Goal: Task Accomplishment & Management: Complete application form

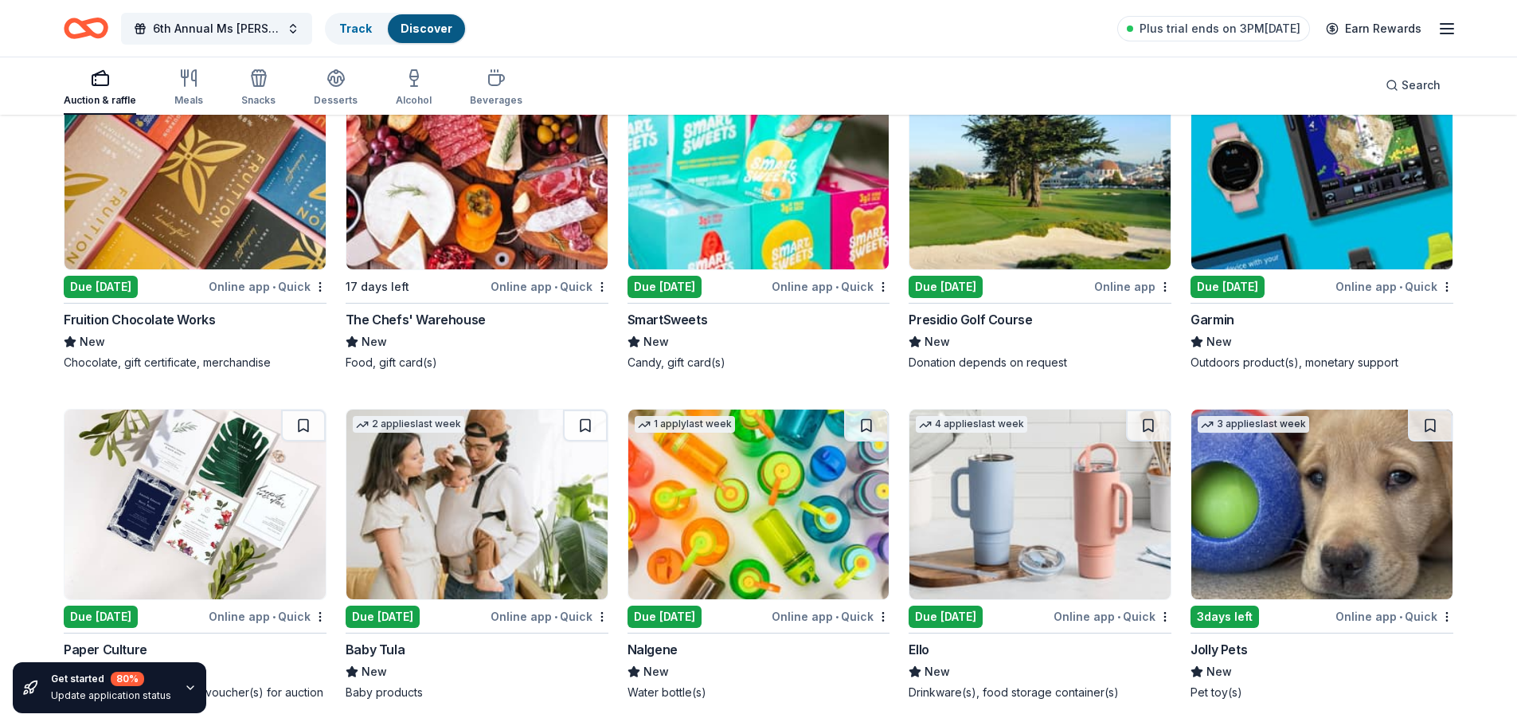
scroll to position [11847, 0]
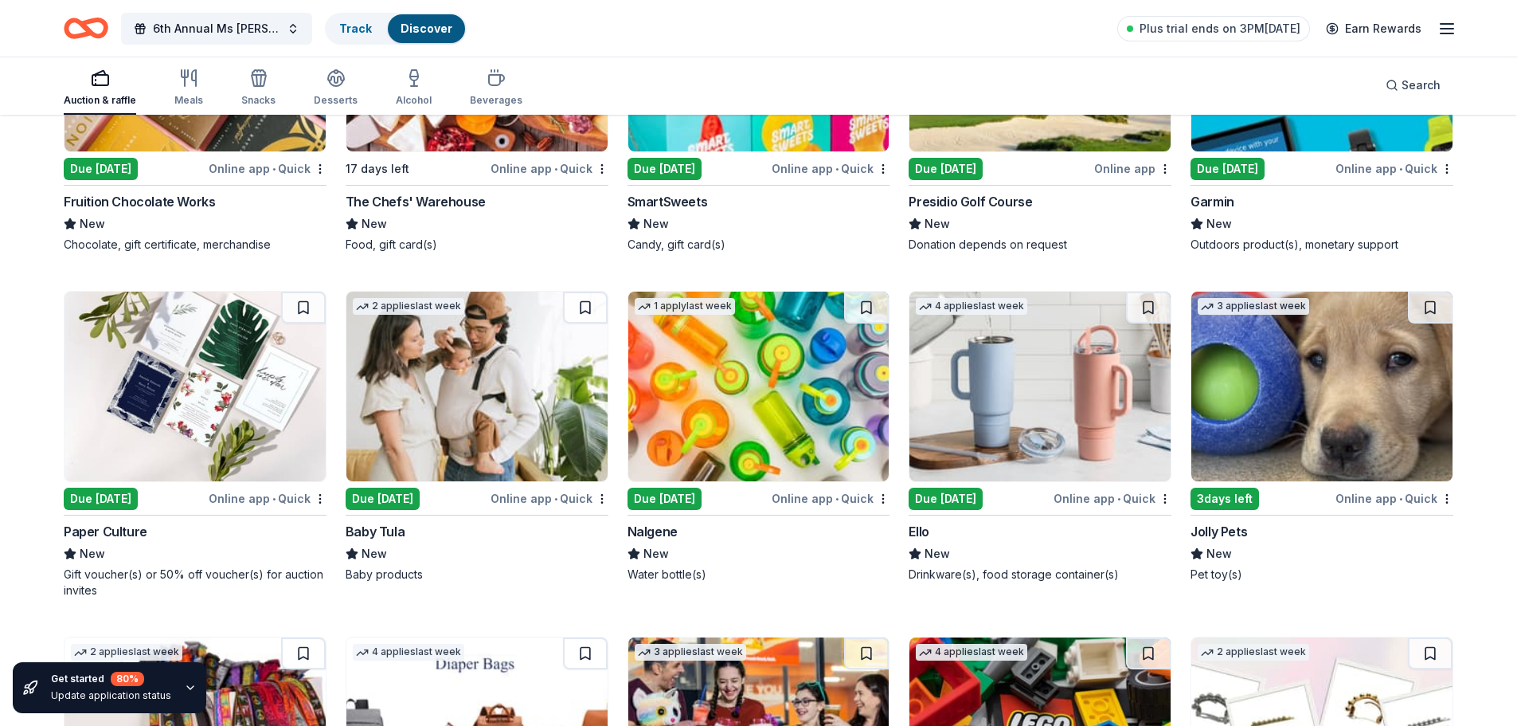
click at [983, 498] on div "Due [DATE]" at bounding box center [946, 498] width 74 height 22
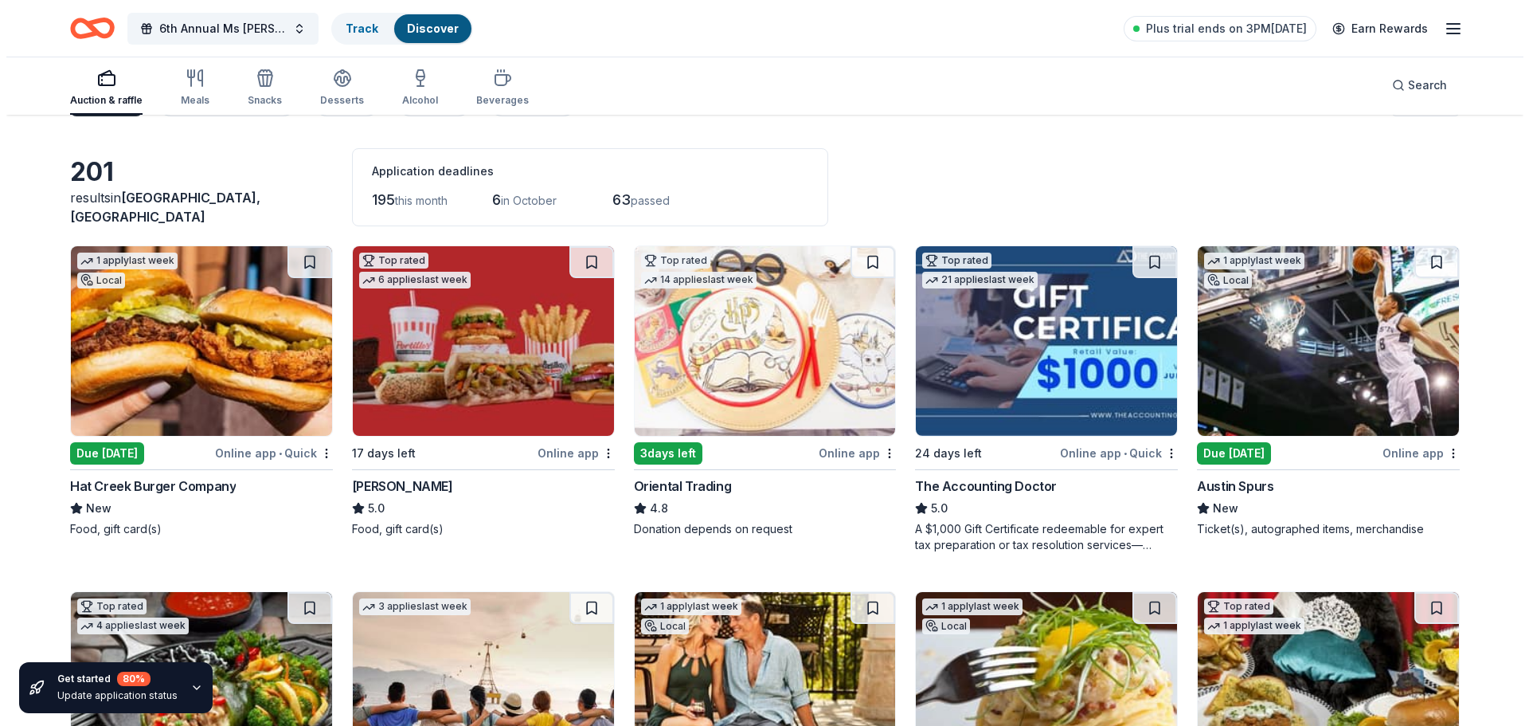
scroll to position [0, 0]
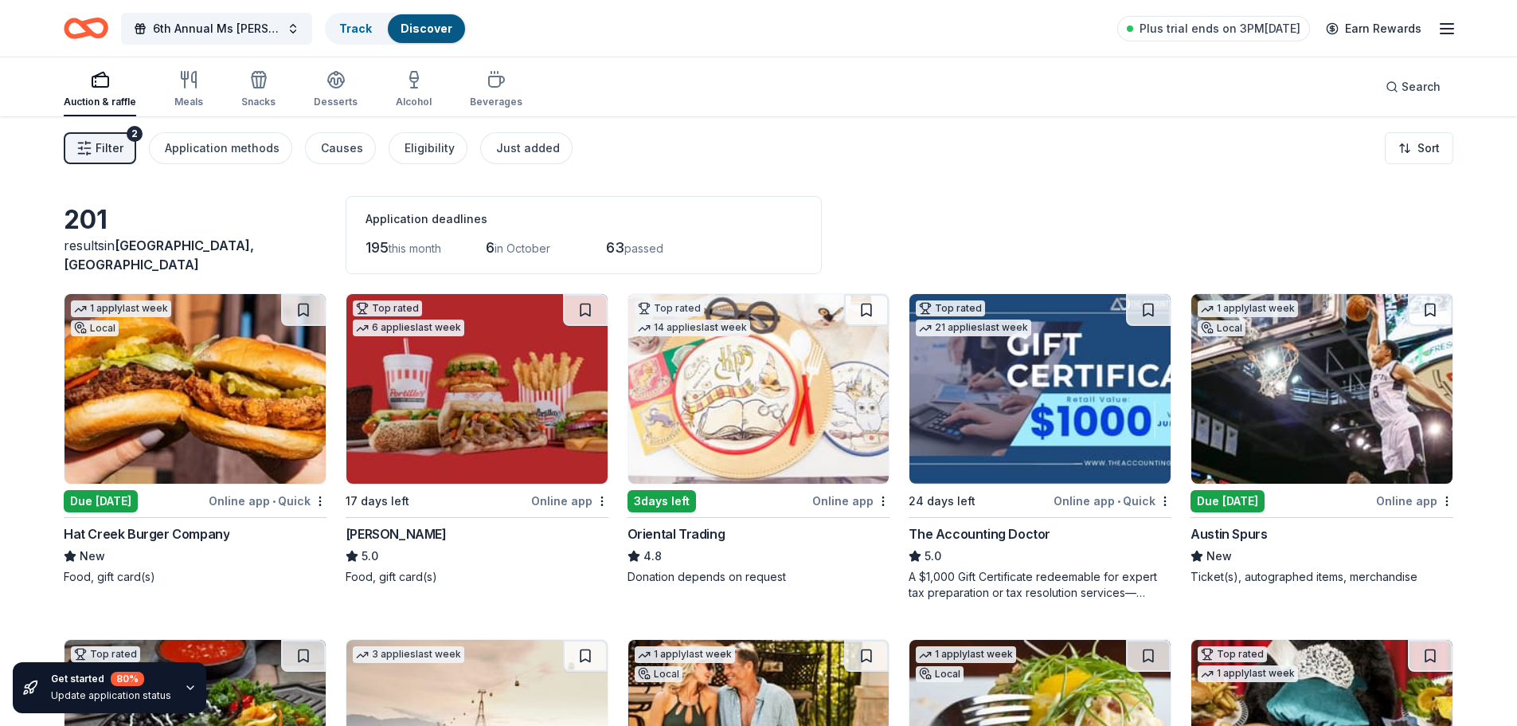
click at [114, 148] on span "Filter" at bounding box center [110, 148] width 28 height 19
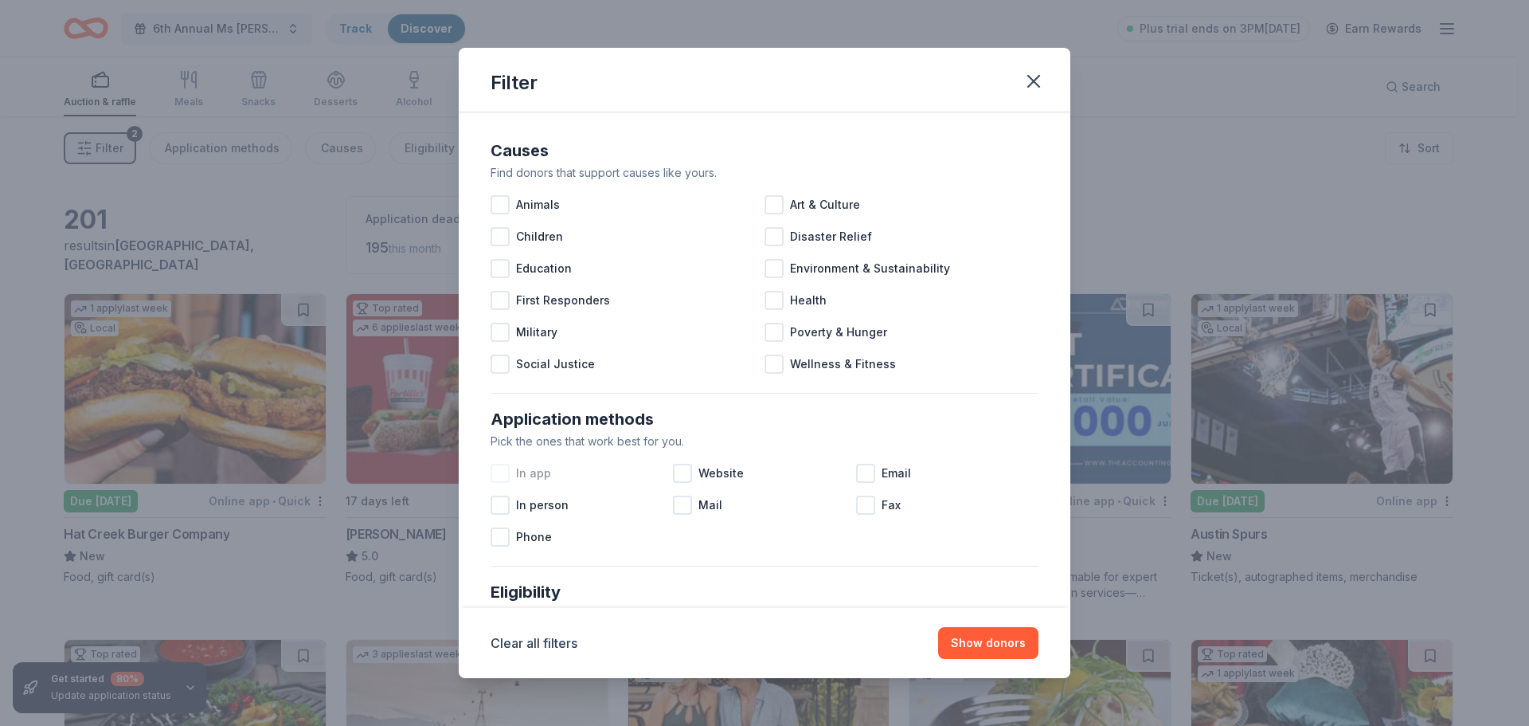
click at [502, 472] on div at bounding box center [500, 473] width 19 height 19
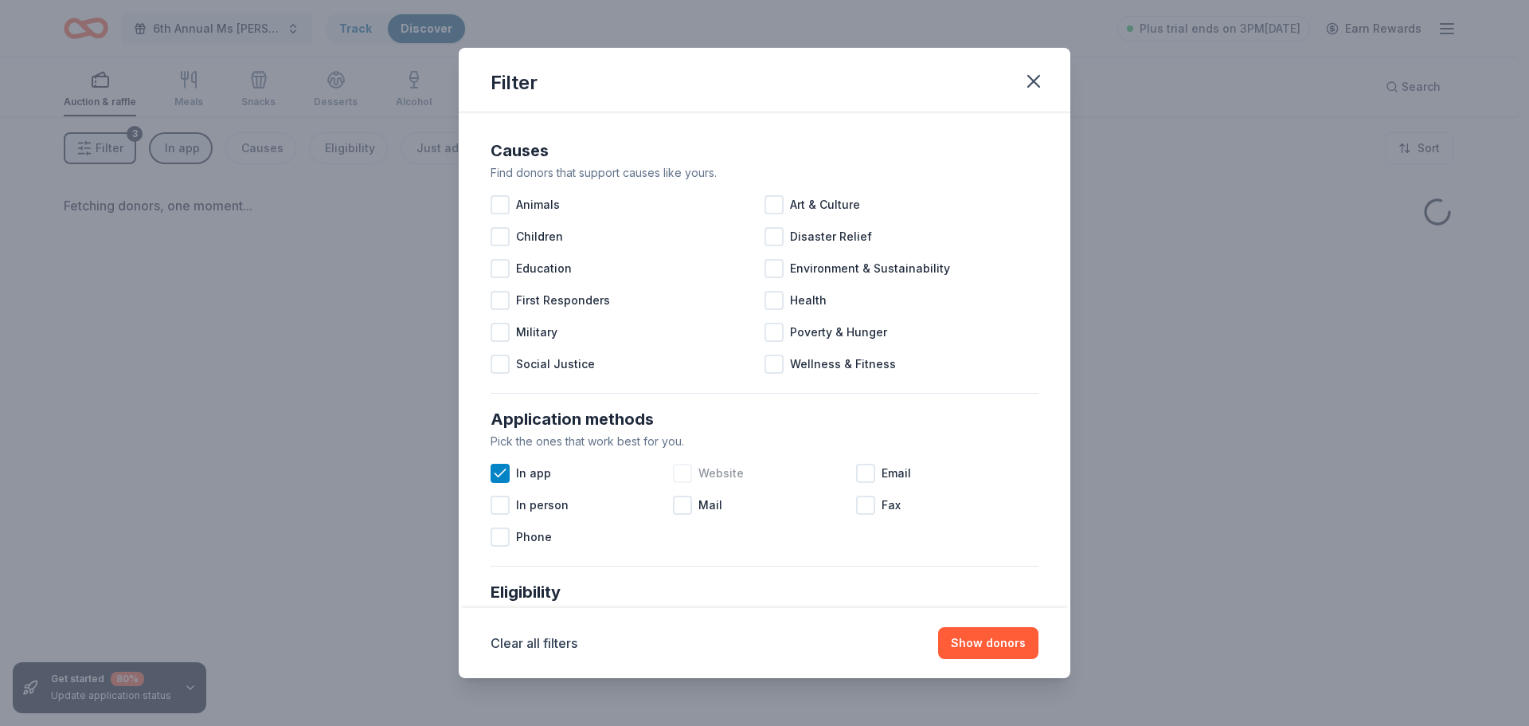
click at [679, 475] on div at bounding box center [682, 473] width 19 height 19
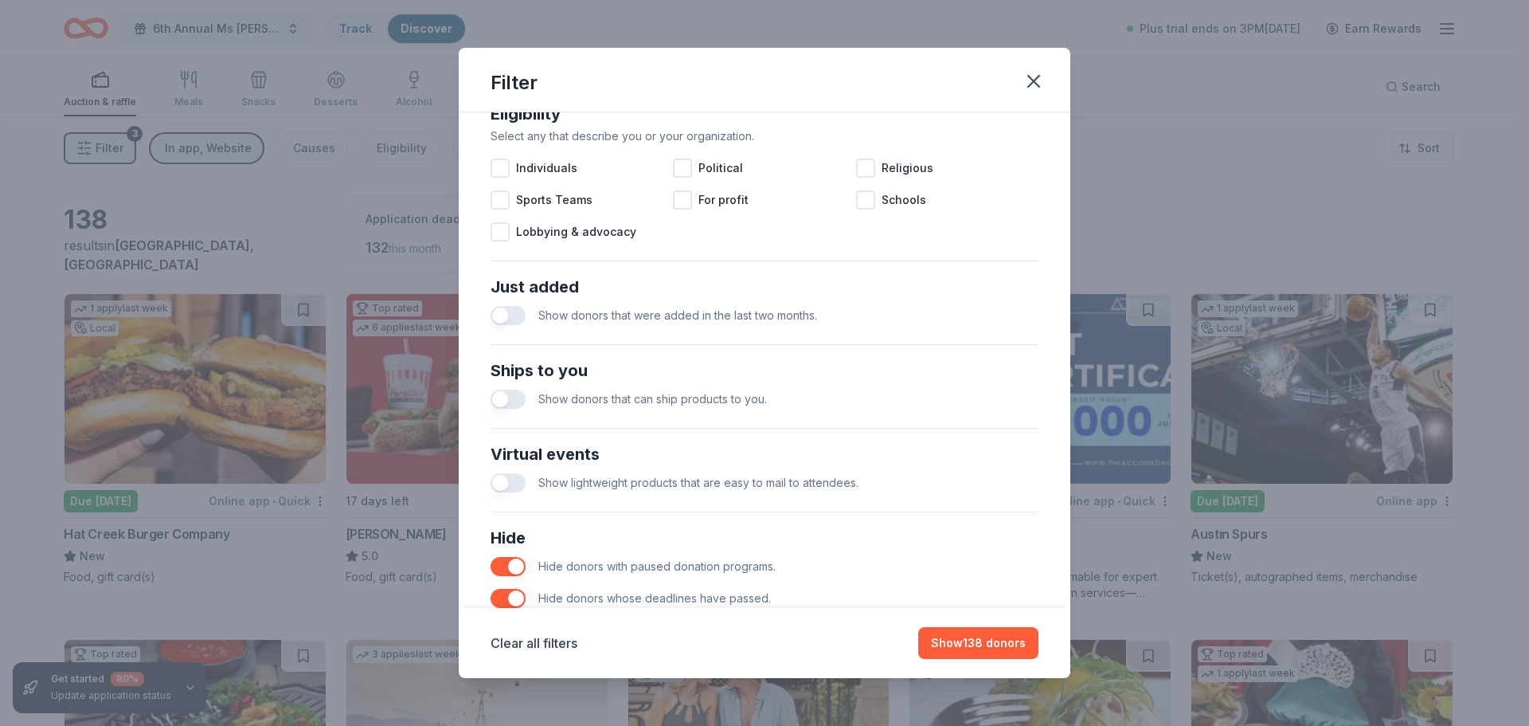
scroll to position [554, 0]
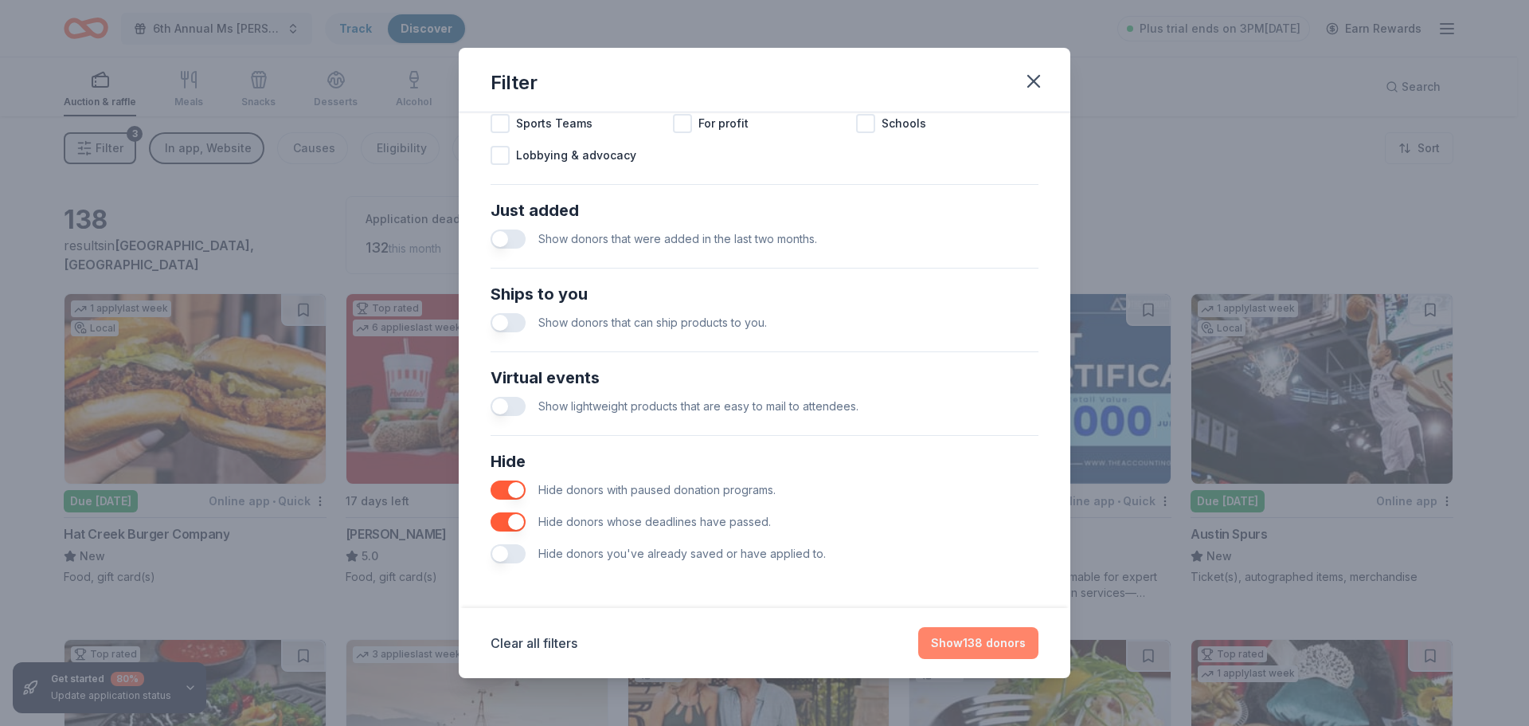
click at [969, 637] on button "Show 138 donors" at bounding box center [978, 643] width 120 height 32
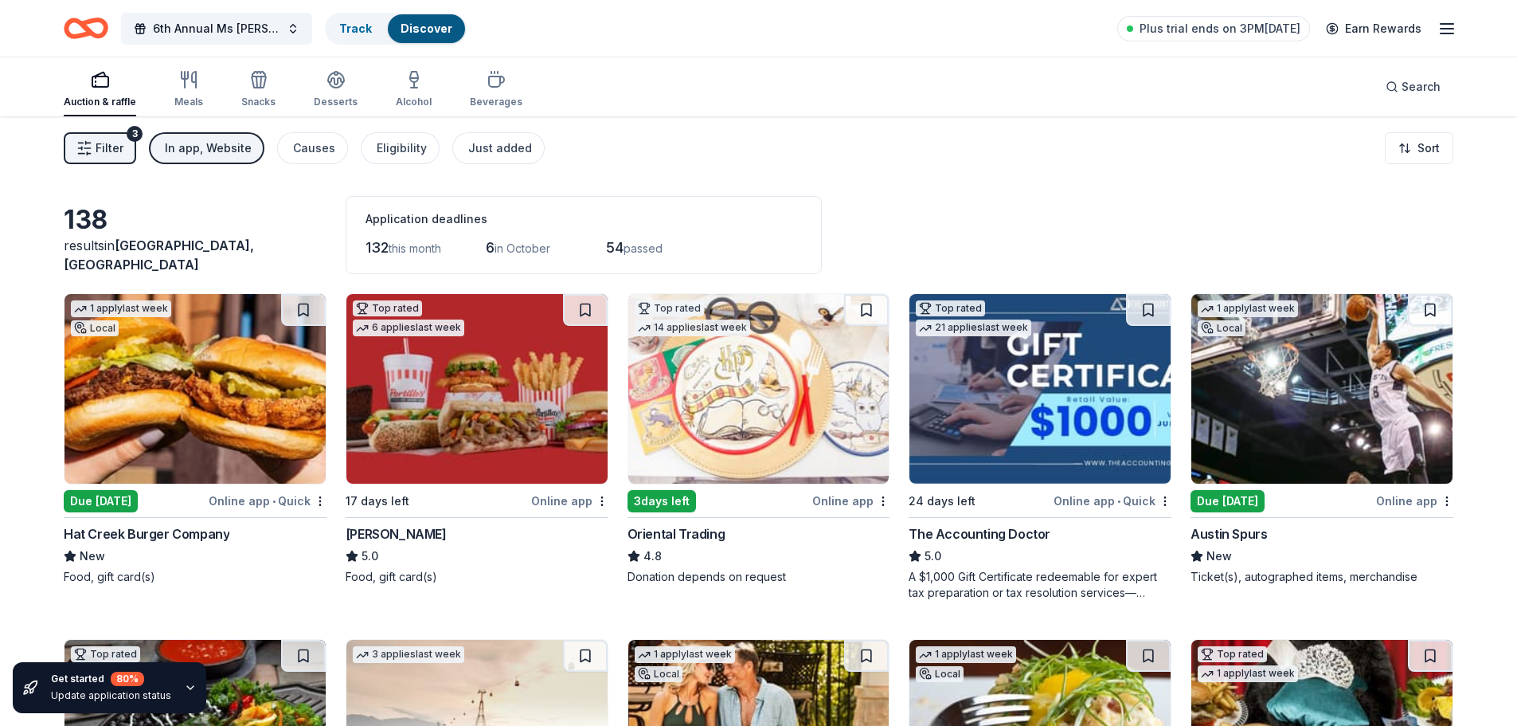
click at [117, 151] on span "Filter" at bounding box center [110, 148] width 28 height 19
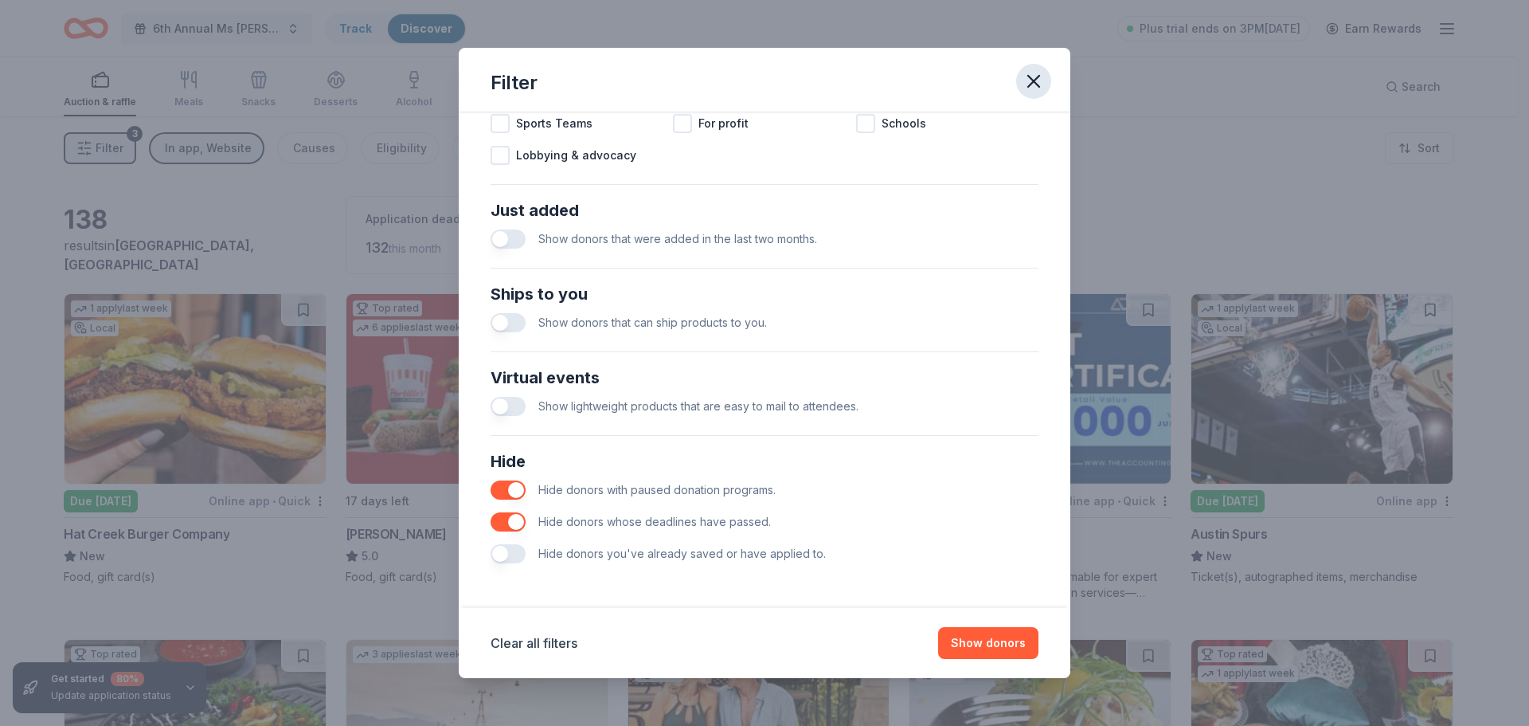
click at [1030, 80] on icon "button" at bounding box center [1034, 81] width 22 height 22
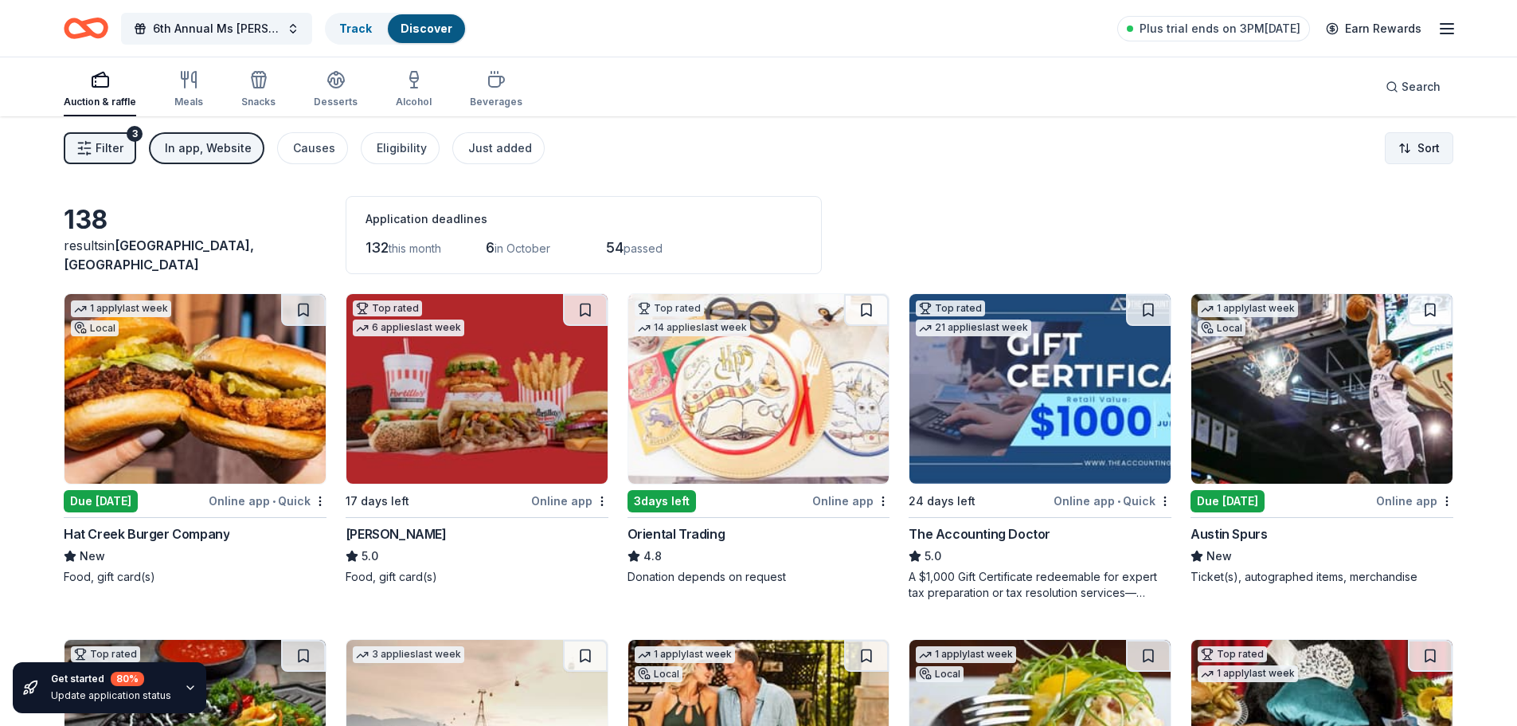
click at [1427, 143] on html "6th Annual Ms Molly Auction Track Discover Plus trial ends on 3PM, 9/10 Earn Re…" at bounding box center [758, 363] width 1517 height 726
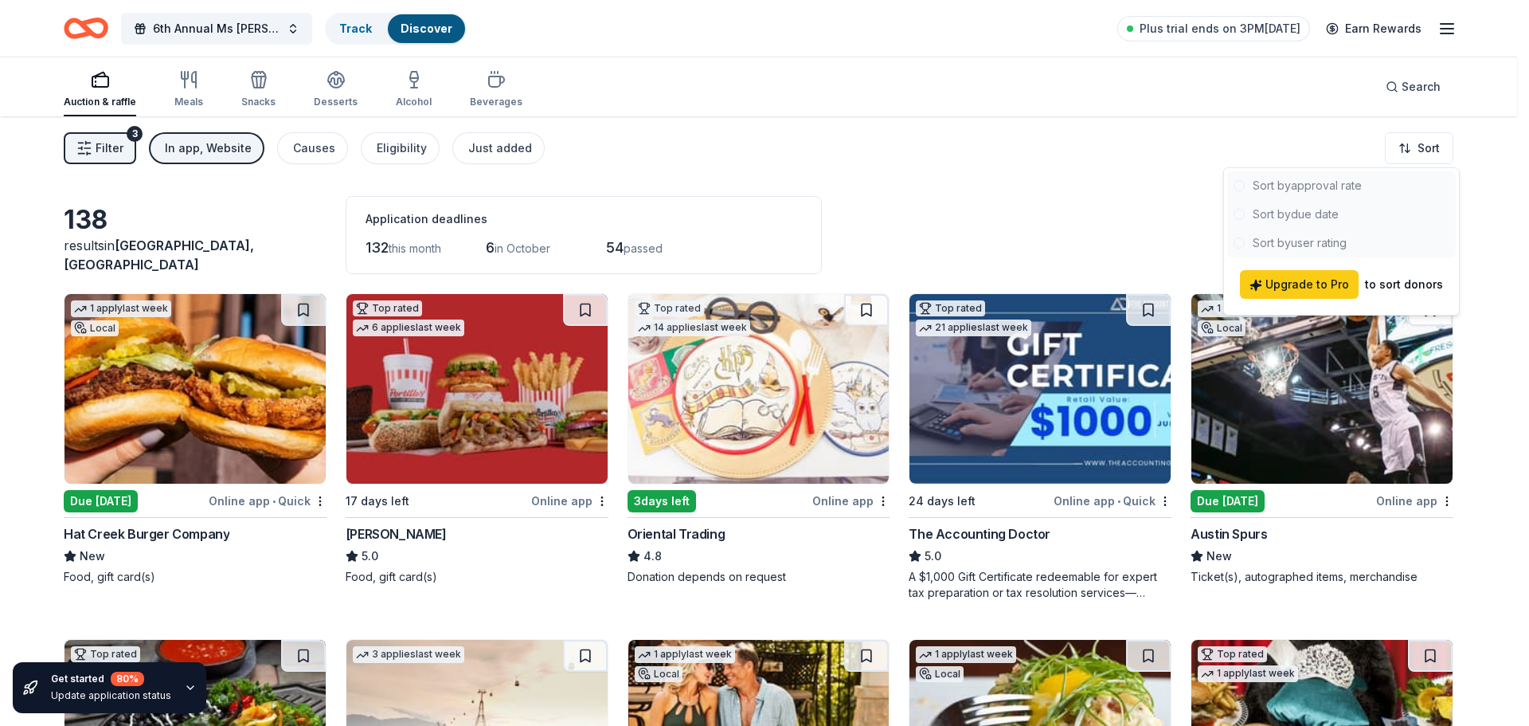
click at [1176, 214] on html "6th Annual Ms Molly Auction Track Discover Plus trial ends on 3PM, 9/10 Earn Re…" at bounding box center [764, 363] width 1529 height 726
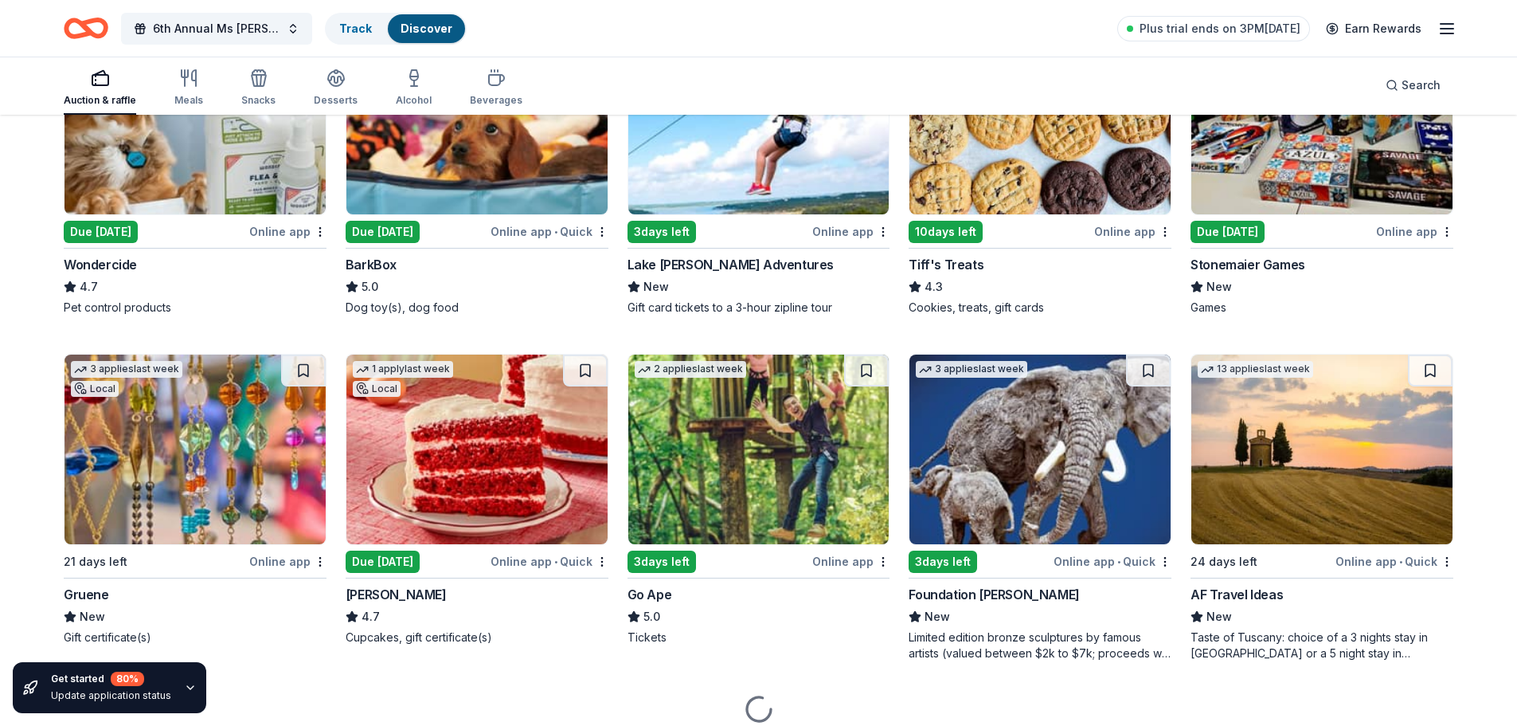
scroll to position [1024, 0]
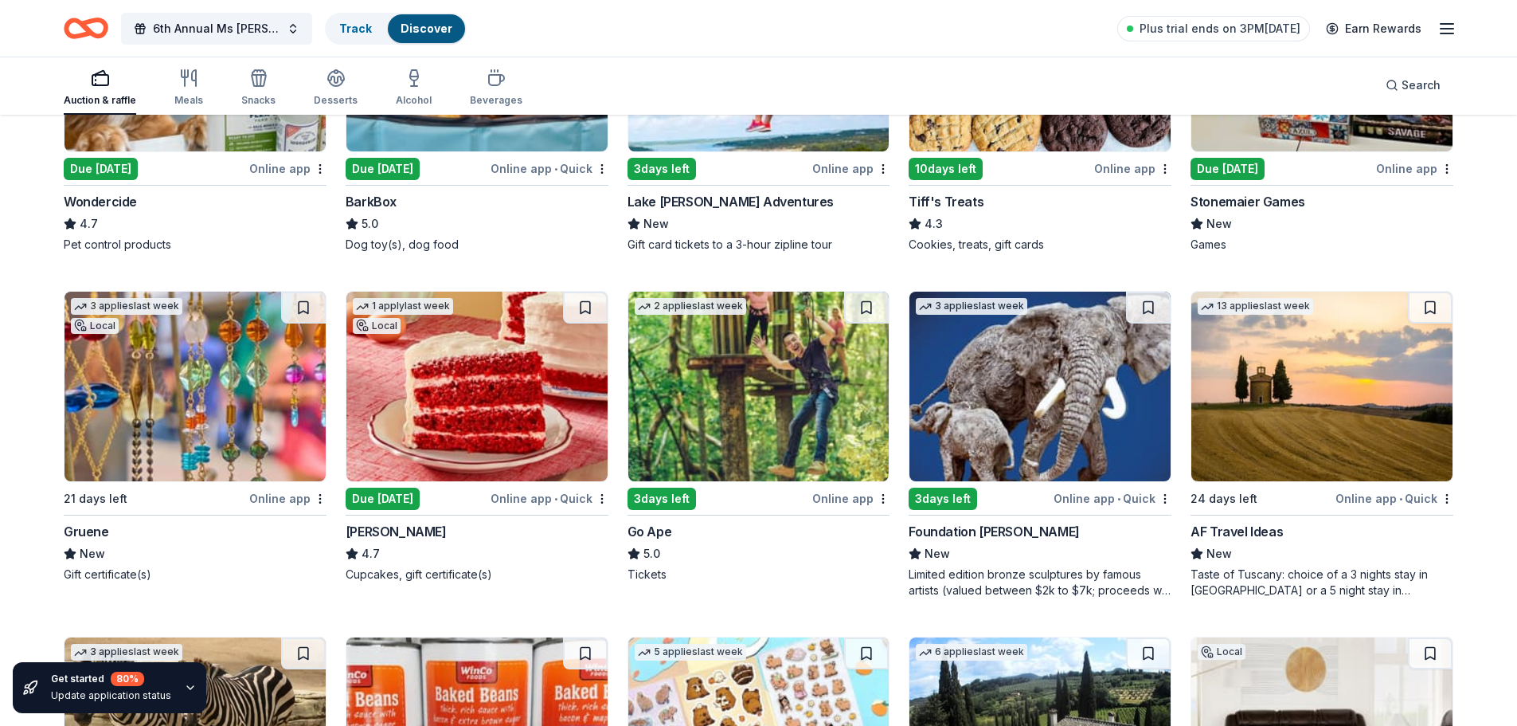
click at [1282, 389] on img at bounding box center [1322, 387] width 261 height 190
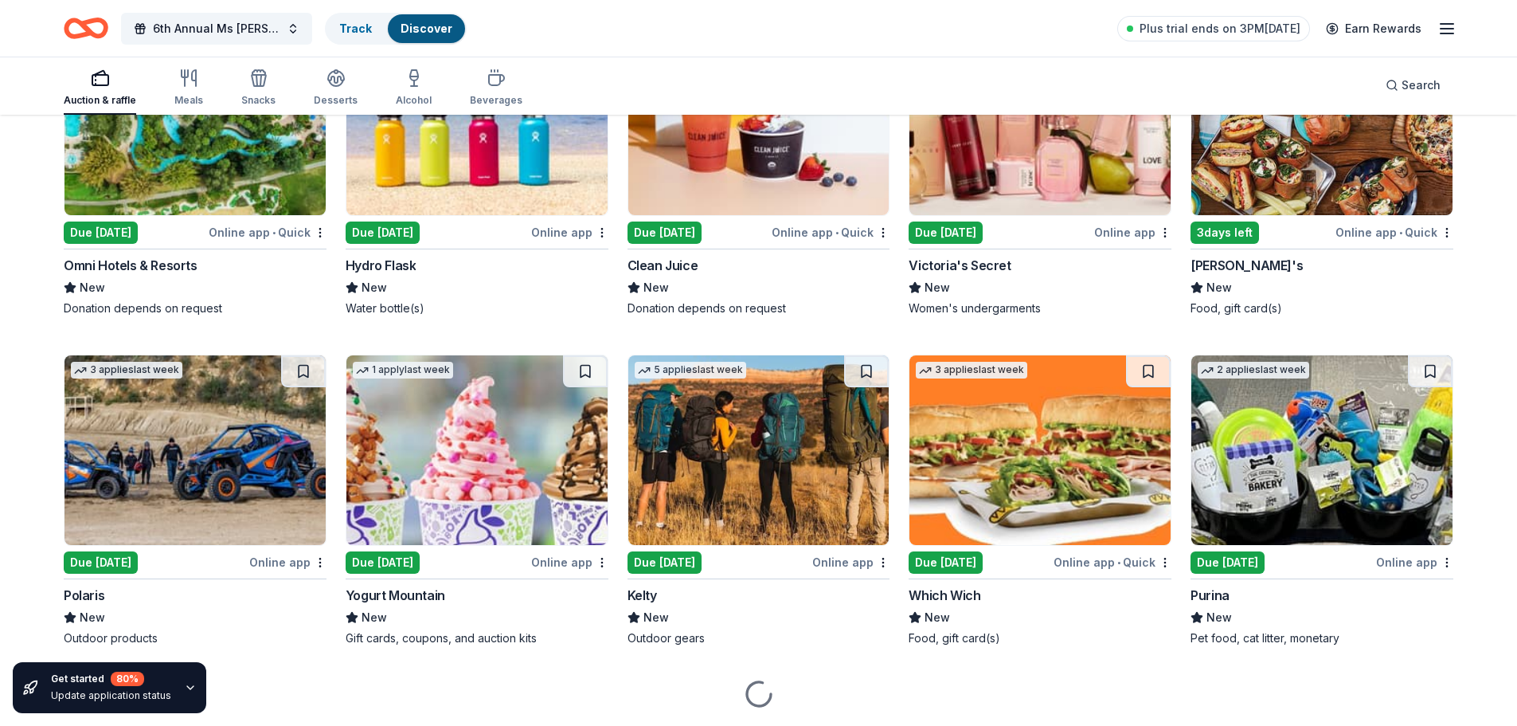
scroll to position [7119, 0]
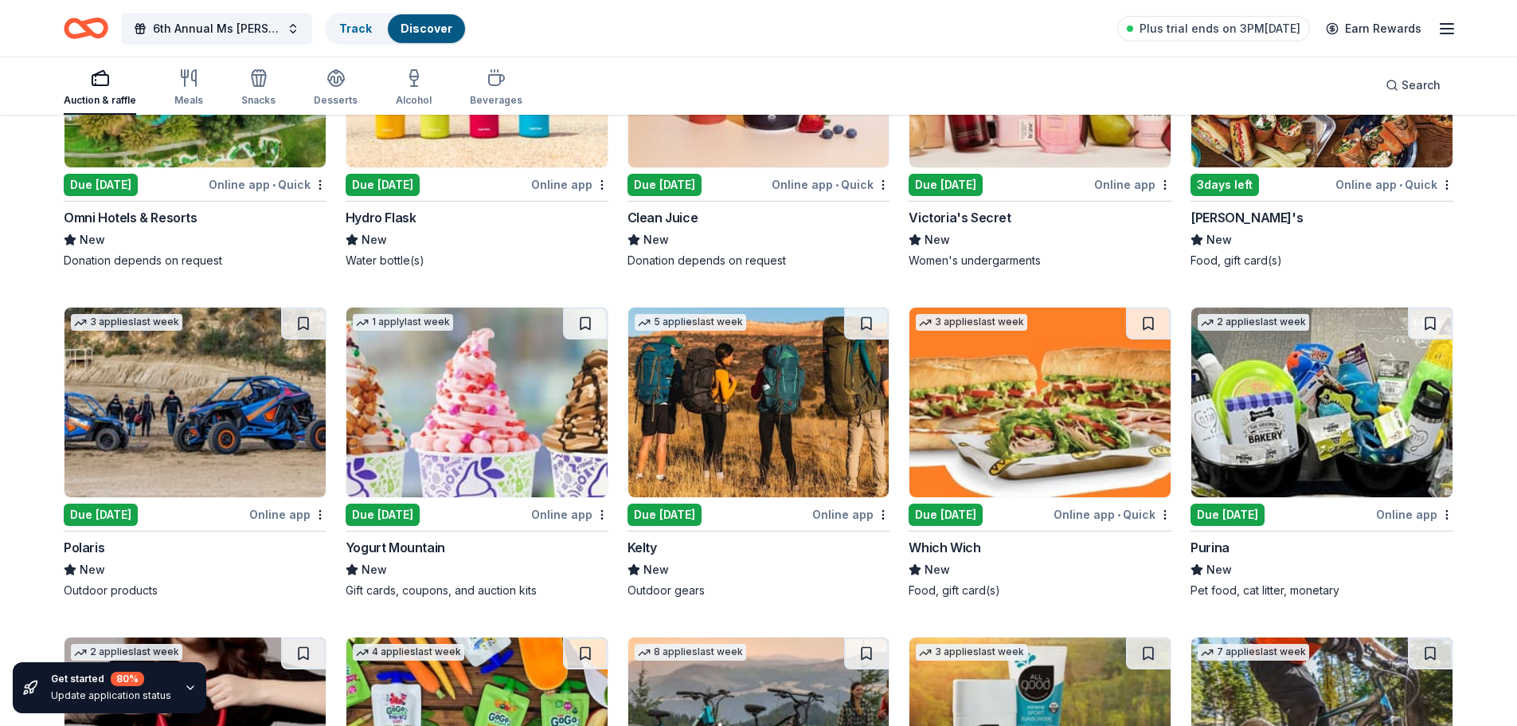
click at [702, 510] on div "Due [DATE]" at bounding box center [665, 514] width 74 height 22
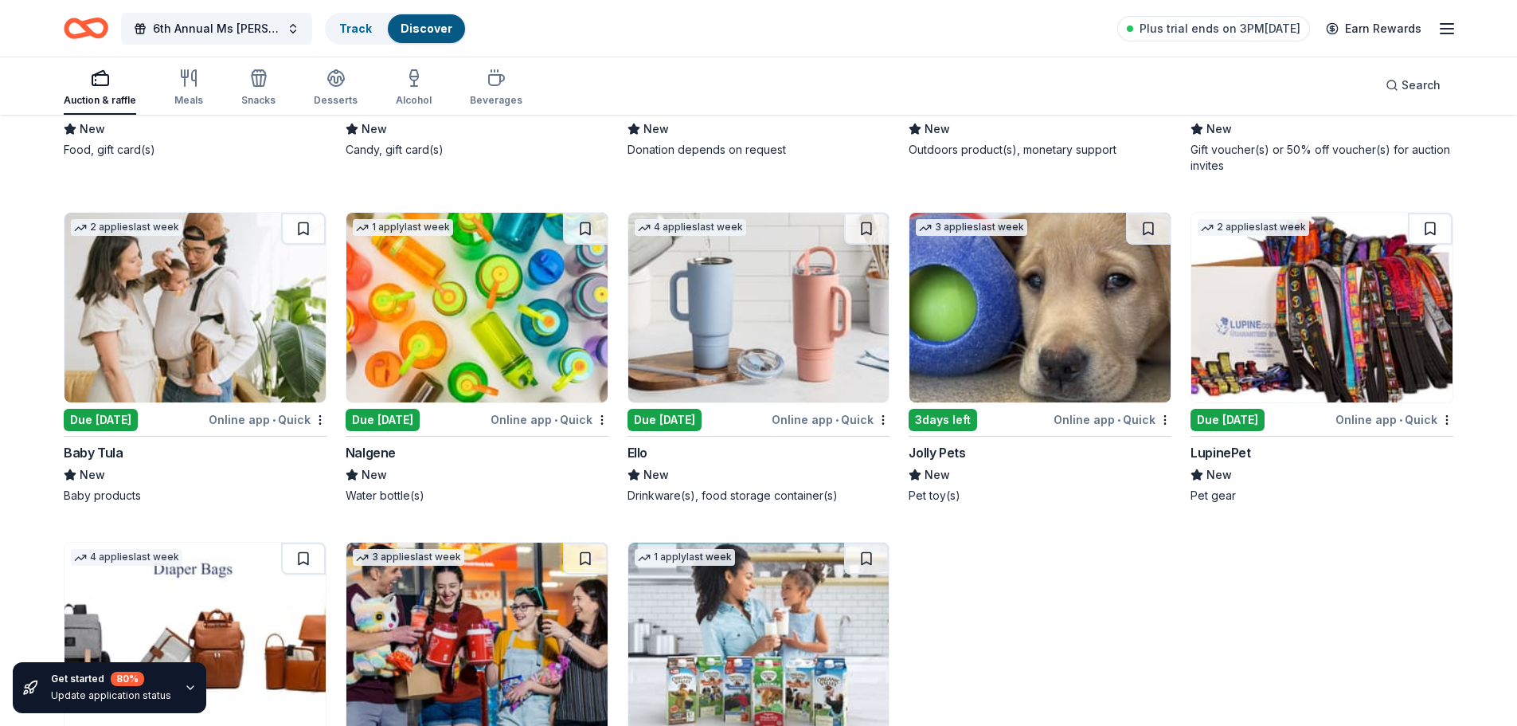
scroll to position [9066, 0]
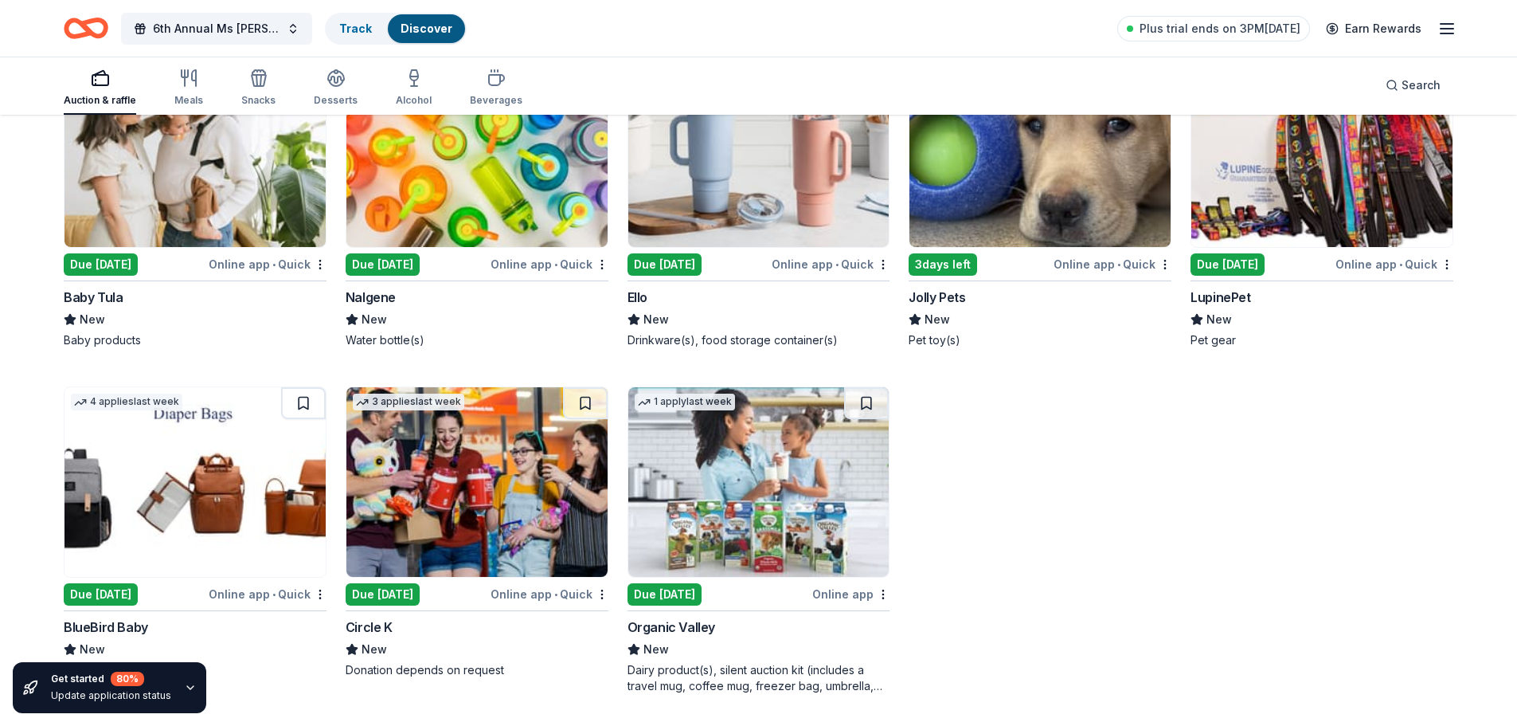
click at [127, 589] on div "Due [DATE]" at bounding box center [101, 594] width 74 height 22
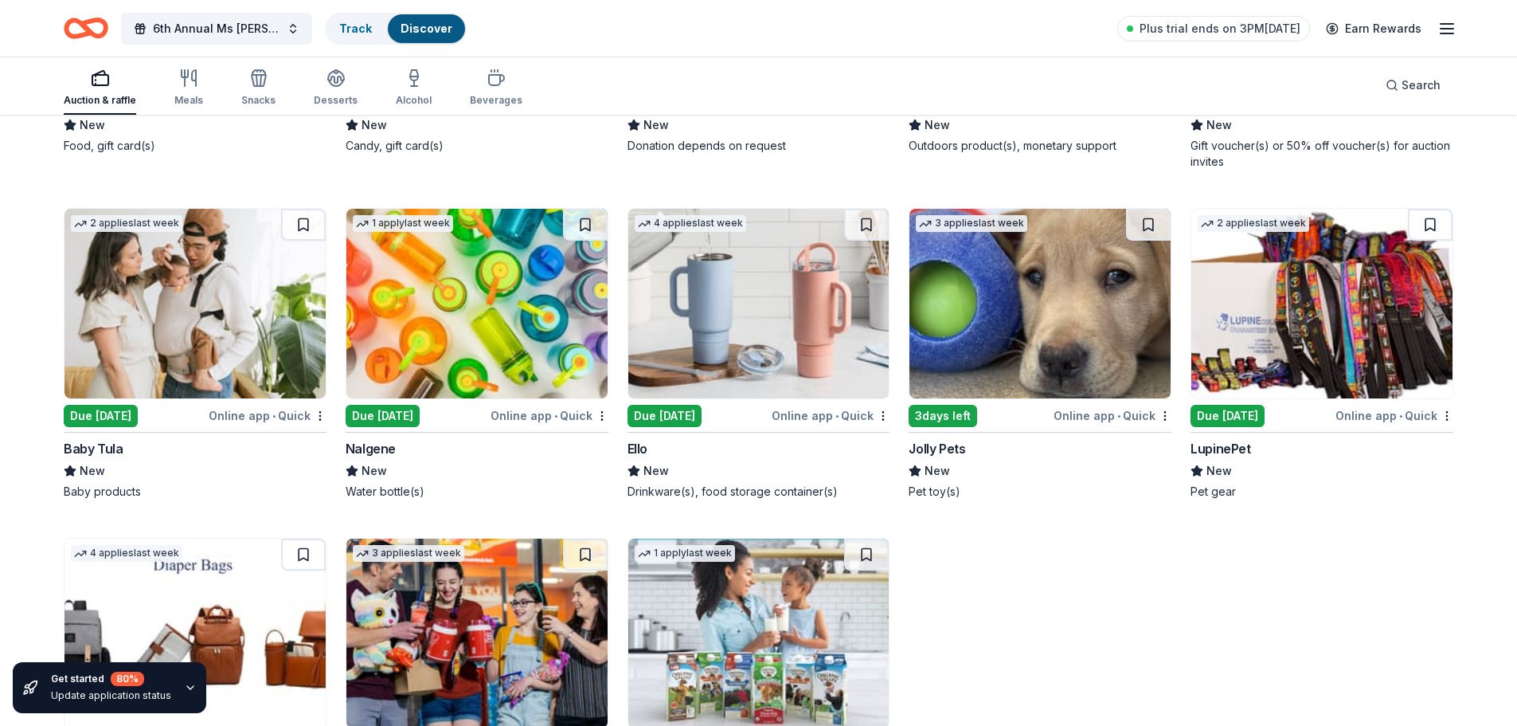
scroll to position [8906, 0]
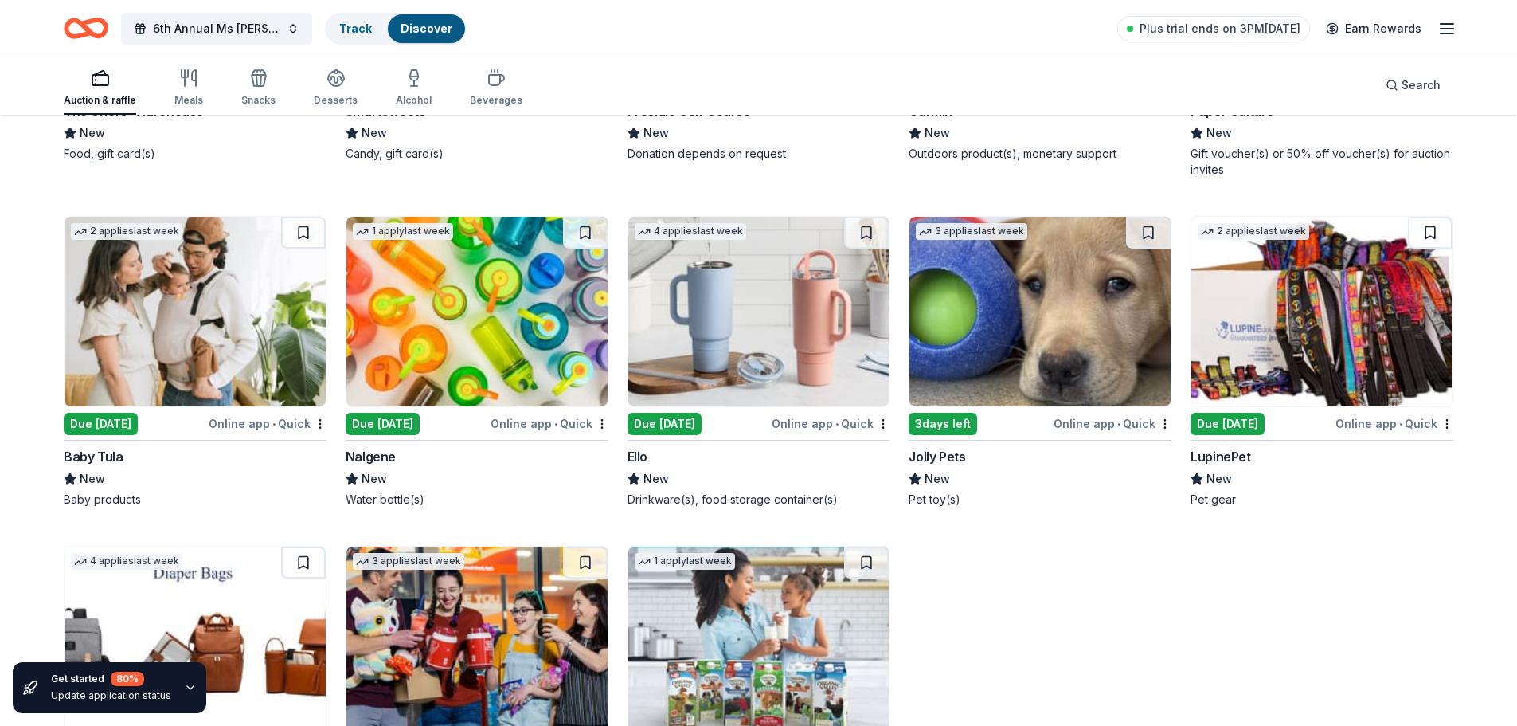
click at [114, 426] on div "Due [DATE]" at bounding box center [101, 424] width 74 height 22
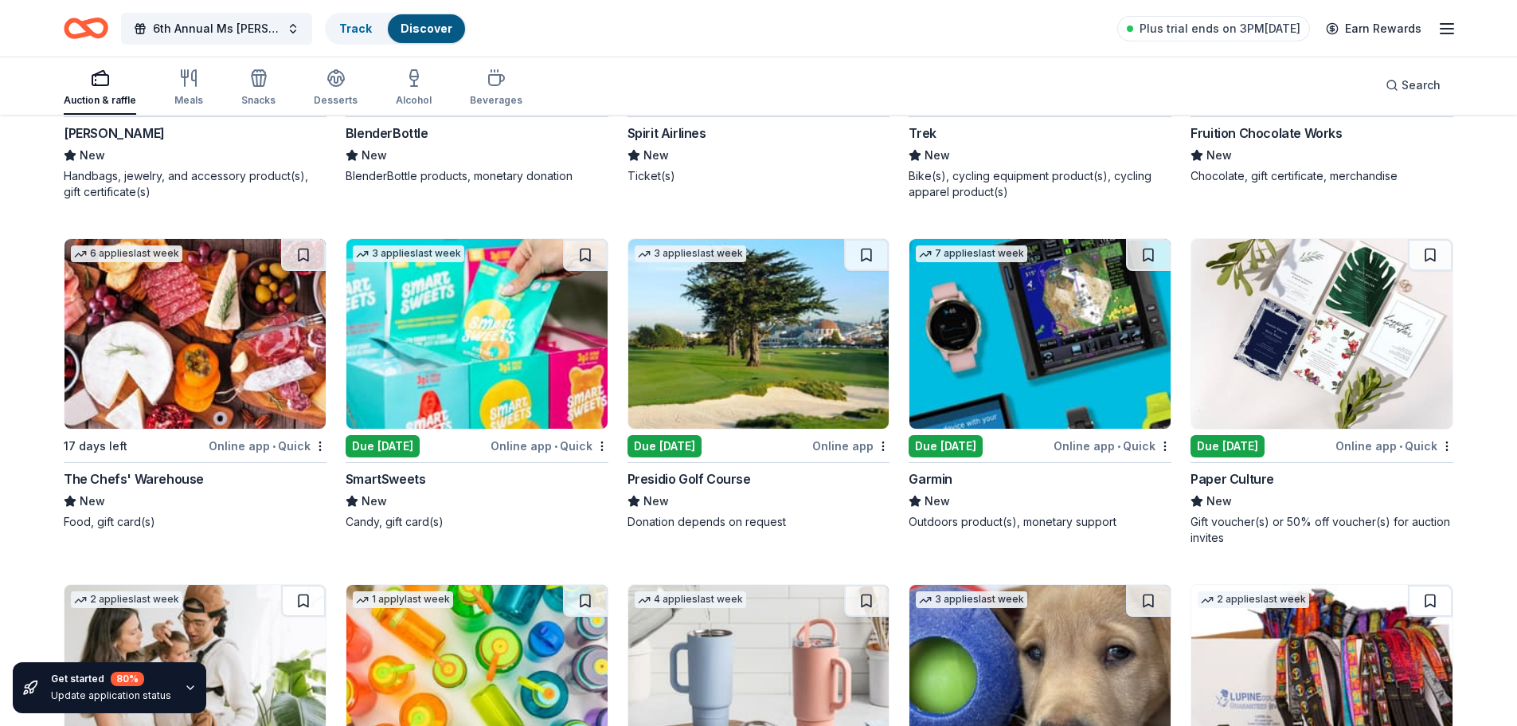
scroll to position [8508, 0]
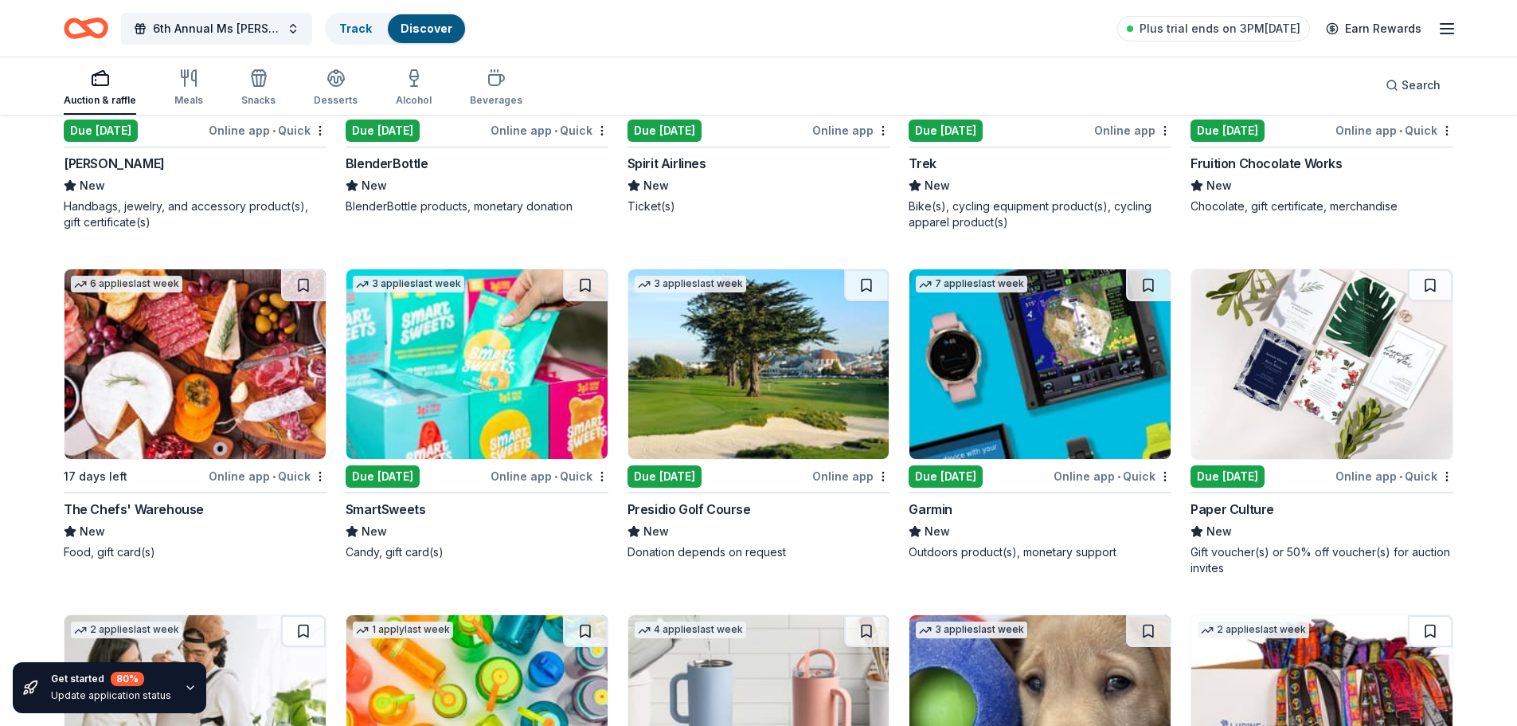
click at [682, 476] on div "Due [DATE]" at bounding box center [665, 476] width 74 height 22
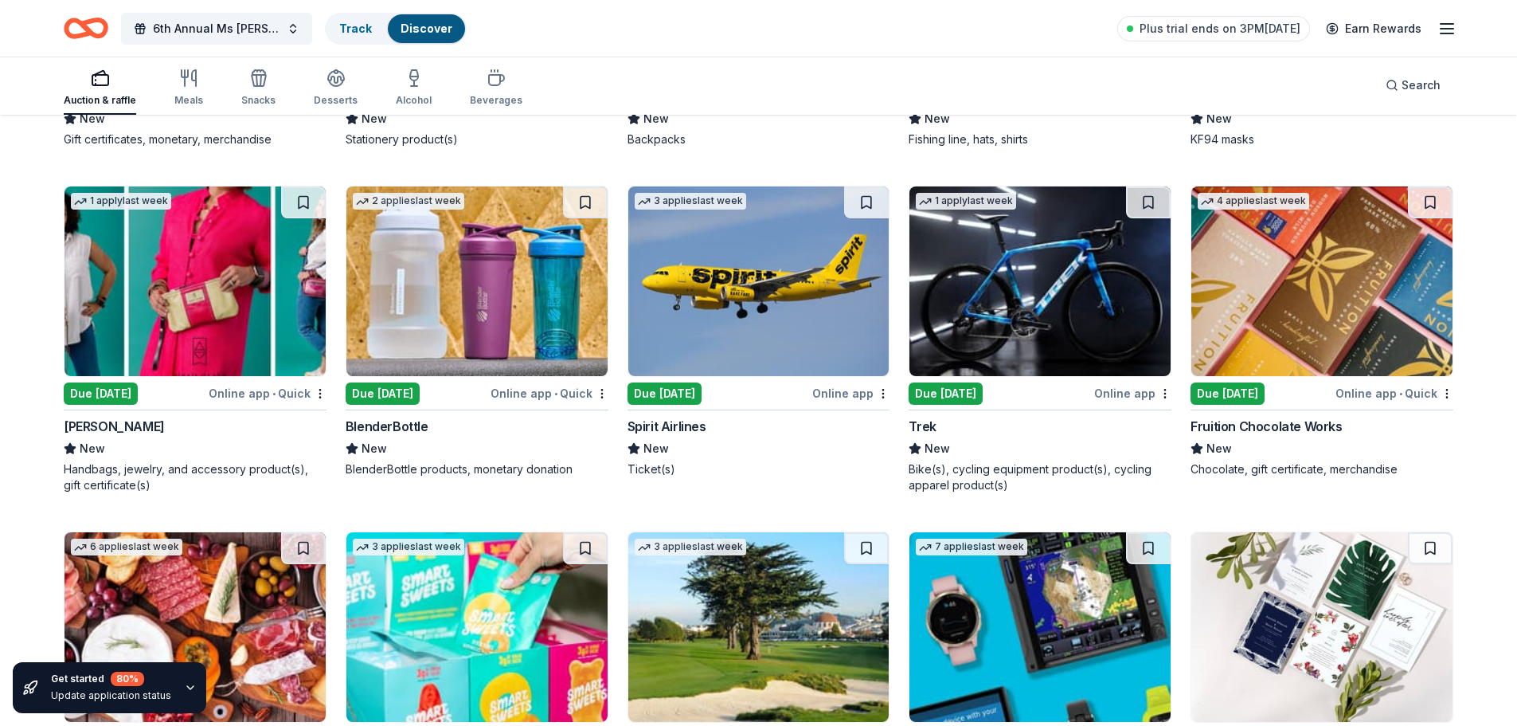
scroll to position [8189, 0]
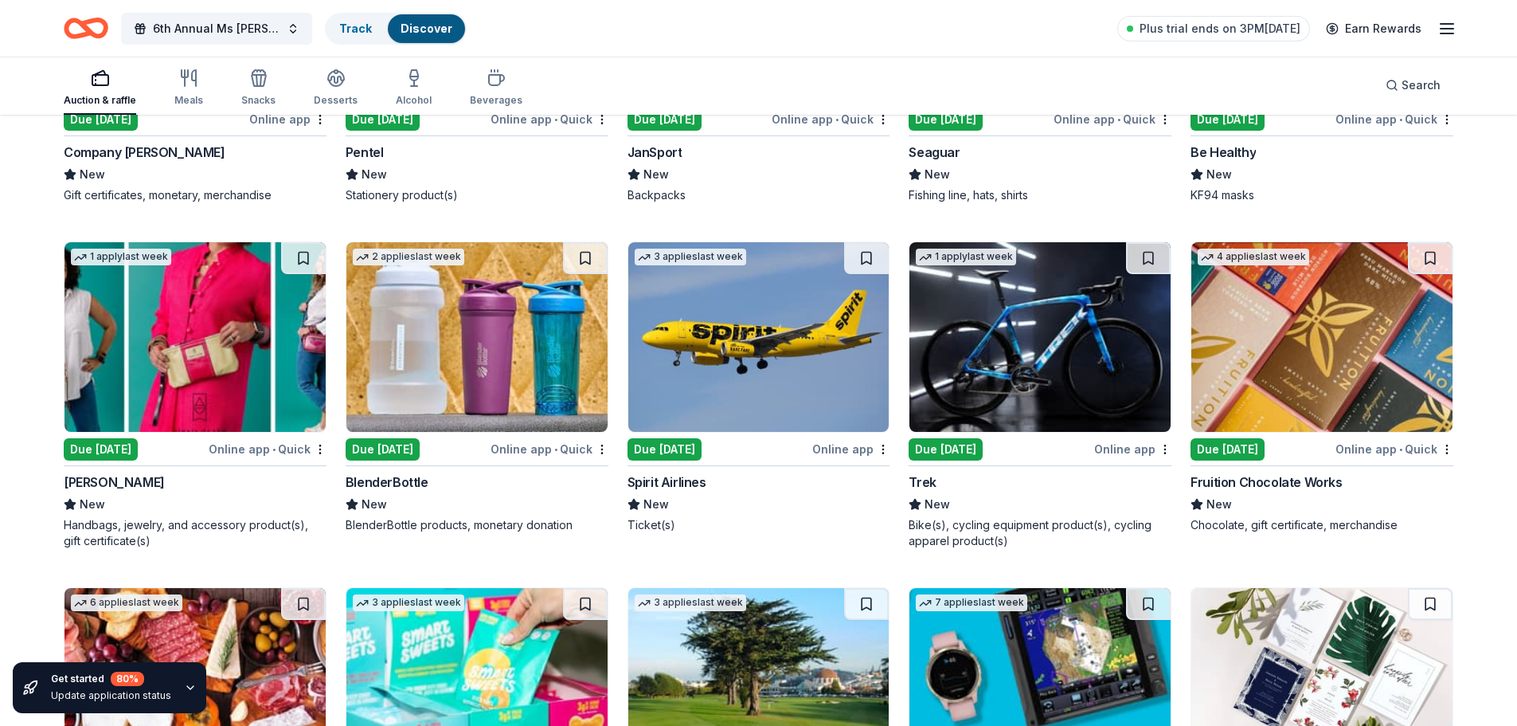
click at [685, 448] on div "Due [DATE]" at bounding box center [665, 449] width 74 height 22
click at [972, 446] on div "Due [DATE]" at bounding box center [946, 449] width 74 height 22
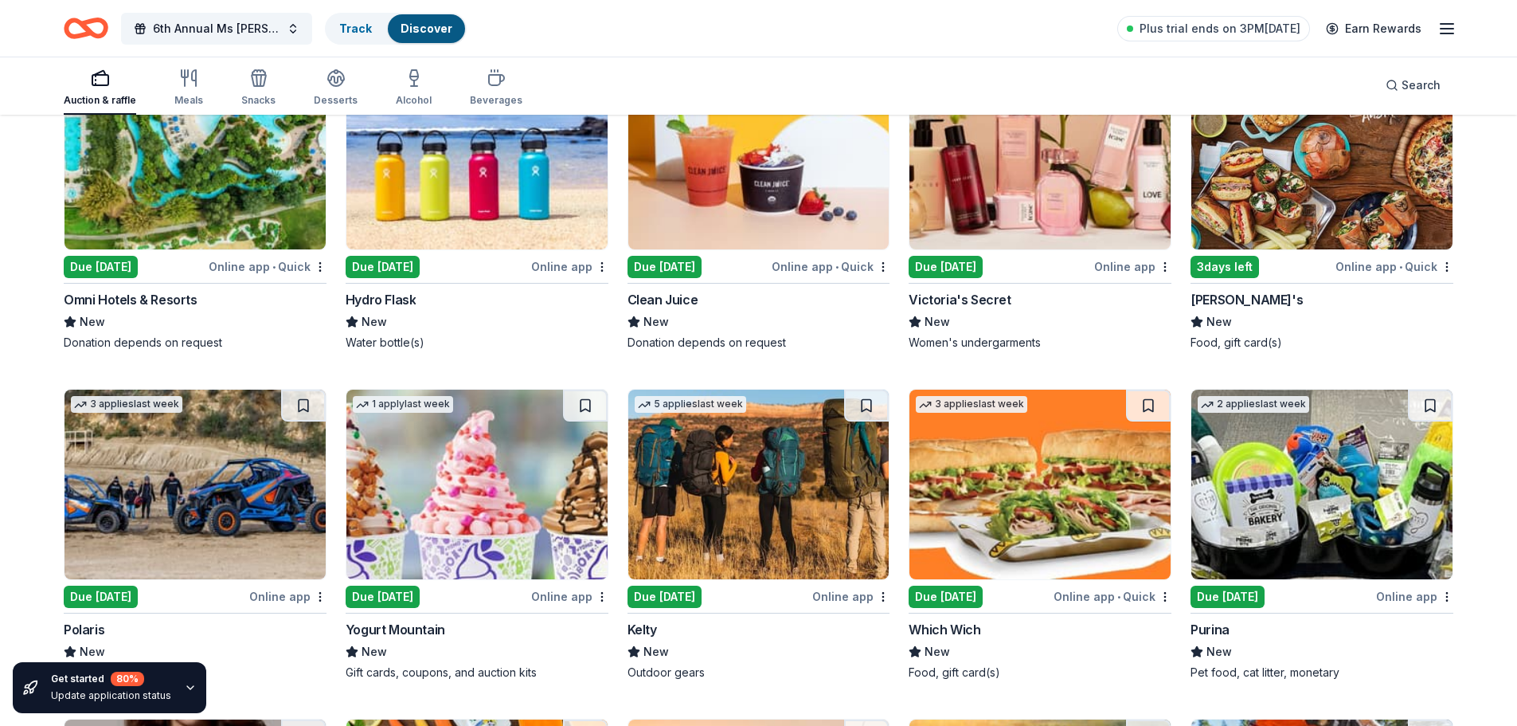
scroll to position [7074, 0]
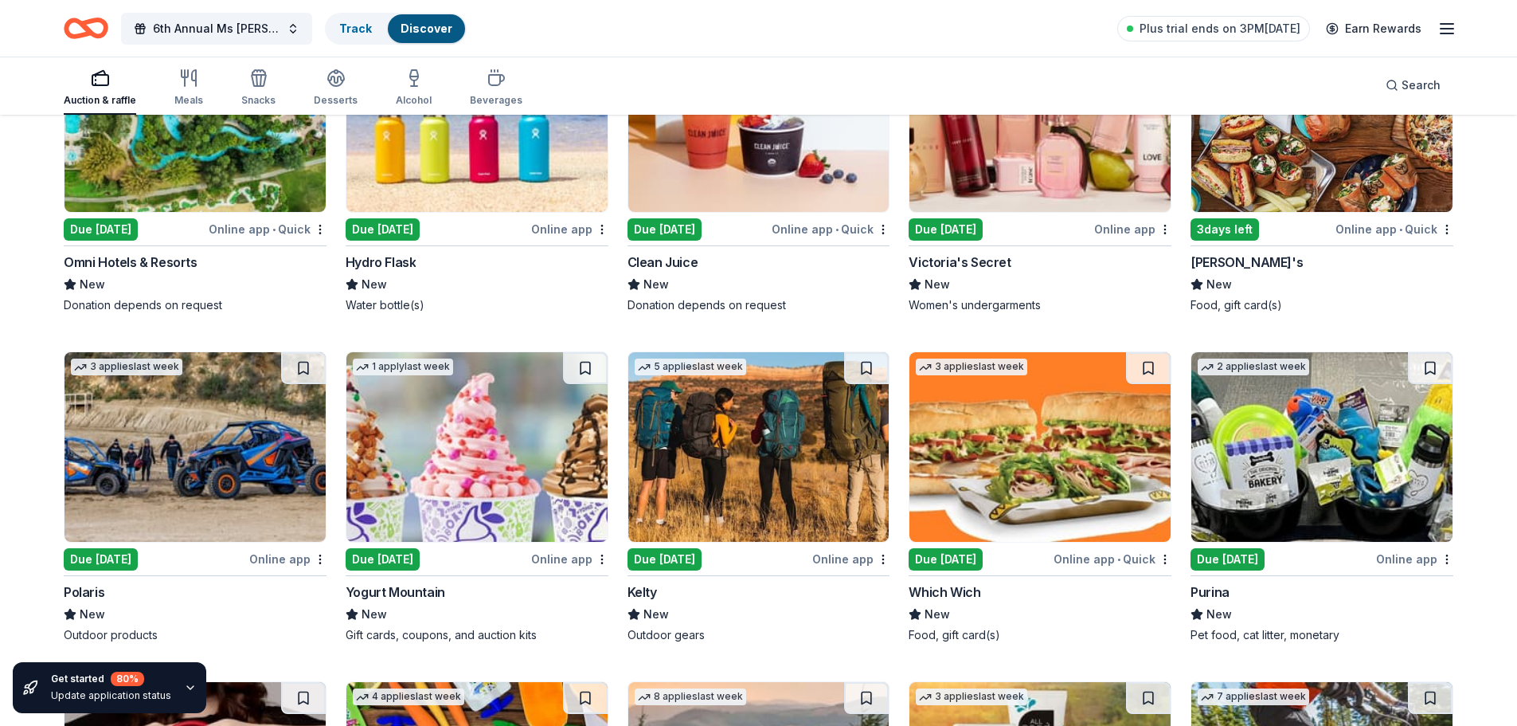
click at [1254, 558] on div "Due [DATE]" at bounding box center [1228, 559] width 74 height 22
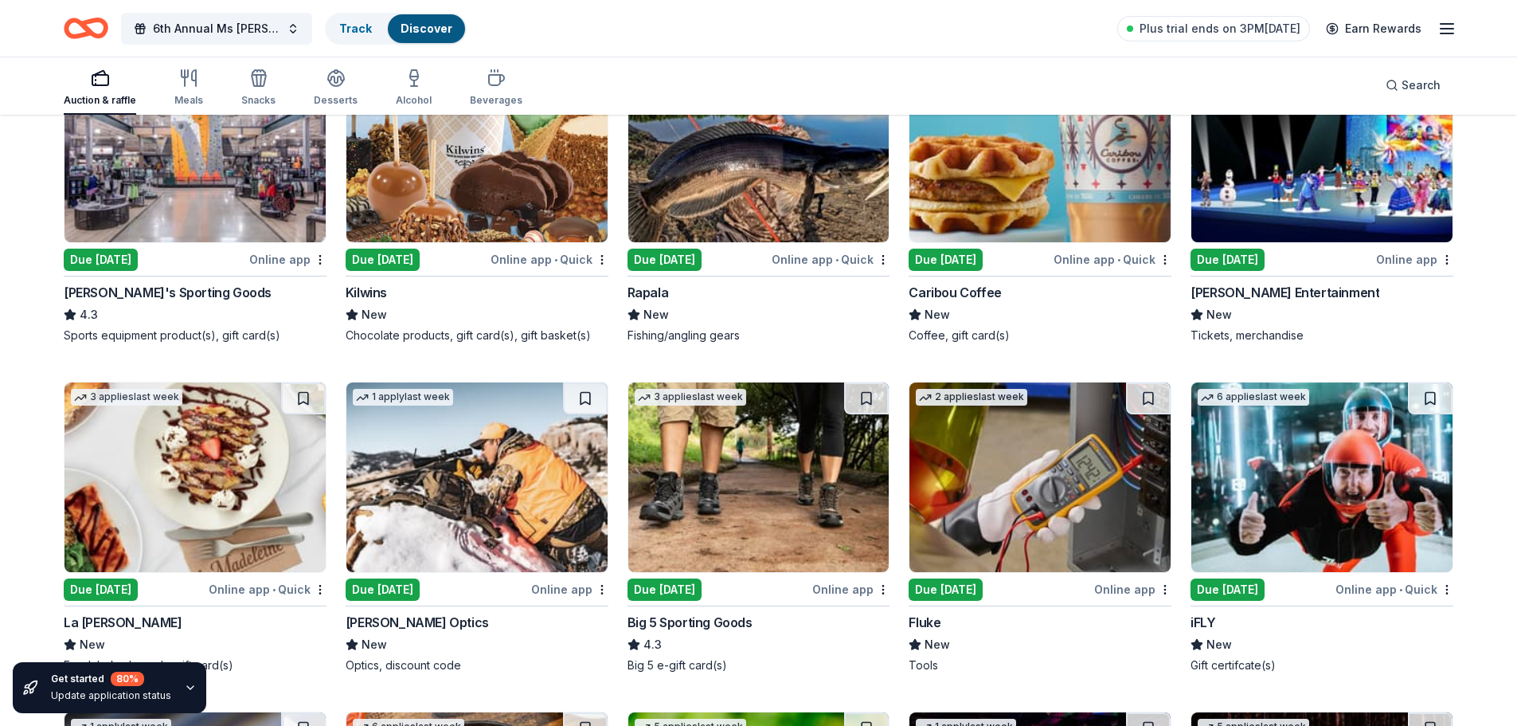
scroll to position [5959, 0]
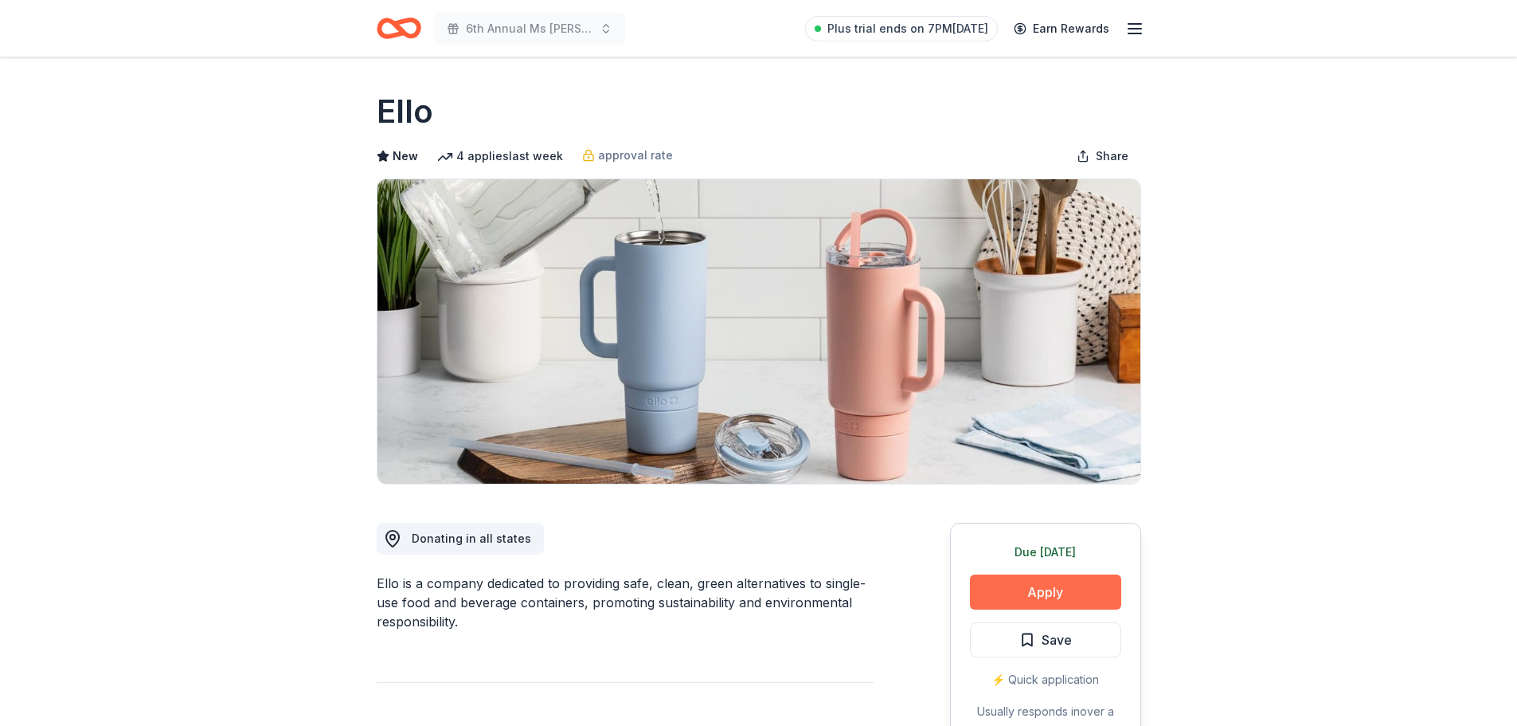
click at [1016, 584] on button "Apply" at bounding box center [1045, 591] width 151 height 35
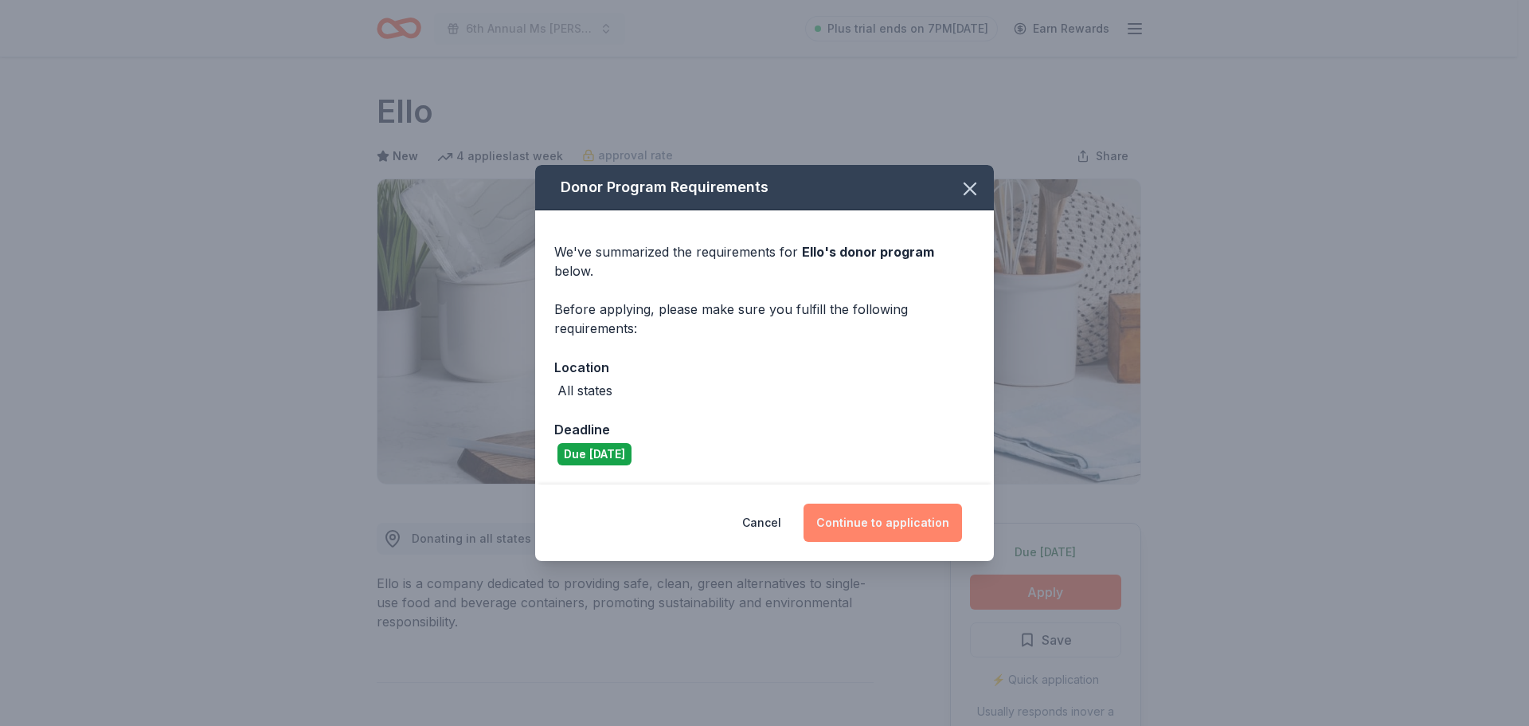
click at [871, 513] on button "Continue to application" at bounding box center [883, 522] width 159 height 38
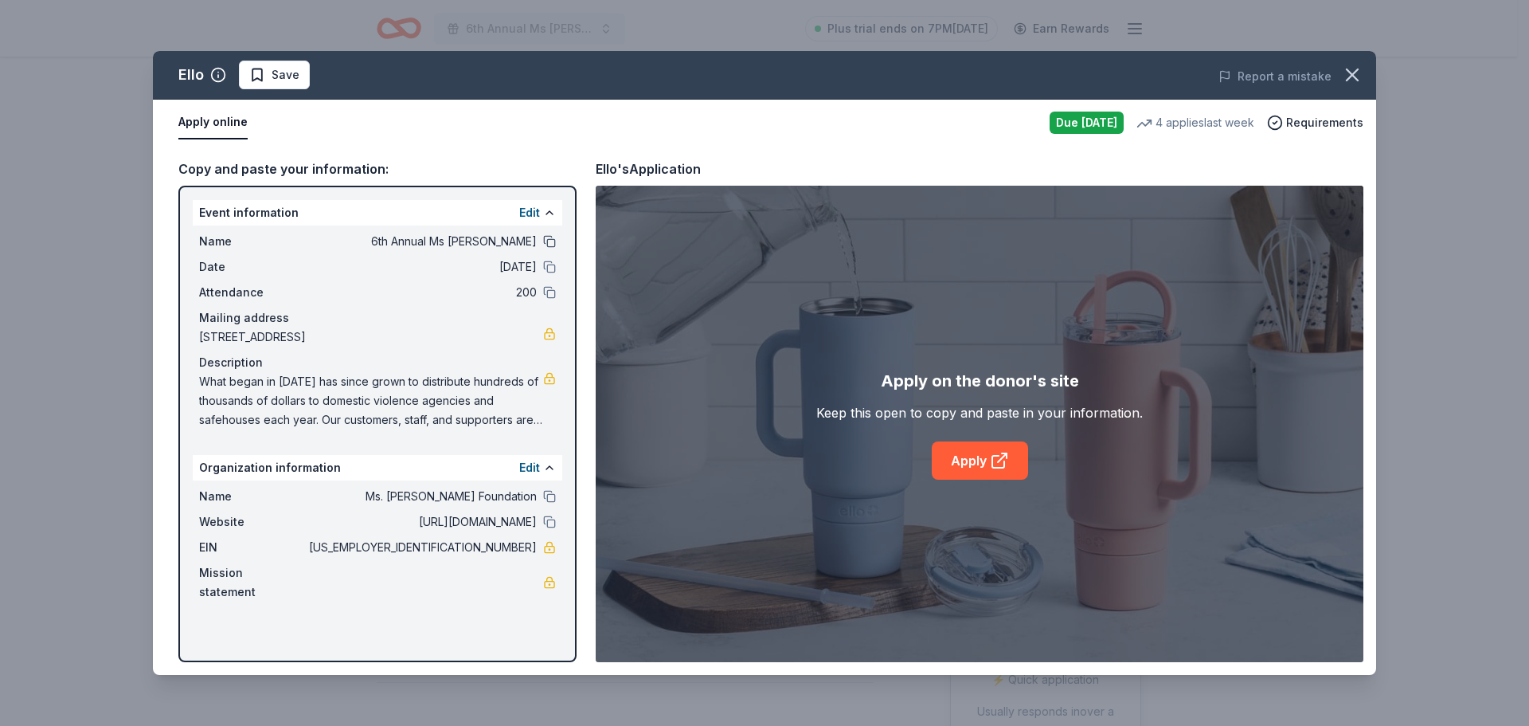
click at [548, 241] on button at bounding box center [549, 241] width 13 height 13
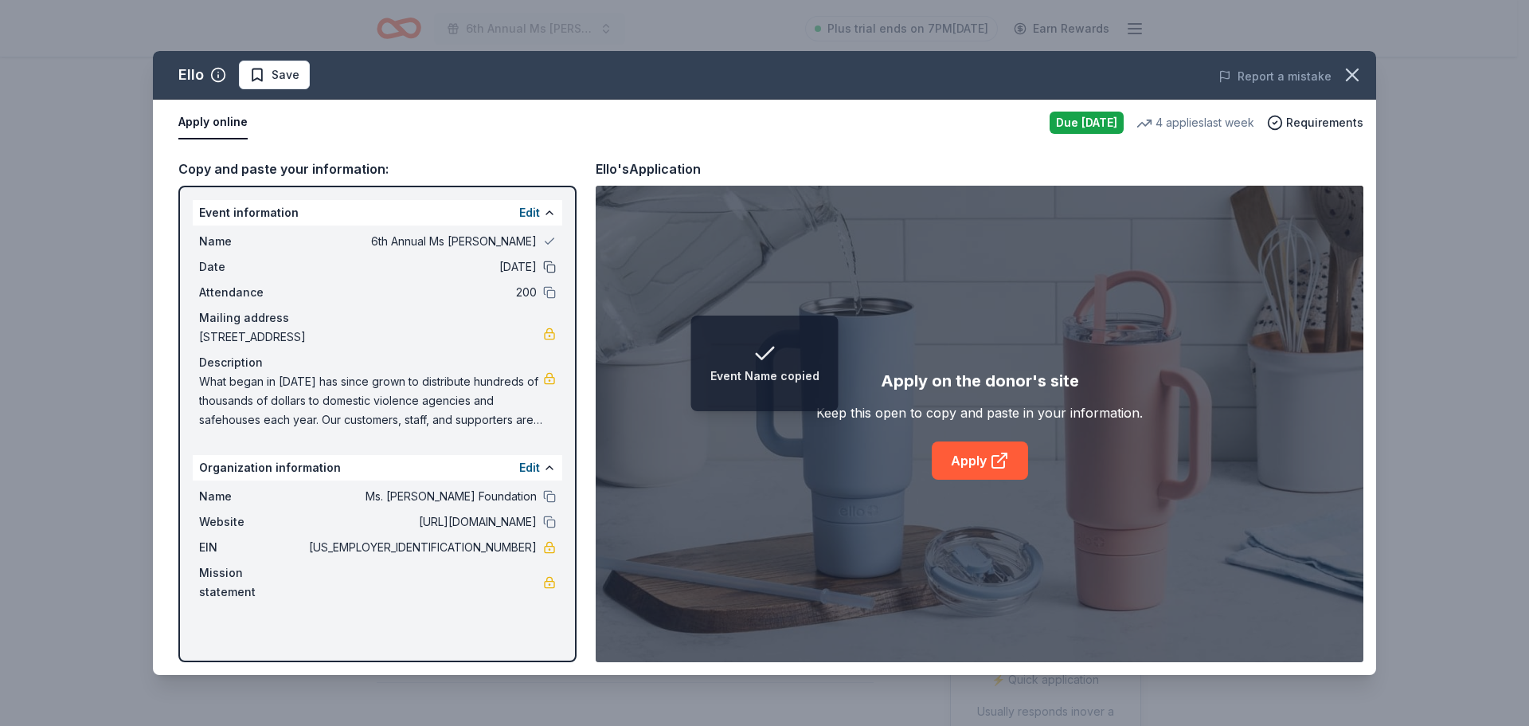
click at [551, 264] on button at bounding box center [549, 266] width 13 height 13
click at [548, 290] on button at bounding box center [549, 292] width 13 height 13
click at [552, 503] on button at bounding box center [549, 496] width 13 height 13
click at [550, 528] on button at bounding box center [549, 521] width 13 height 13
click at [994, 457] on icon at bounding box center [999, 460] width 19 height 19
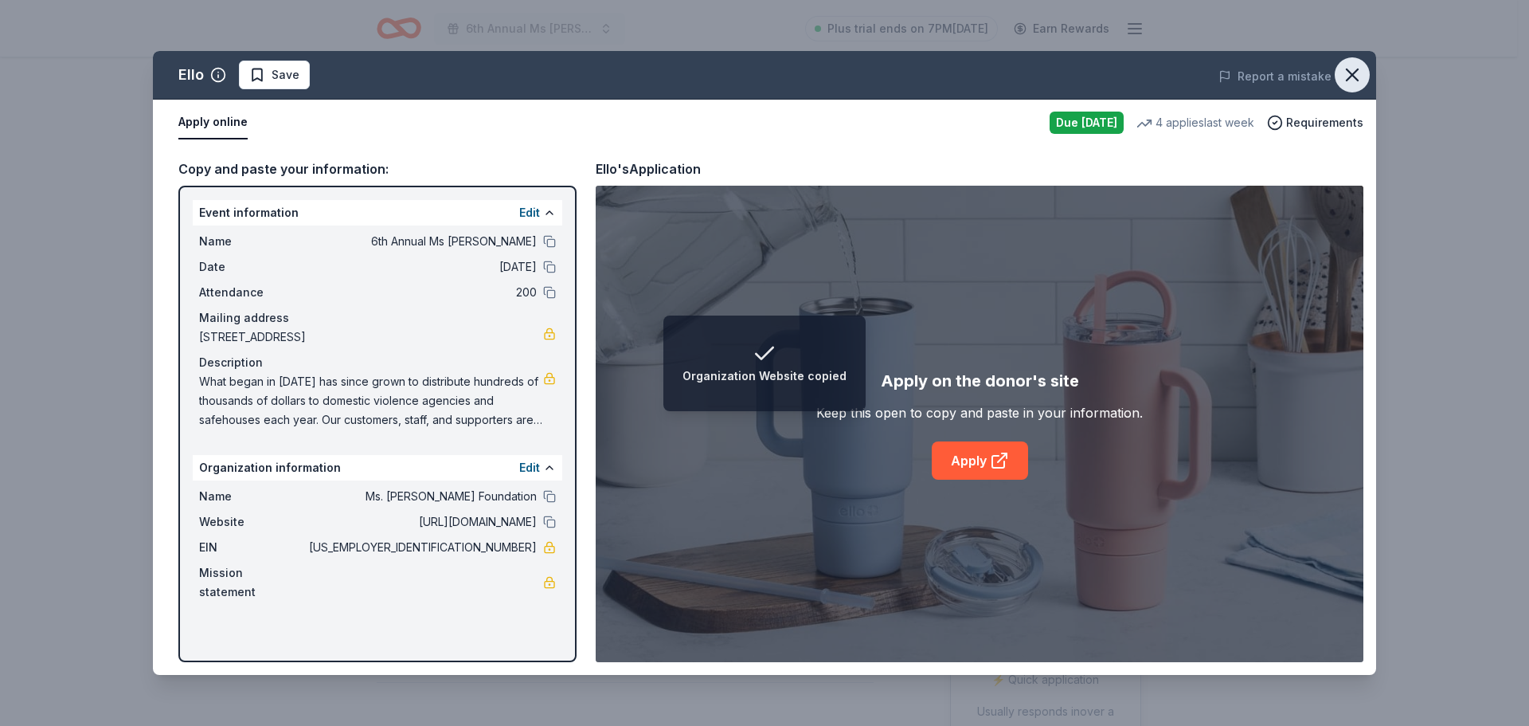
click at [1345, 73] on icon "button" at bounding box center [1352, 75] width 22 height 22
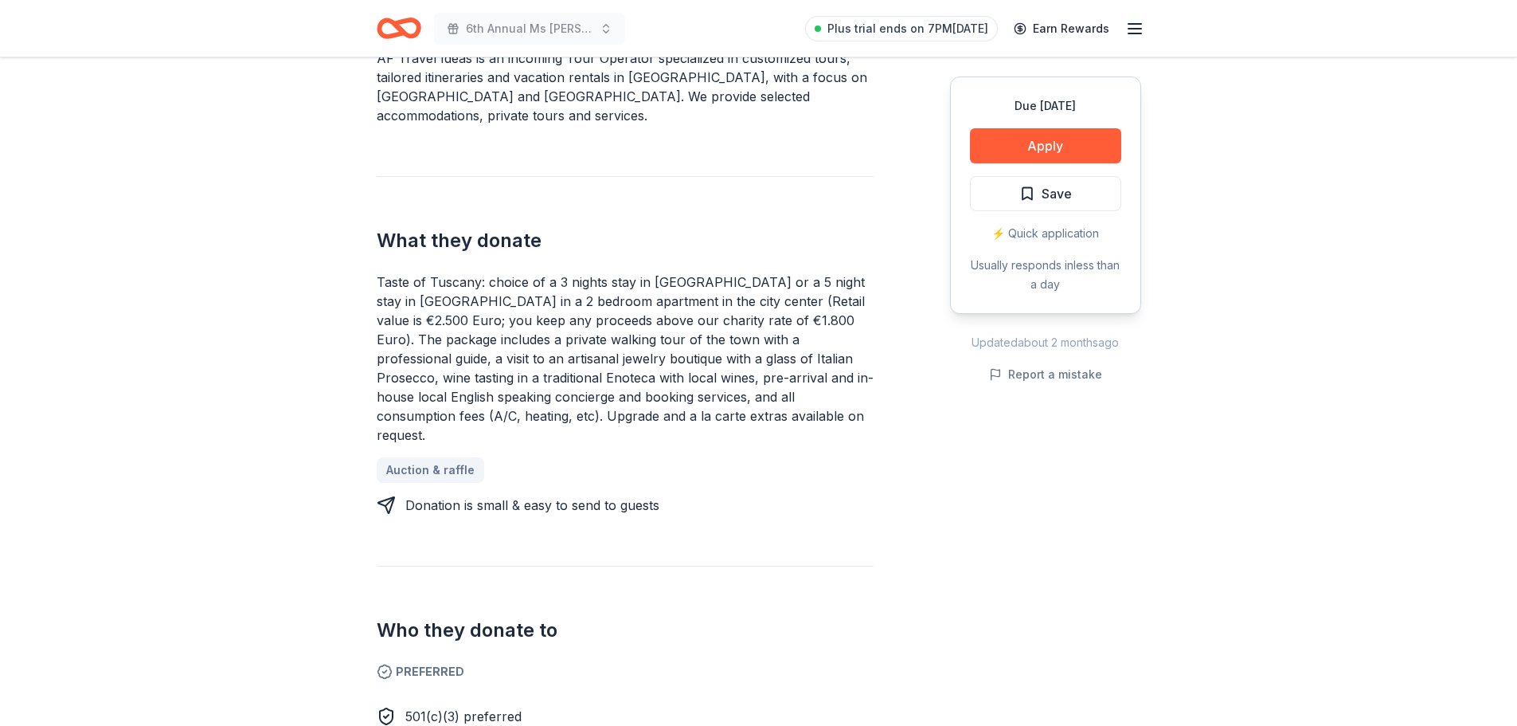
scroll to position [478, 0]
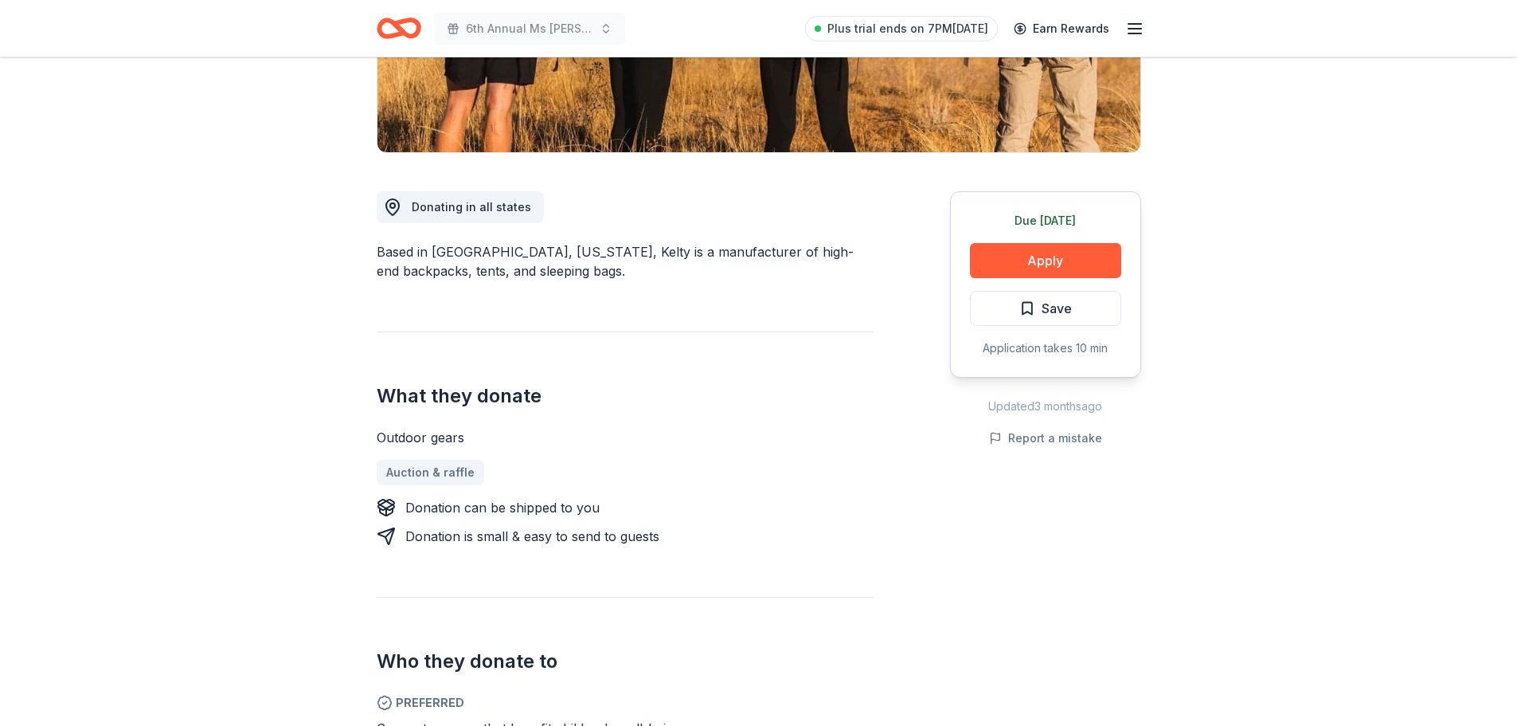
scroll to position [319, 0]
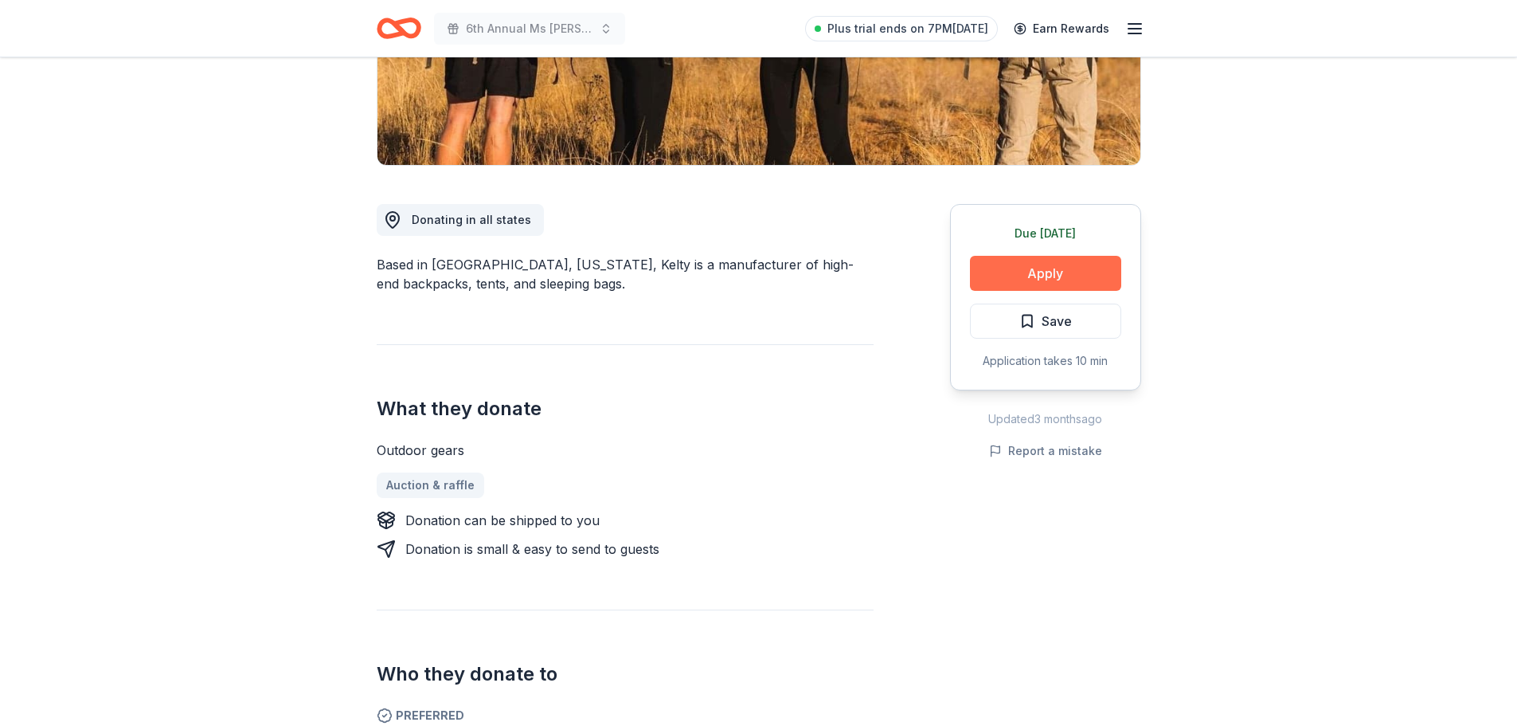
click at [1035, 278] on button "Apply" at bounding box center [1045, 273] width 151 height 35
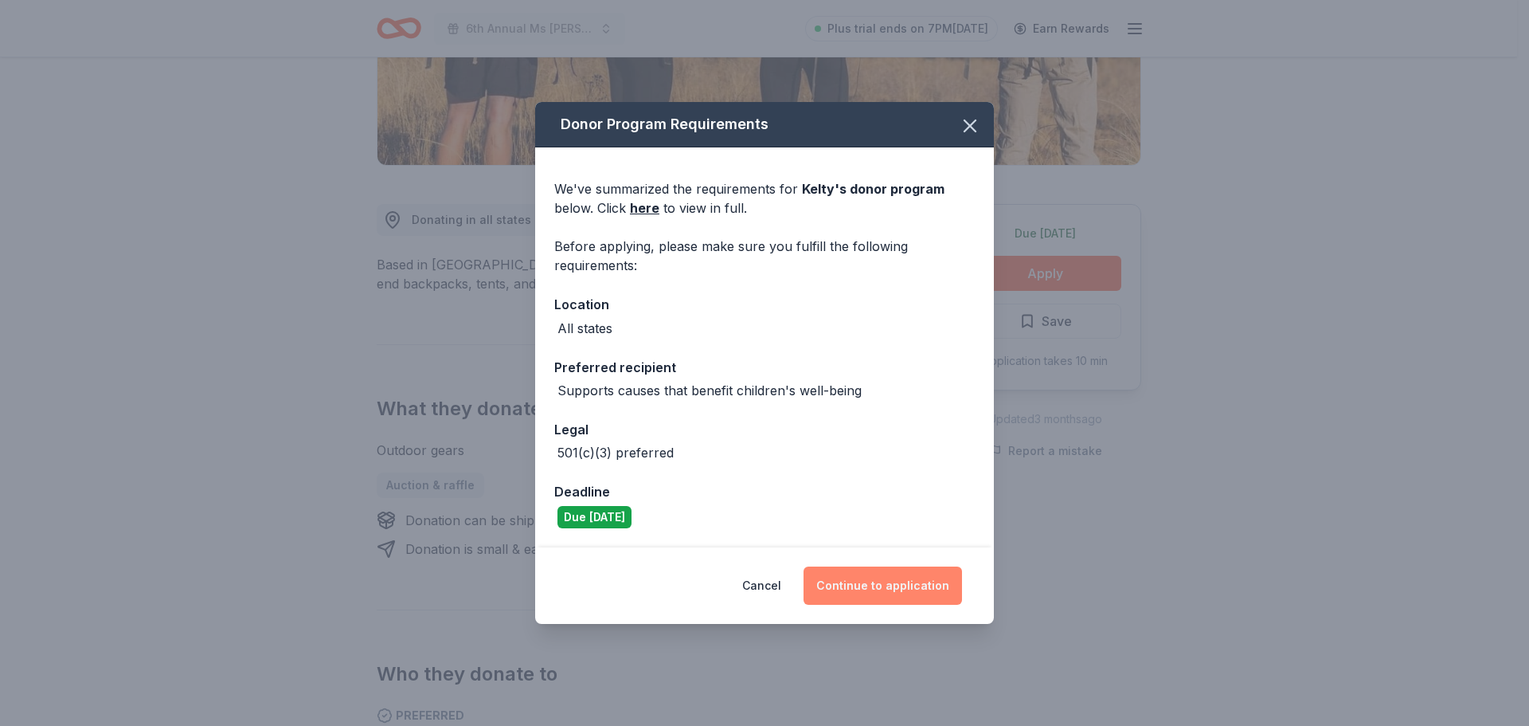
click at [906, 581] on button "Continue to application" at bounding box center [883, 585] width 159 height 38
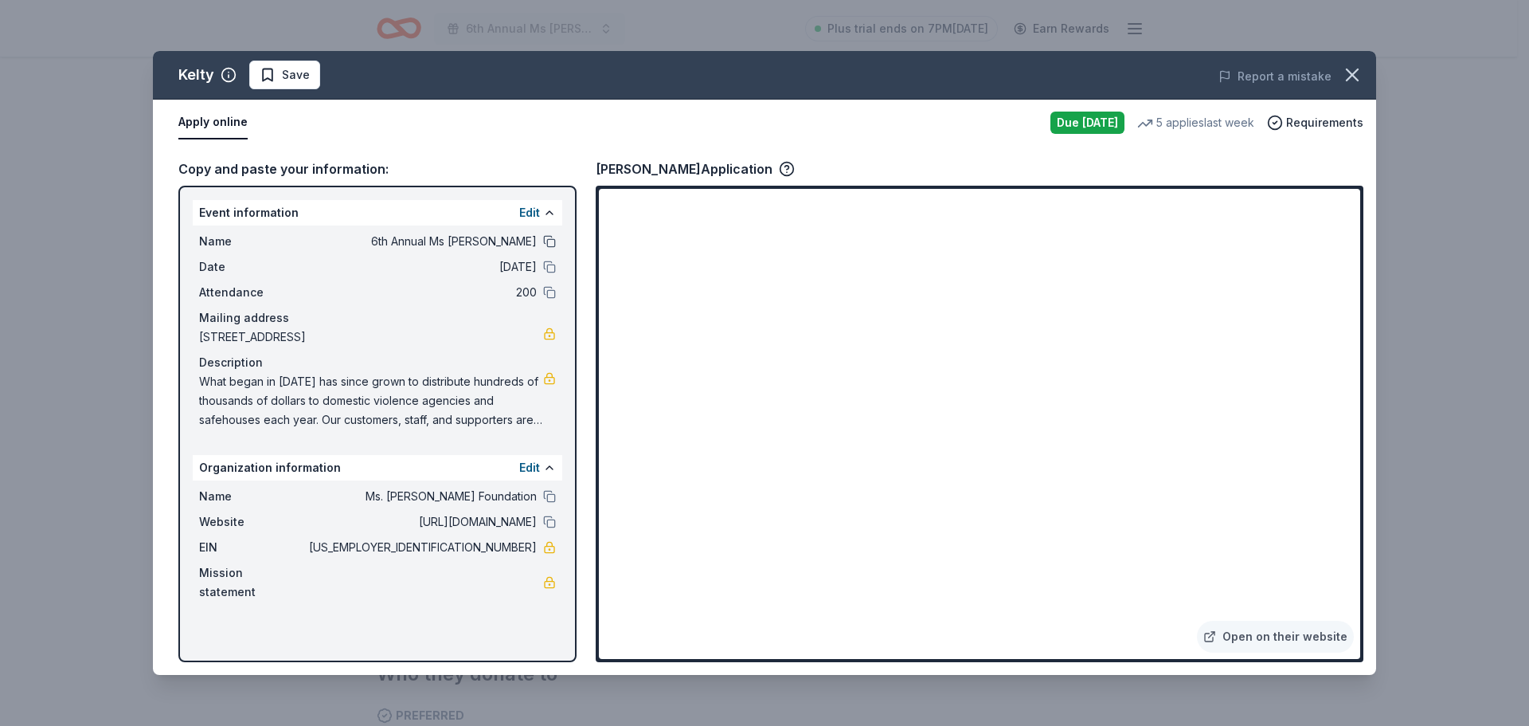
click at [549, 243] on button at bounding box center [549, 241] width 13 height 13
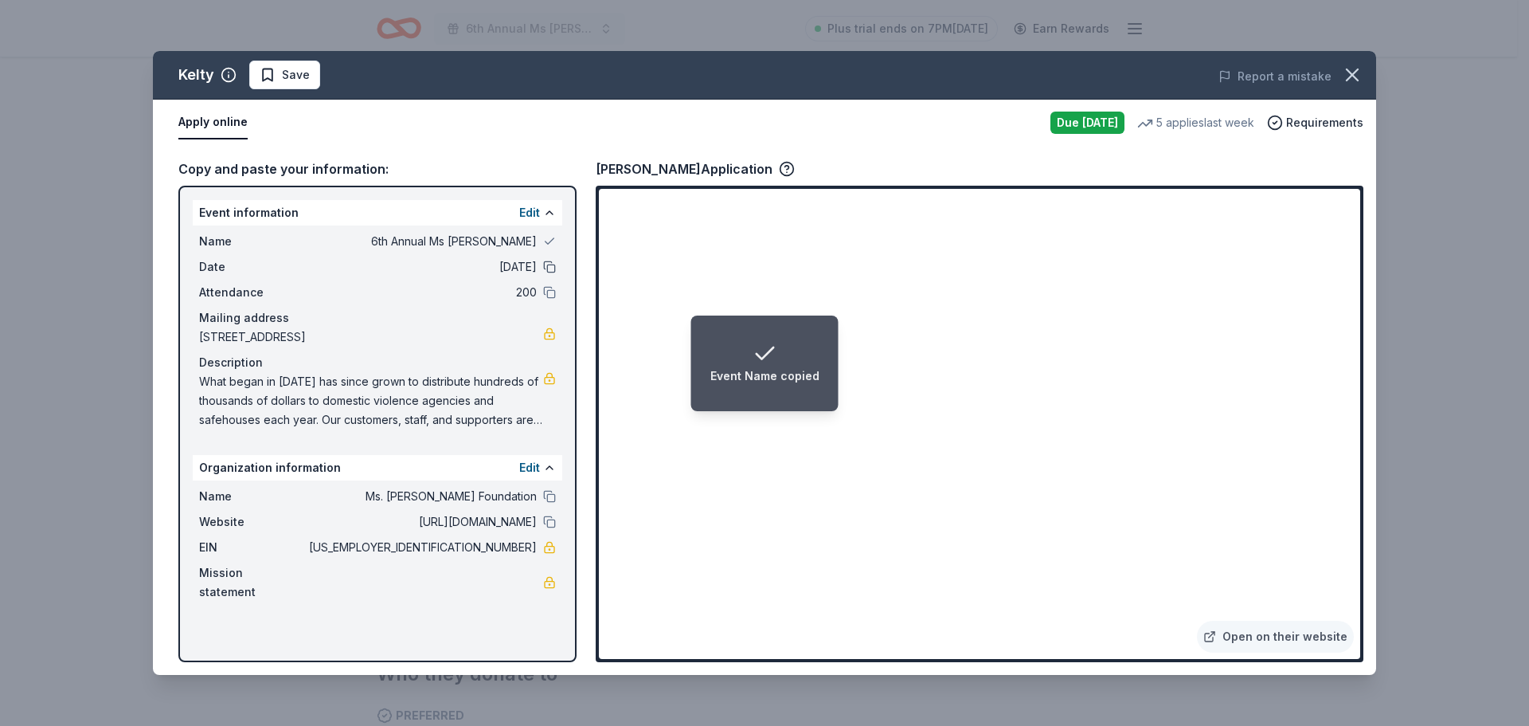
click at [552, 272] on button at bounding box center [549, 266] width 13 height 13
click at [554, 289] on div "Attendance 200" at bounding box center [377, 292] width 357 height 19
click at [553, 293] on button at bounding box center [549, 292] width 13 height 13
click at [548, 503] on button at bounding box center [549, 496] width 13 height 13
click at [550, 528] on button at bounding box center [549, 521] width 13 height 13
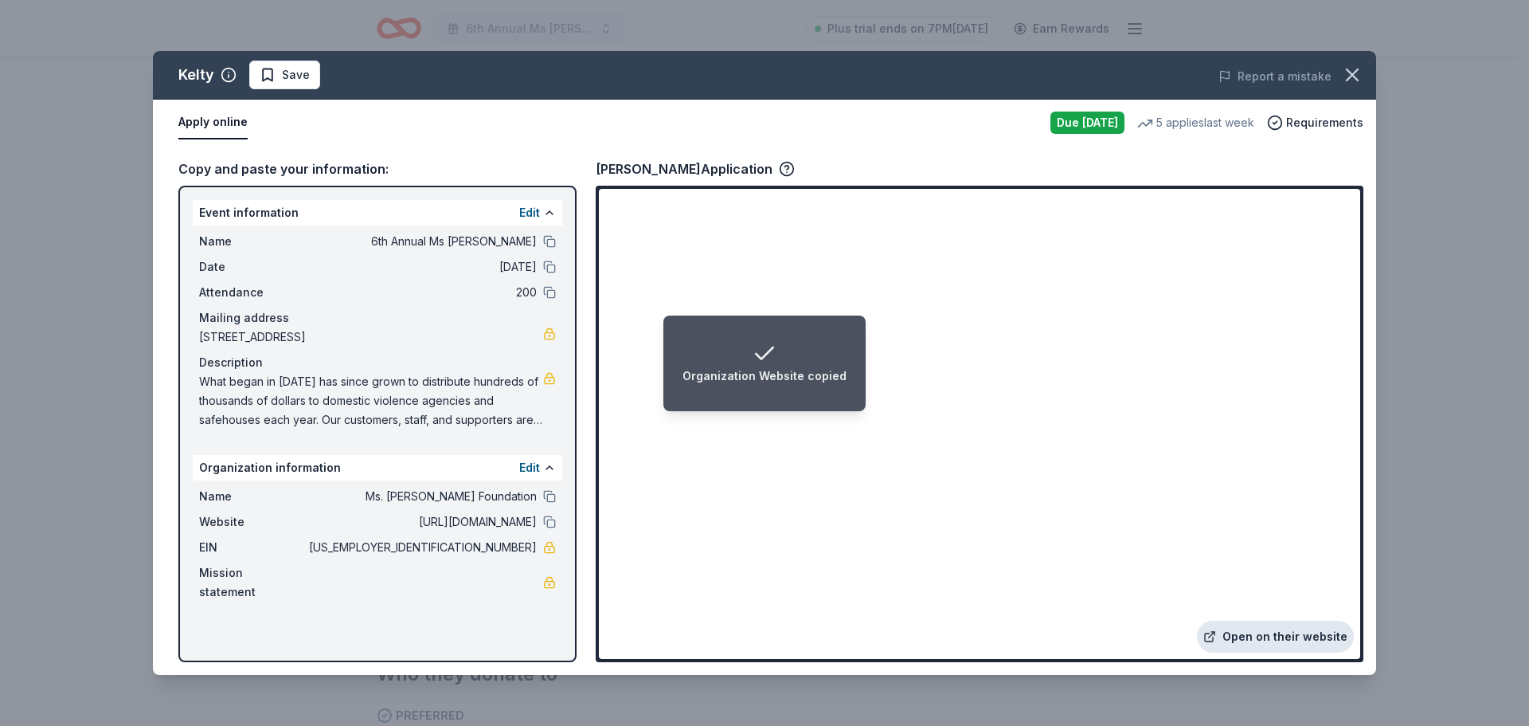
click at [1275, 637] on link "Open on their website" at bounding box center [1275, 637] width 157 height 32
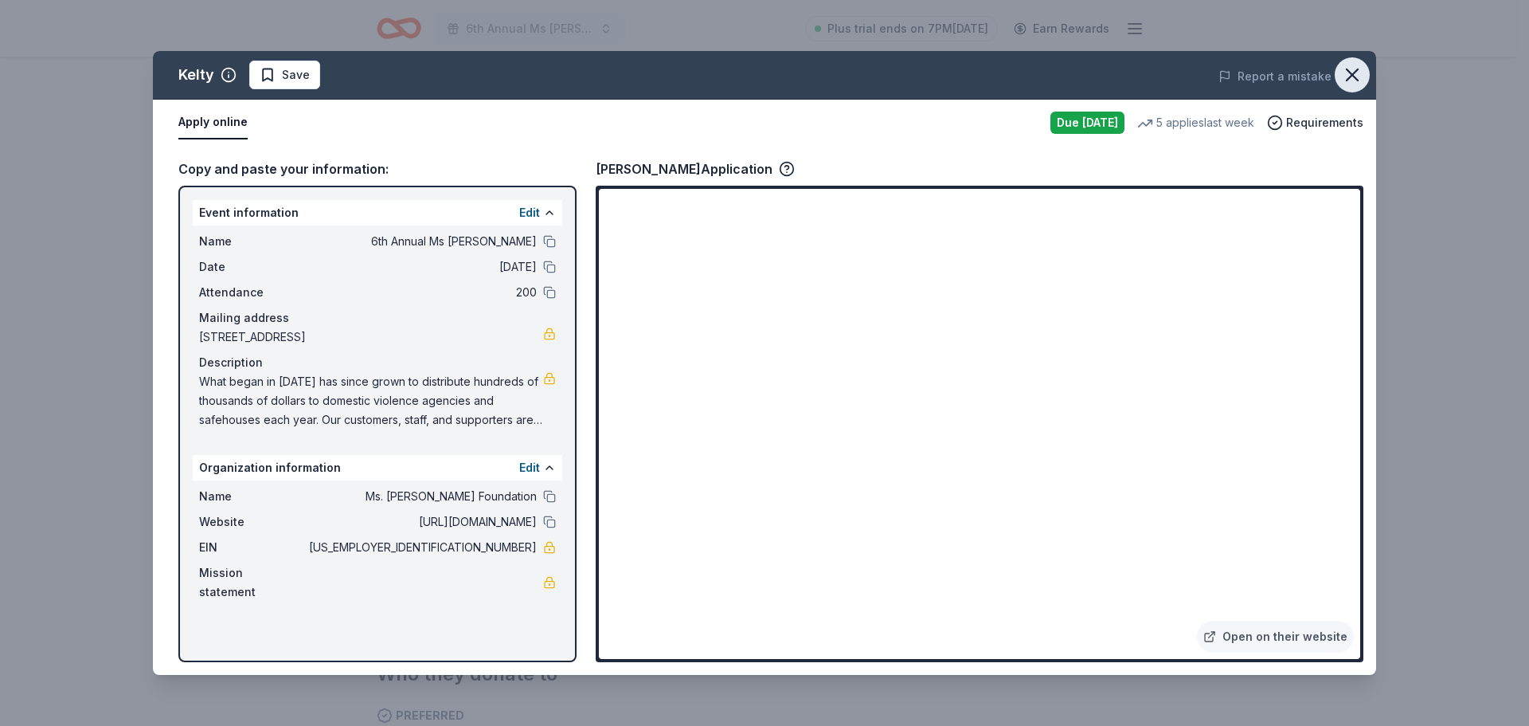
click at [1354, 70] on icon "button" at bounding box center [1352, 75] width 22 height 22
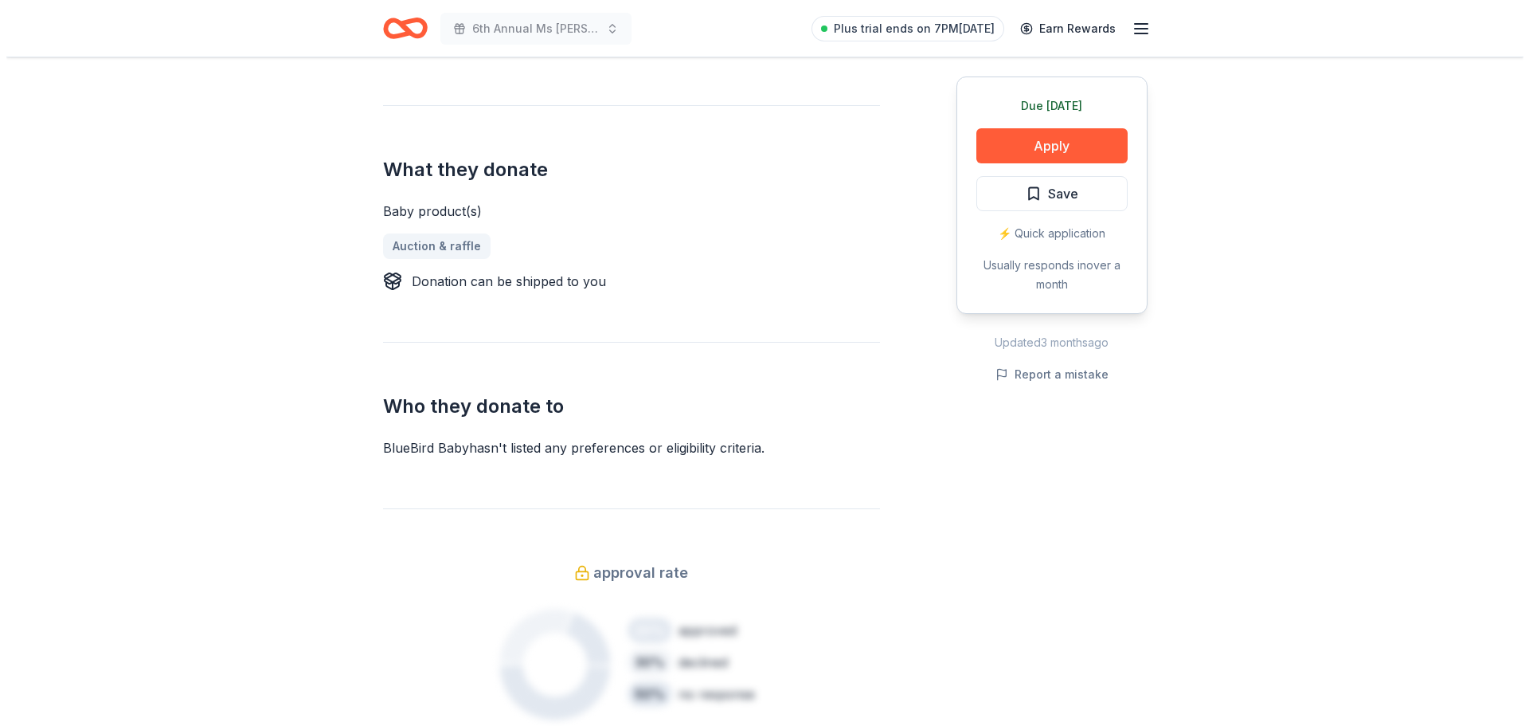
scroll to position [239, 0]
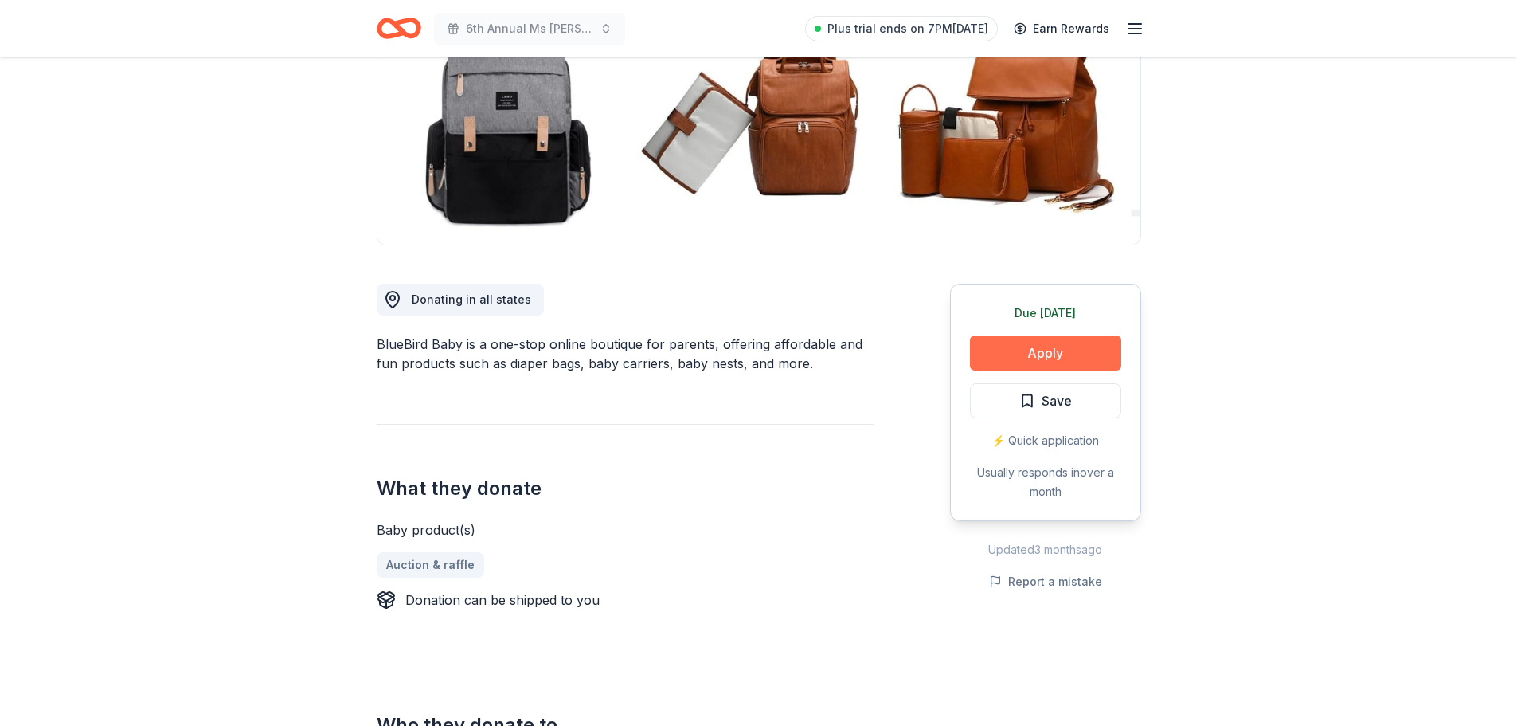
click at [1018, 346] on button "Apply" at bounding box center [1045, 352] width 151 height 35
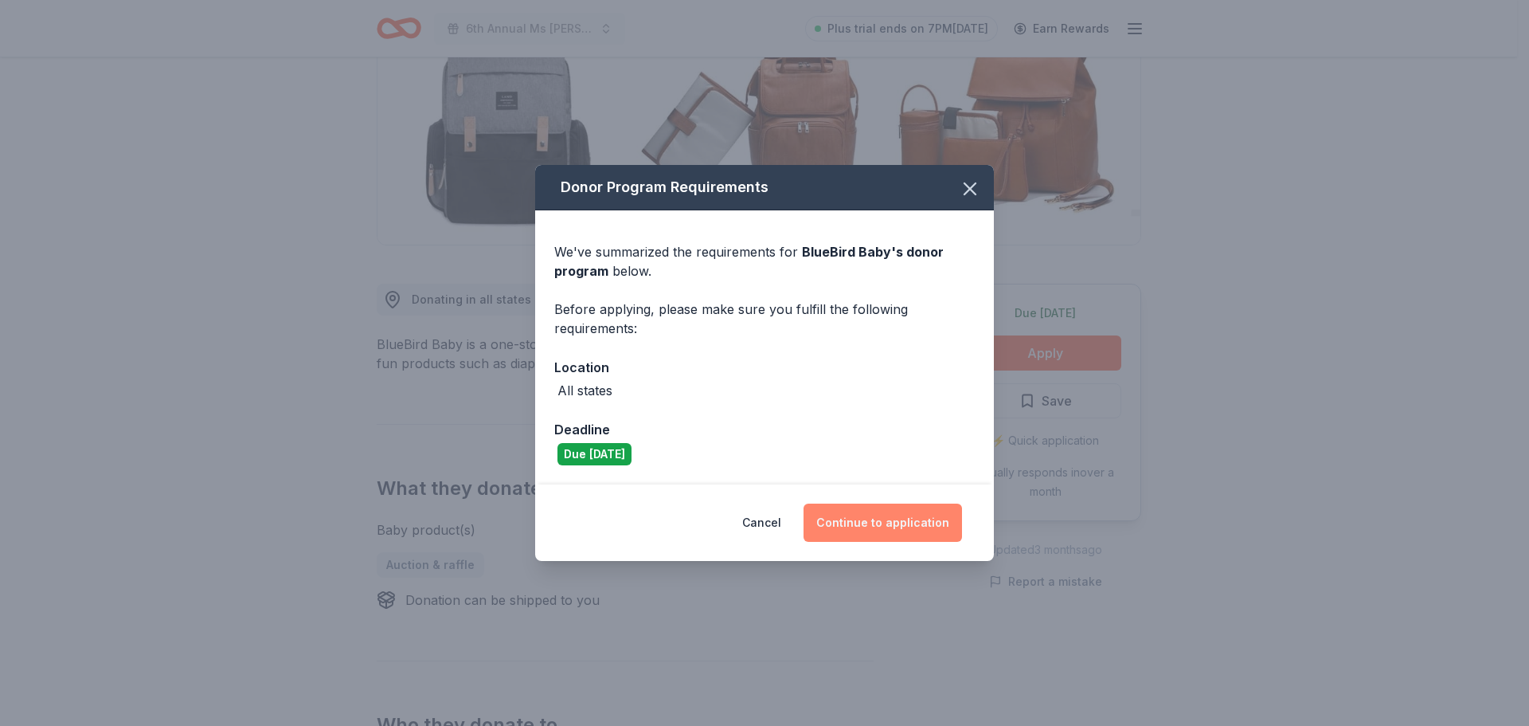
click at [934, 519] on button "Continue to application" at bounding box center [883, 522] width 159 height 38
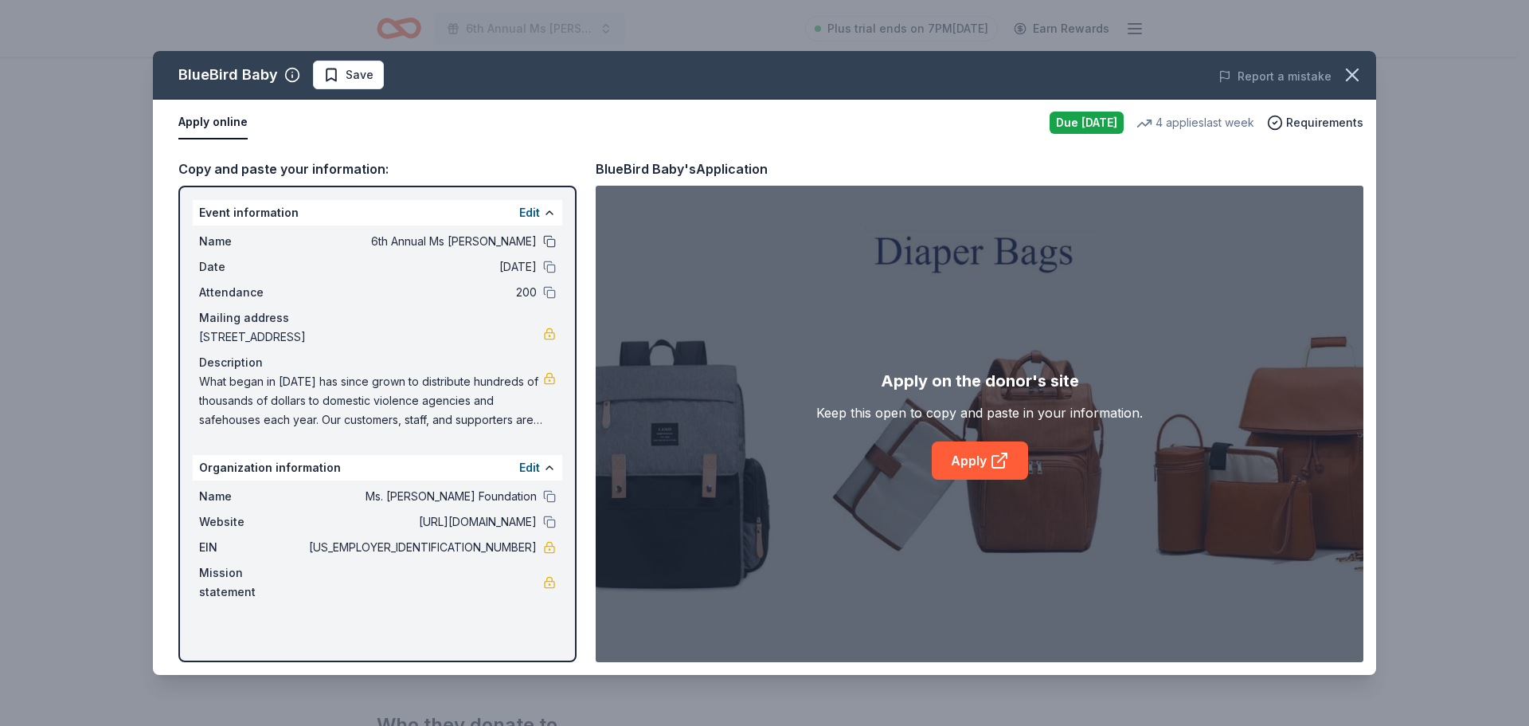
click at [554, 241] on button at bounding box center [549, 241] width 13 height 13
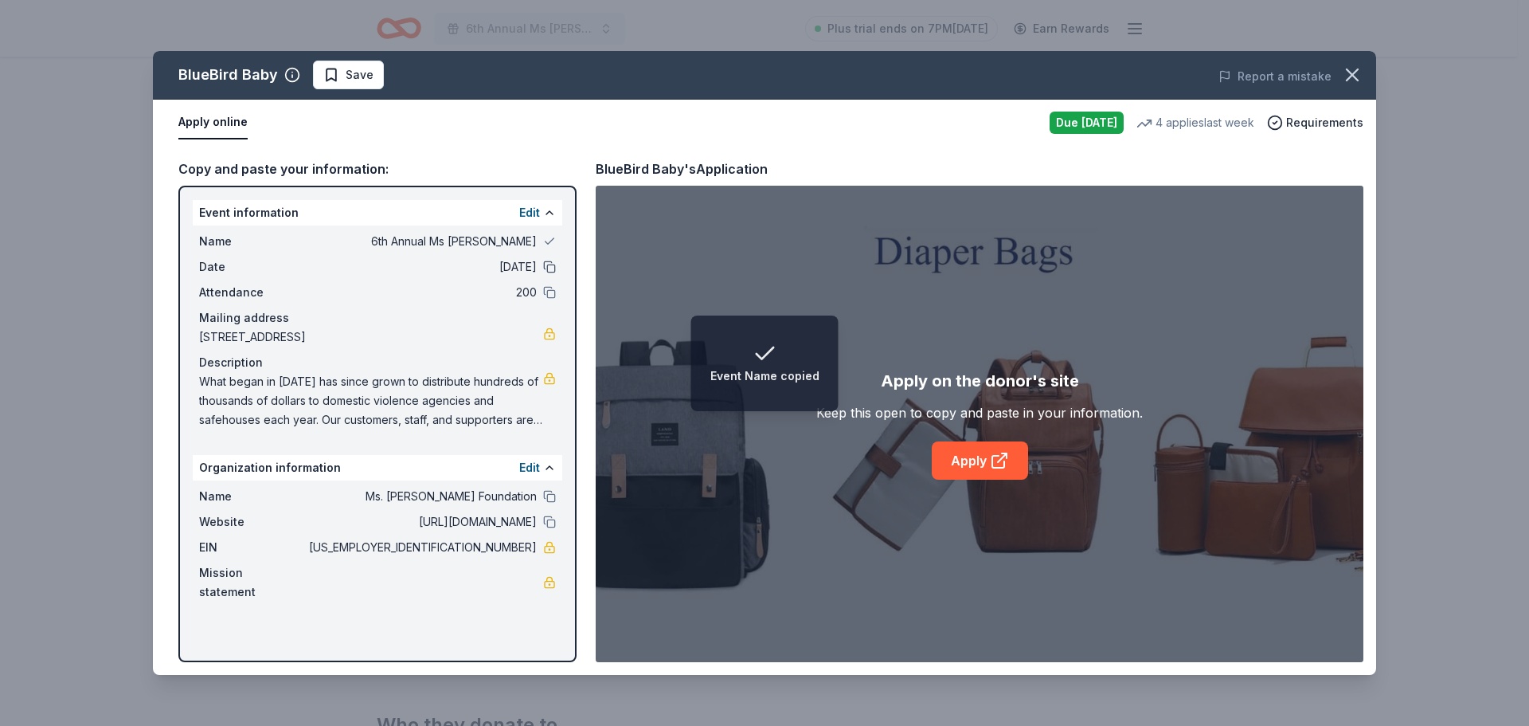
click at [554, 266] on button at bounding box center [549, 266] width 13 height 13
click at [551, 292] on button at bounding box center [549, 292] width 13 height 13
click at [558, 514] on div "Name Ms. Molly Foundation Website http://www.msmolly.org EIN 38-3290026 Mission…" at bounding box center [378, 543] width 370 height 127
drag, startPoint x: 550, startPoint y: 507, endPoint x: 547, endPoint y: 534, distance: 26.5
click at [550, 506] on div "Name Ms. Molly Foundation" at bounding box center [377, 496] width 357 height 19
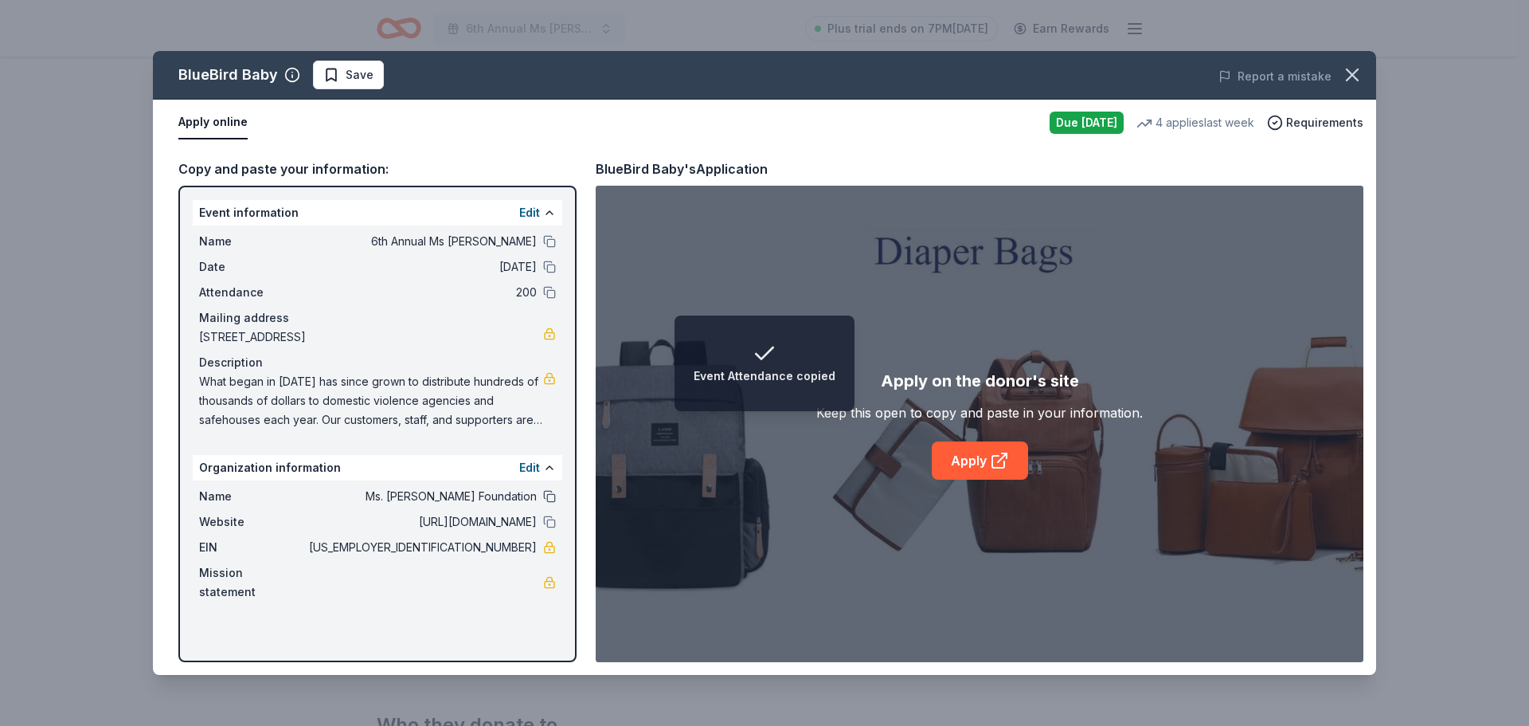
drag, startPoint x: 547, startPoint y: 536, endPoint x: 547, endPoint y: 518, distance: 18.3
click at [547, 530] on div "Name Ms. Molly Foundation Website http://www.msmolly.org EIN 38-3290026 Mission…" at bounding box center [378, 543] width 370 height 127
click at [548, 503] on button at bounding box center [549, 496] width 13 height 13
click at [554, 531] on div "Website http://www.msmolly.org" at bounding box center [377, 521] width 357 height 19
click at [550, 528] on button at bounding box center [549, 521] width 13 height 13
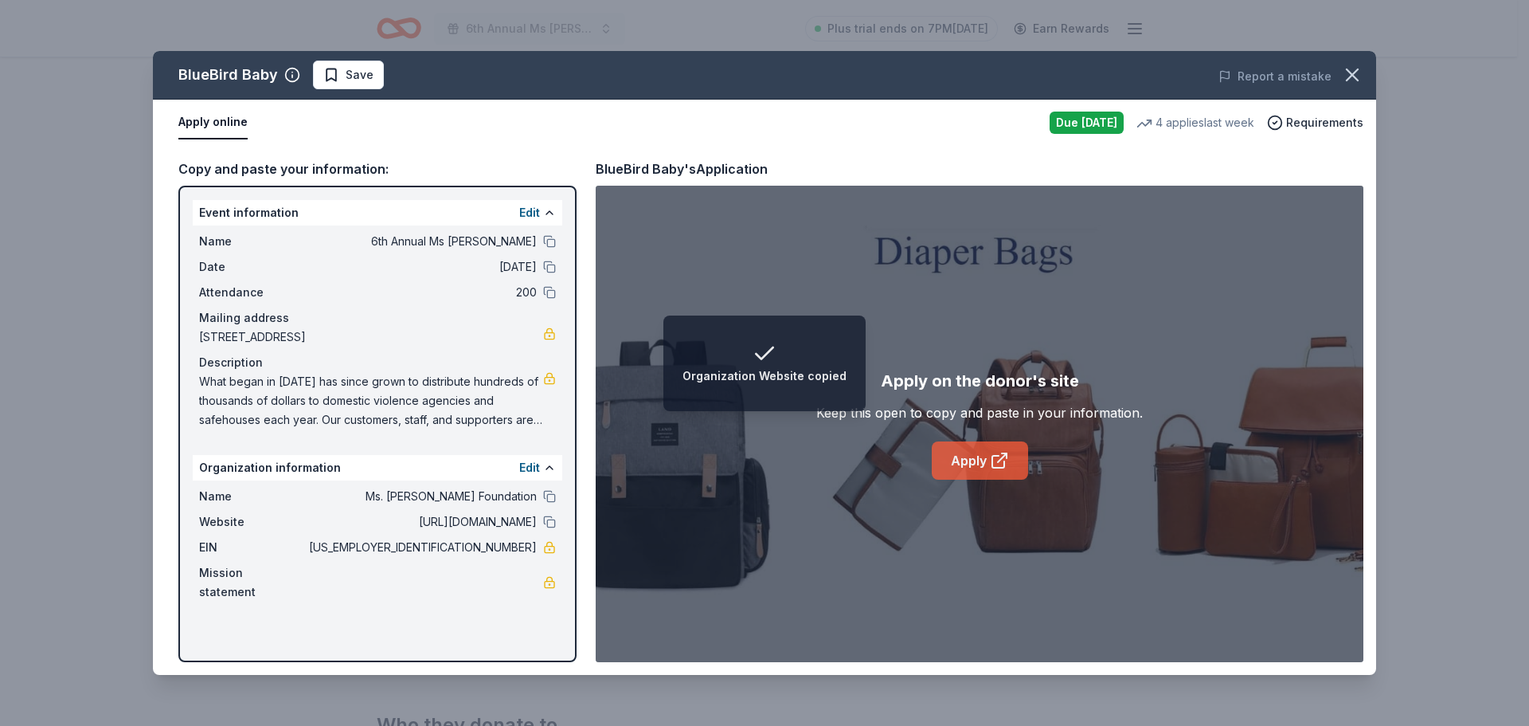
click at [1004, 460] on icon at bounding box center [999, 460] width 19 height 19
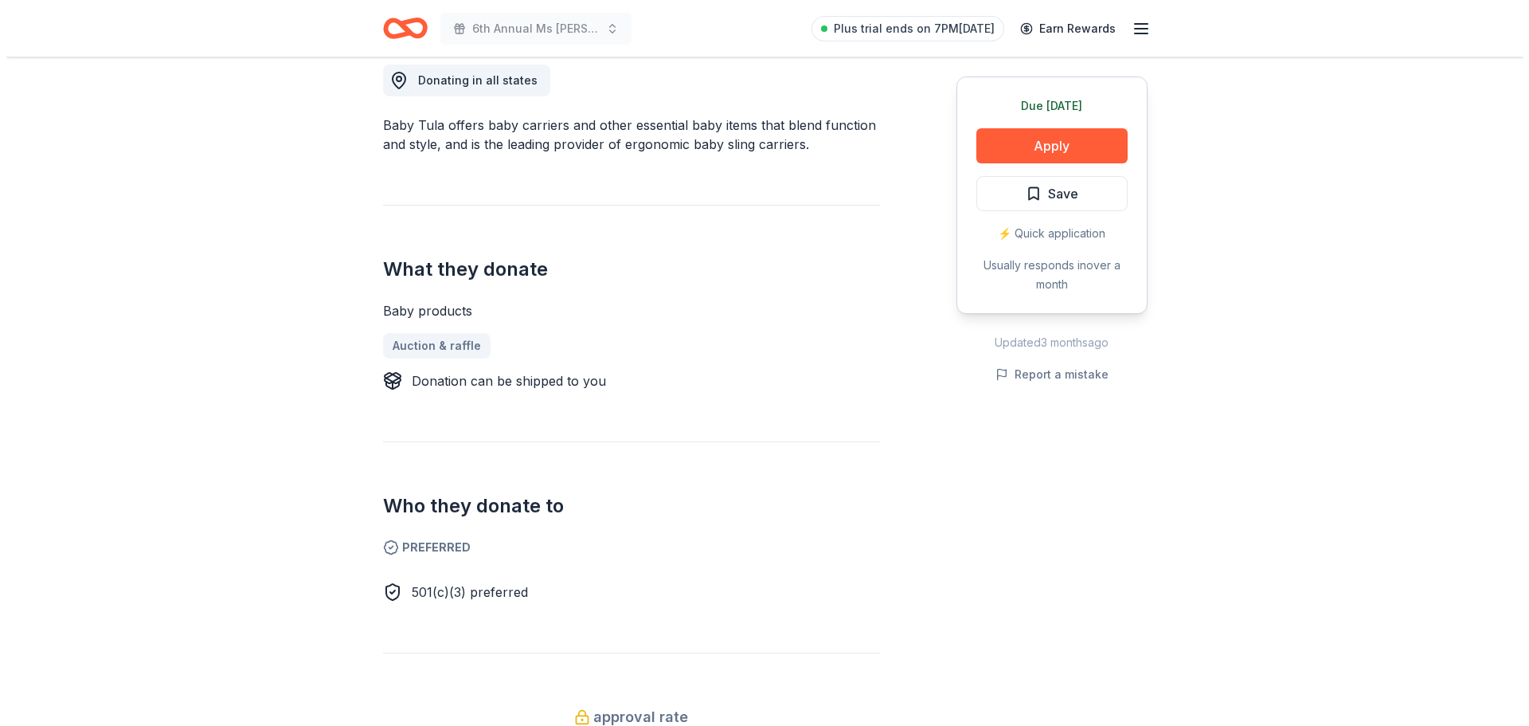
scroll to position [239, 0]
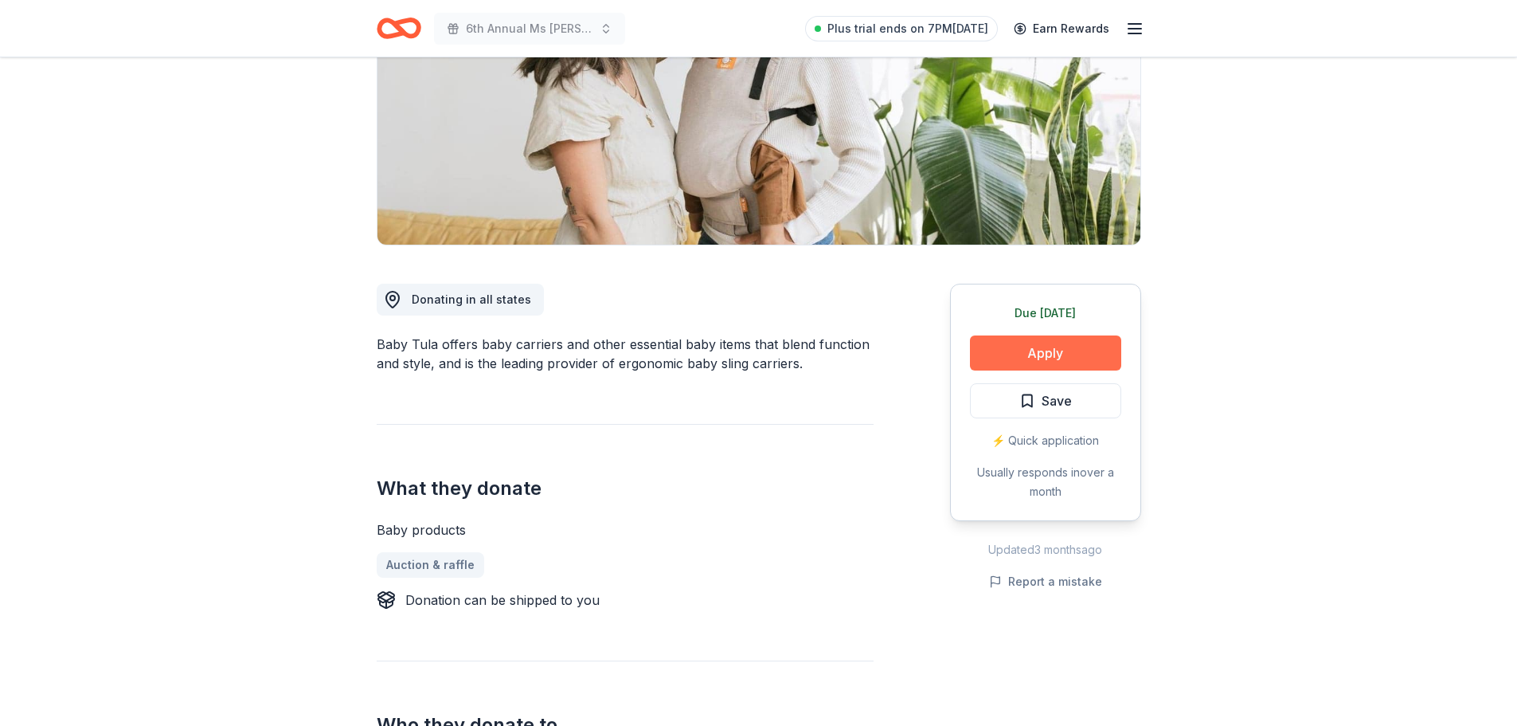
click at [1027, 355] on button "Apply" at bounding box center [1045, 352] width 151 height 35
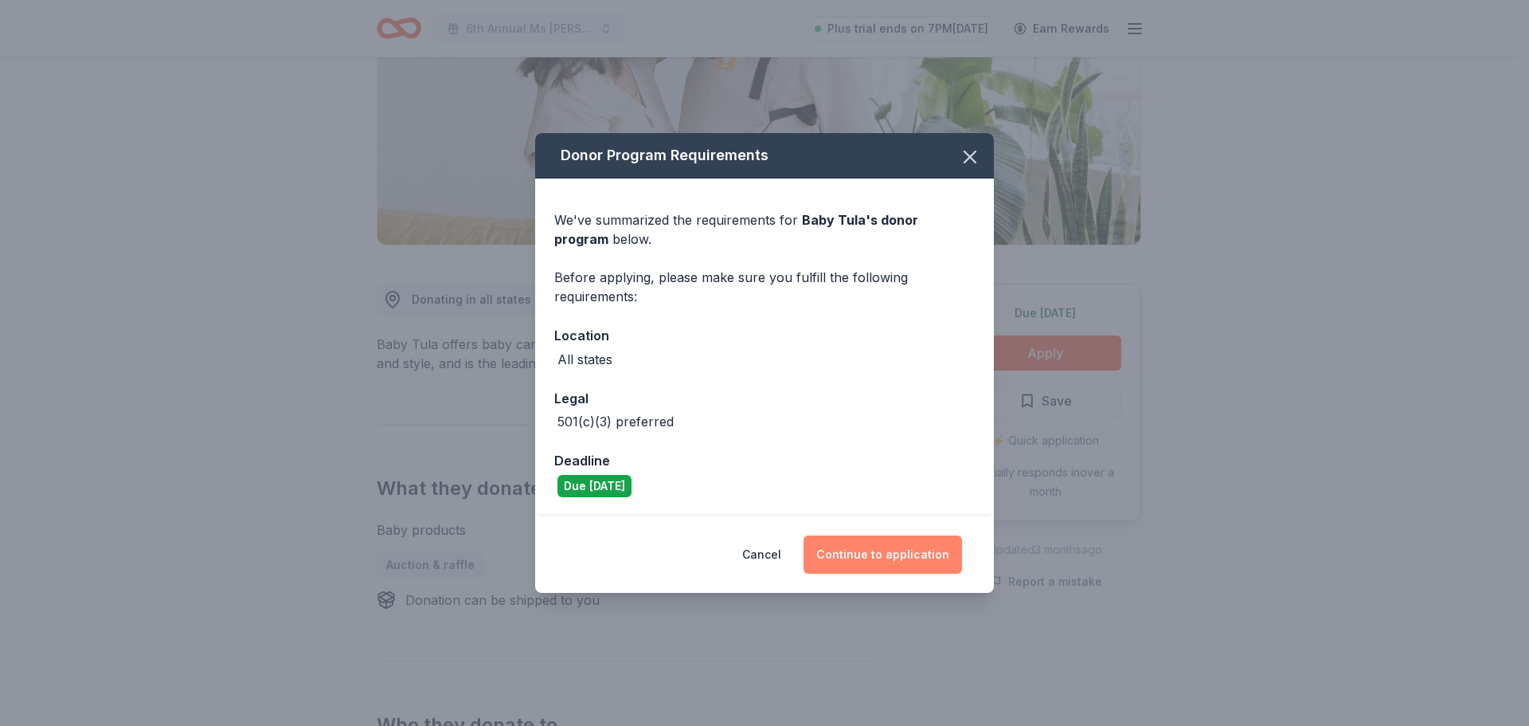
click at [903, 550] on button "Continue to application" at bounding box center [883, 554] width 159 height 38
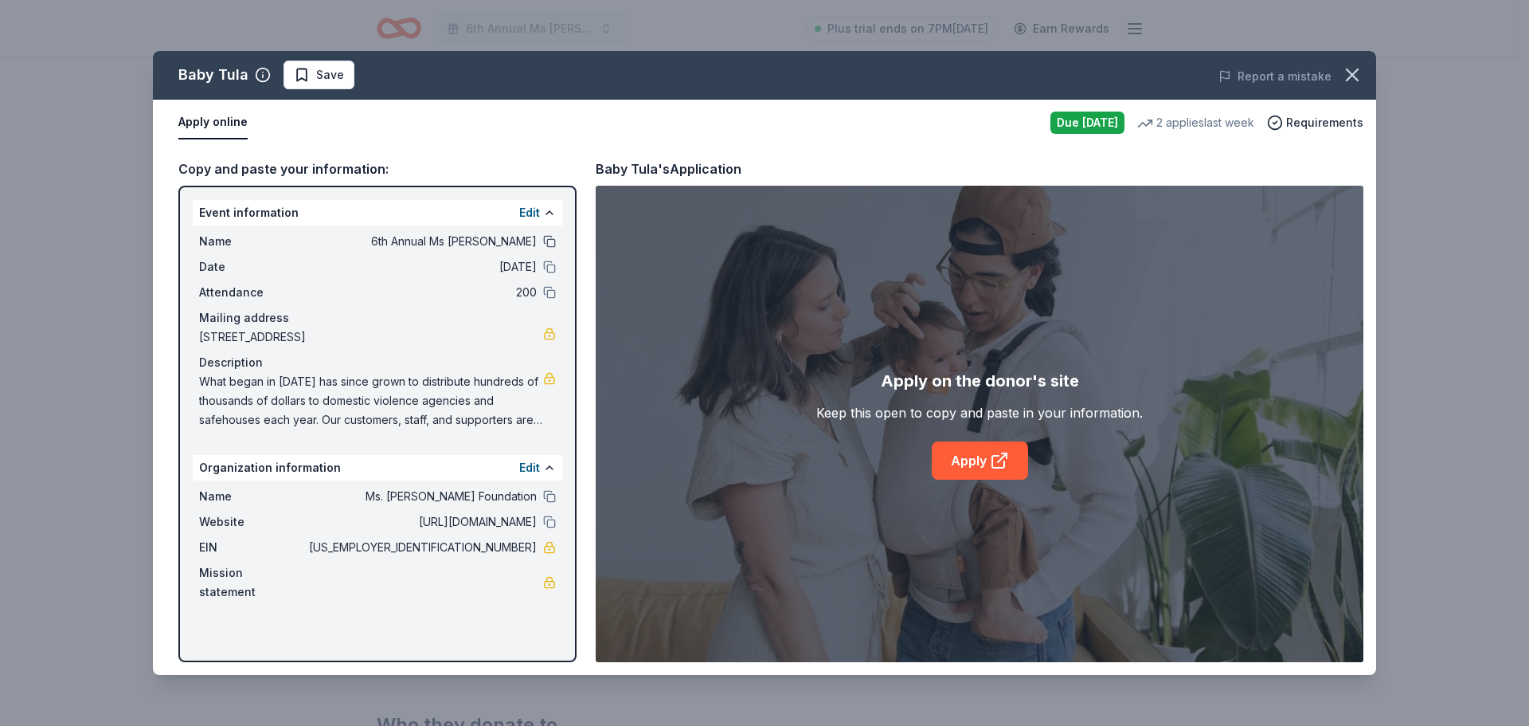
click at [546, 239] on button at bounding box center [549, 241] width 13 height 13
click at [548, 265] on button at bounding box center [549, 266] width 13 height 13
click at [550, 294] on button at bounding box center [549, 292] width 13 height 13
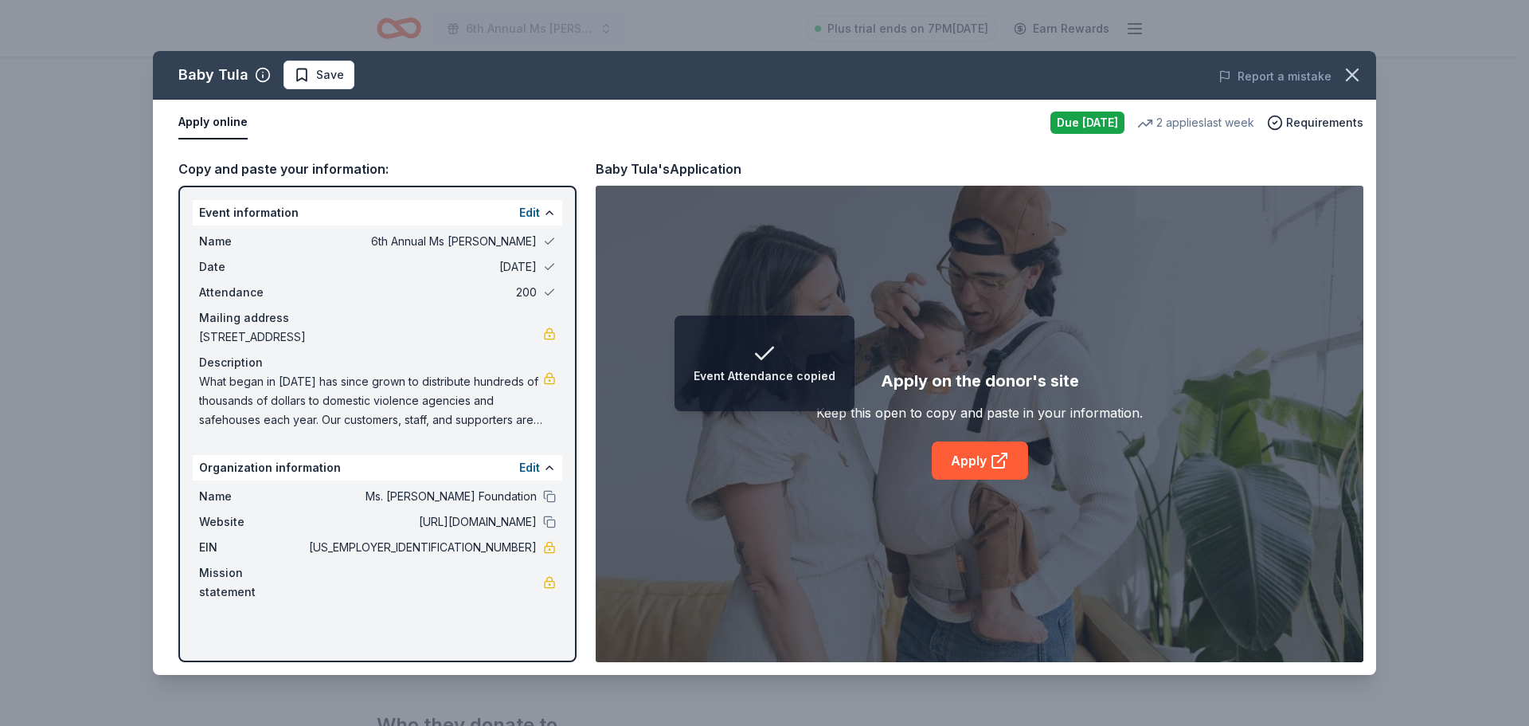
click at [542, 506] on div "Name Ms. [PERSON_NAME] Foundation" at bounding box center [377, 496] width 357 height 19
click at [547, 503] on button at bounding box center [549, 496] width 13 height 13
click at [545, 528] on button at bounding box center [549, 521] width 13 height 13
click at [985, 457] on link "Apply" at bounding box center [980, 460] width 96 height 38
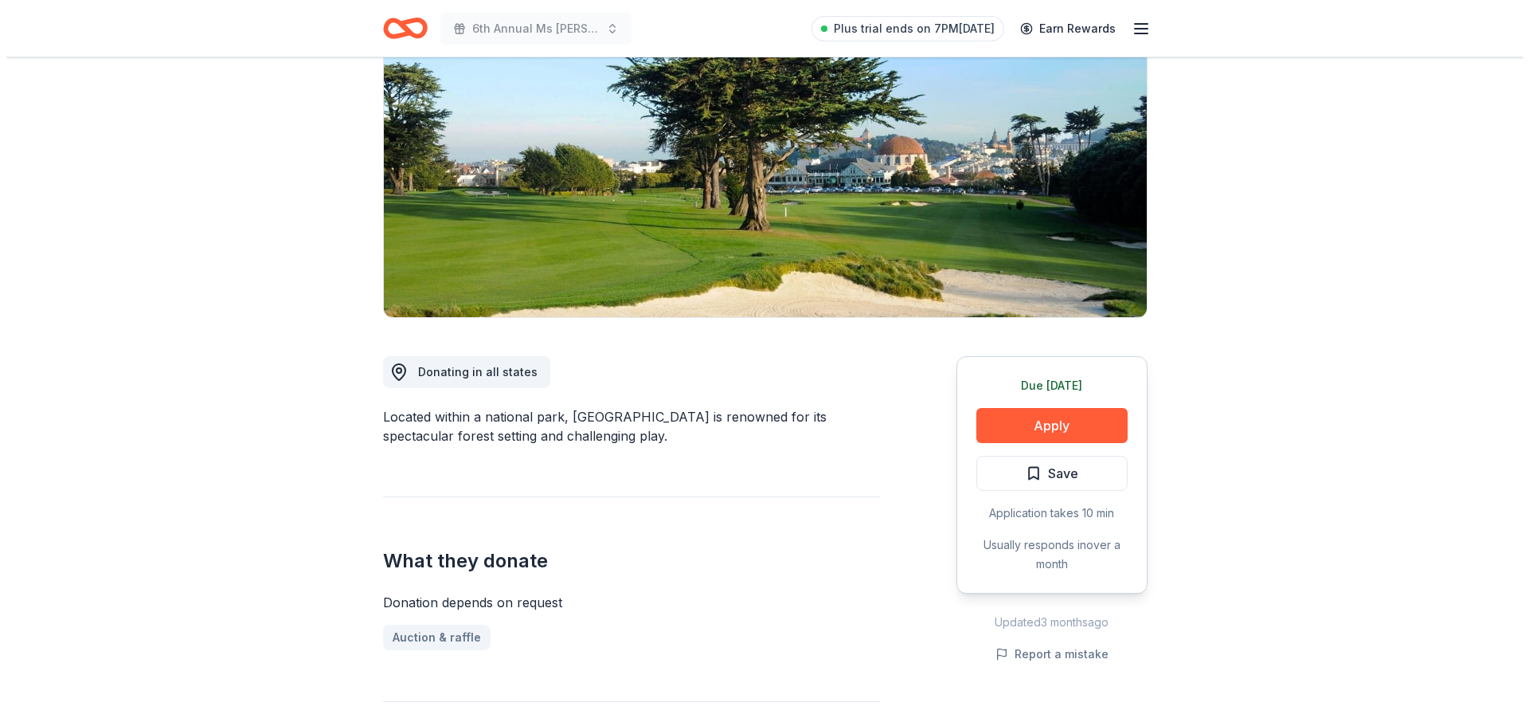
scroll to position [159, 0]
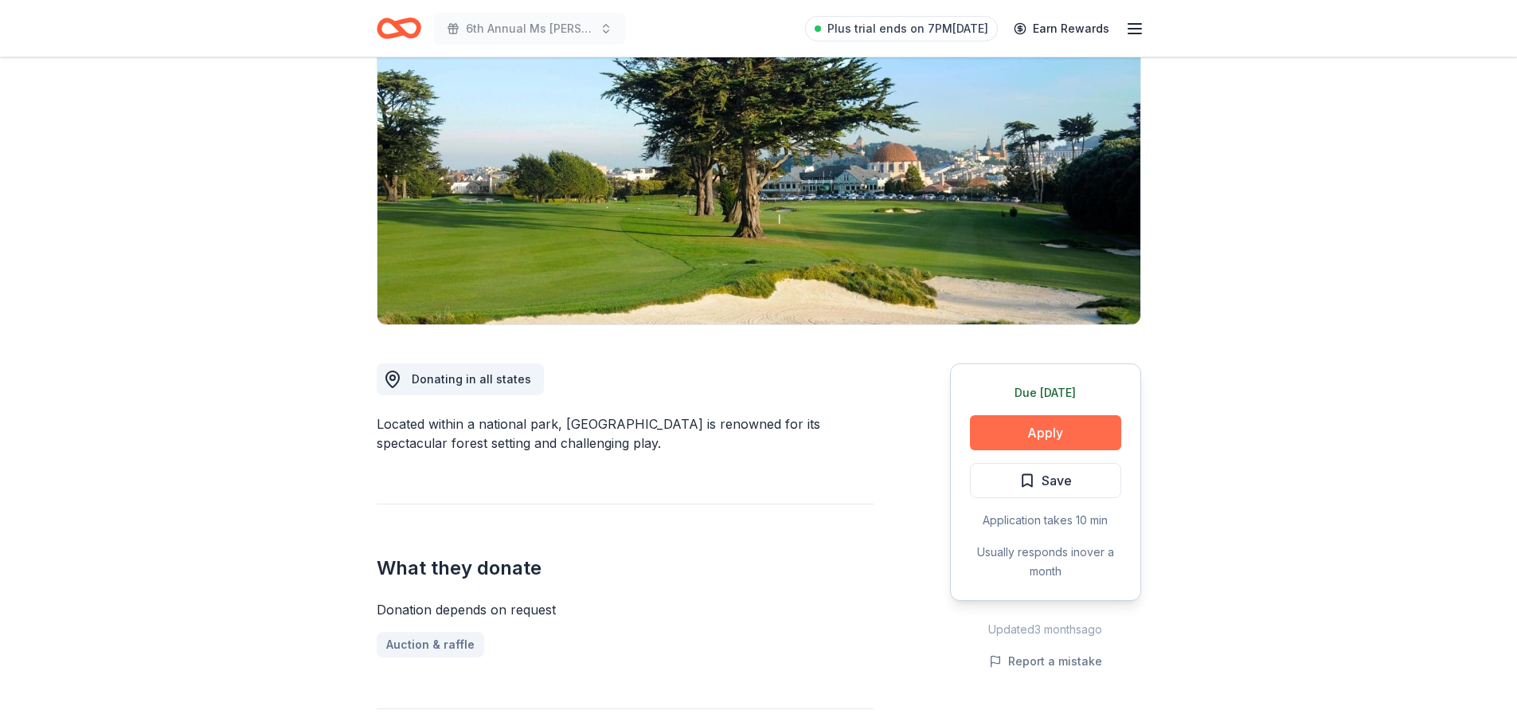
click at [1025, 433] on button "Apply" at bounding box center [1045, 432] width 151 height 35
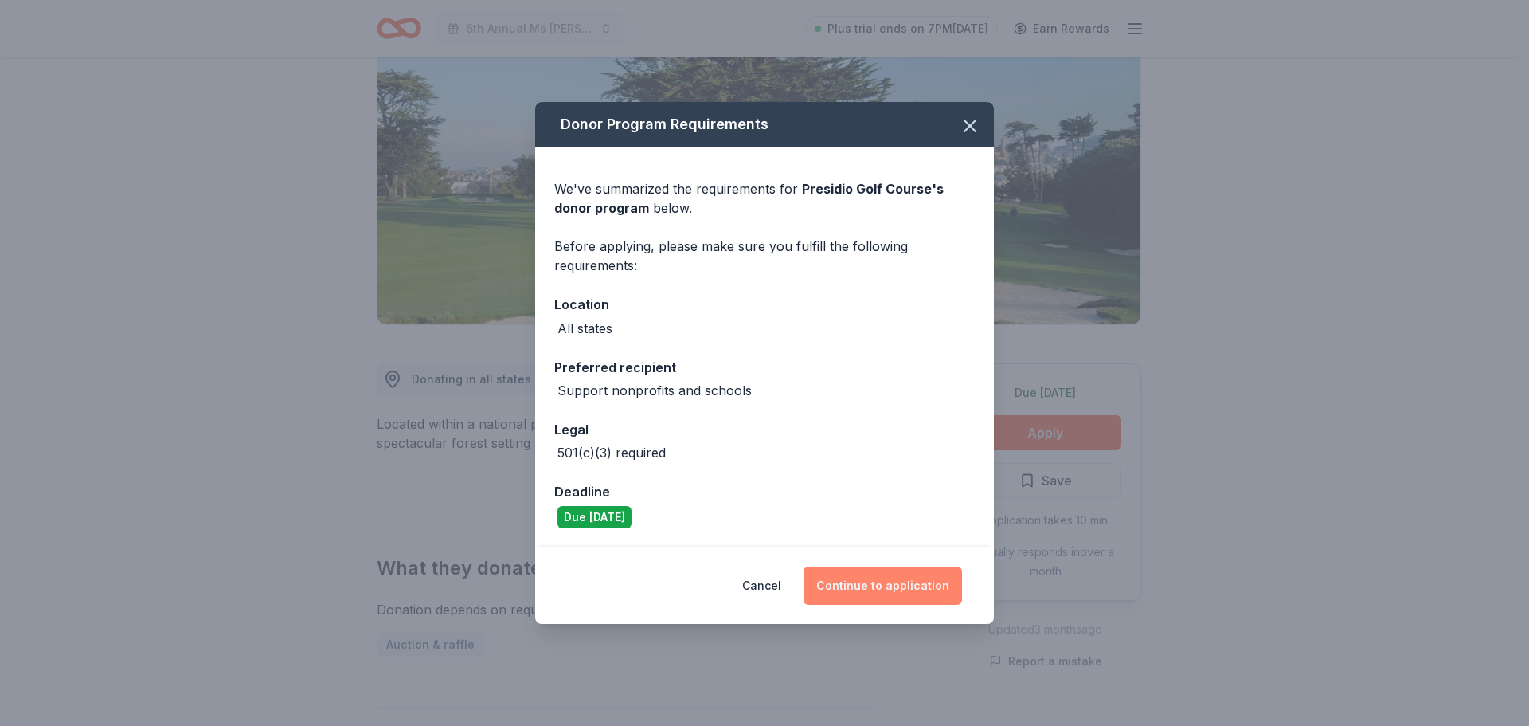
click at [880, 585] on button "Continue to application" at bounding box center [883, 585] width 159 height 38
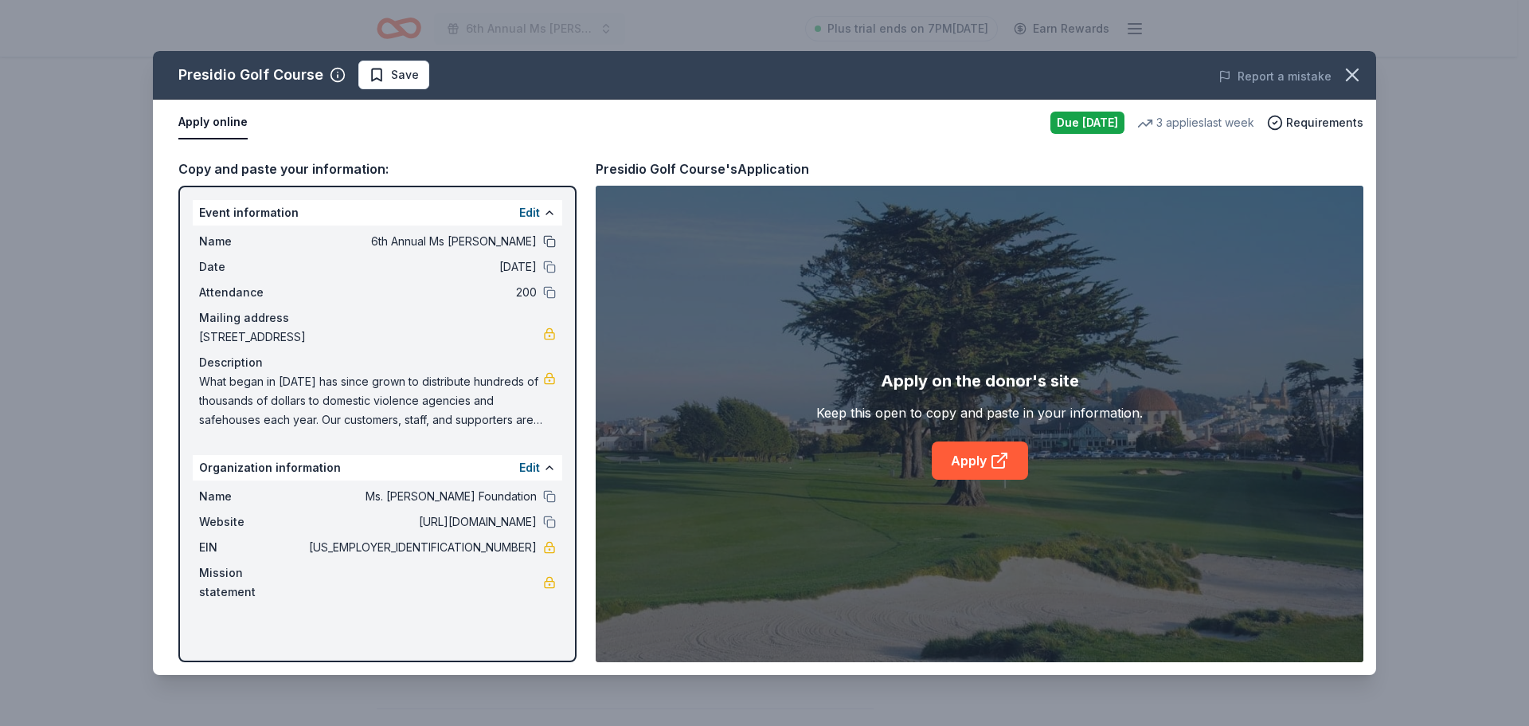
click at [550, 241] on button at bounding box center [549, 241] width 13 height 13
click at [547, 255] on div "Name 6th Annual Ms [PERSON_NAME] Date [DATE] Attendance 200 Mailing address [ST…" at bounding box center [378, 330] width 370 height 210
click at [547, 268] on button at bounding box center [549, 266] width 13 height 13
drag, startPoint x: 550, startPoint y: 290, endPoint x: 553, endPoint y: 331, distance: 40.7
click at [550, 291] on button at bounding box center [549, 292] width 13 height 13
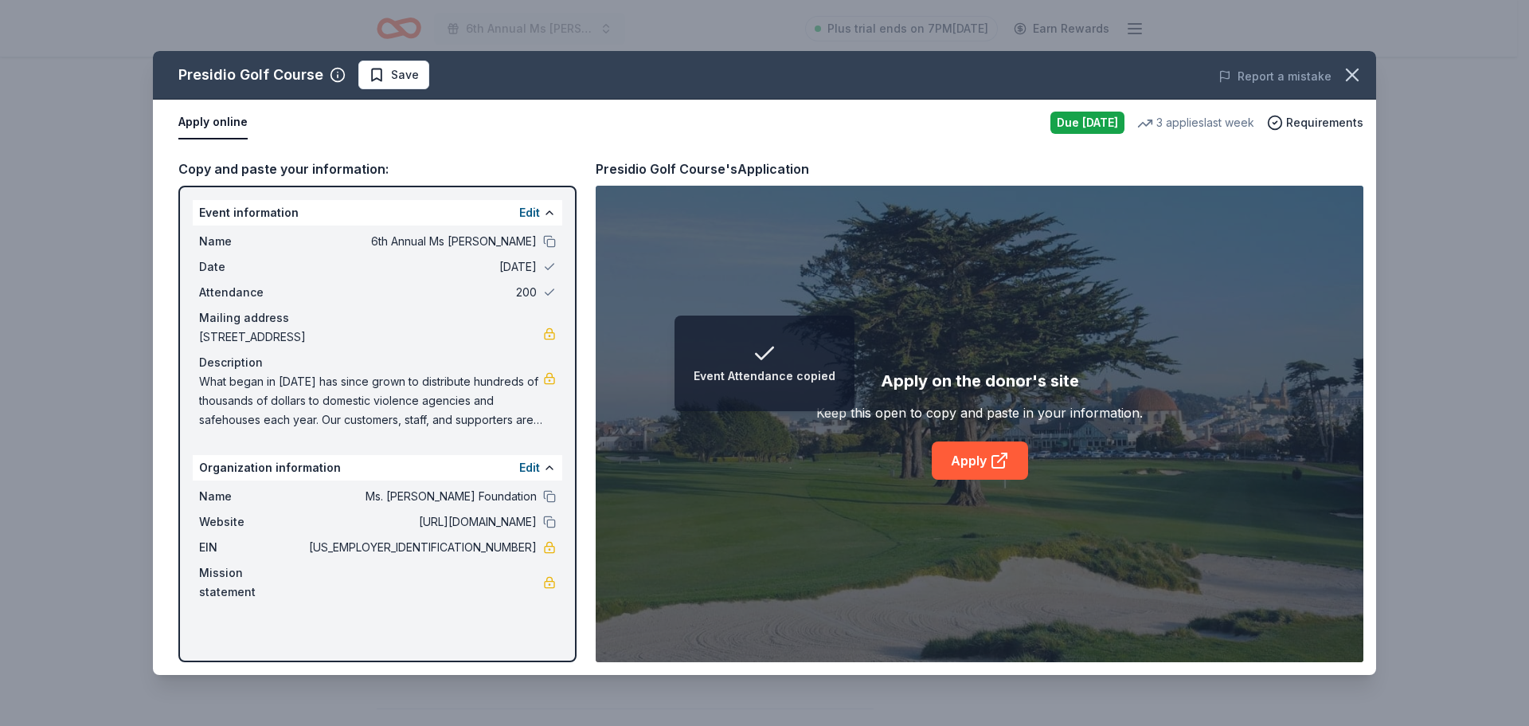
drag, startPoint x: 548, startPoint y: 513, endPoint x: 551, endPoint y: 527, distance: 13.9
click at [548, 503] on button at bounding box center [549, 496] width 13 height 13
click at [550, 528] on button at bounding box center [549, 521] width 13 height 13
click at [999, 454] on icon at bounding box center [999, 460] width 19 height 19
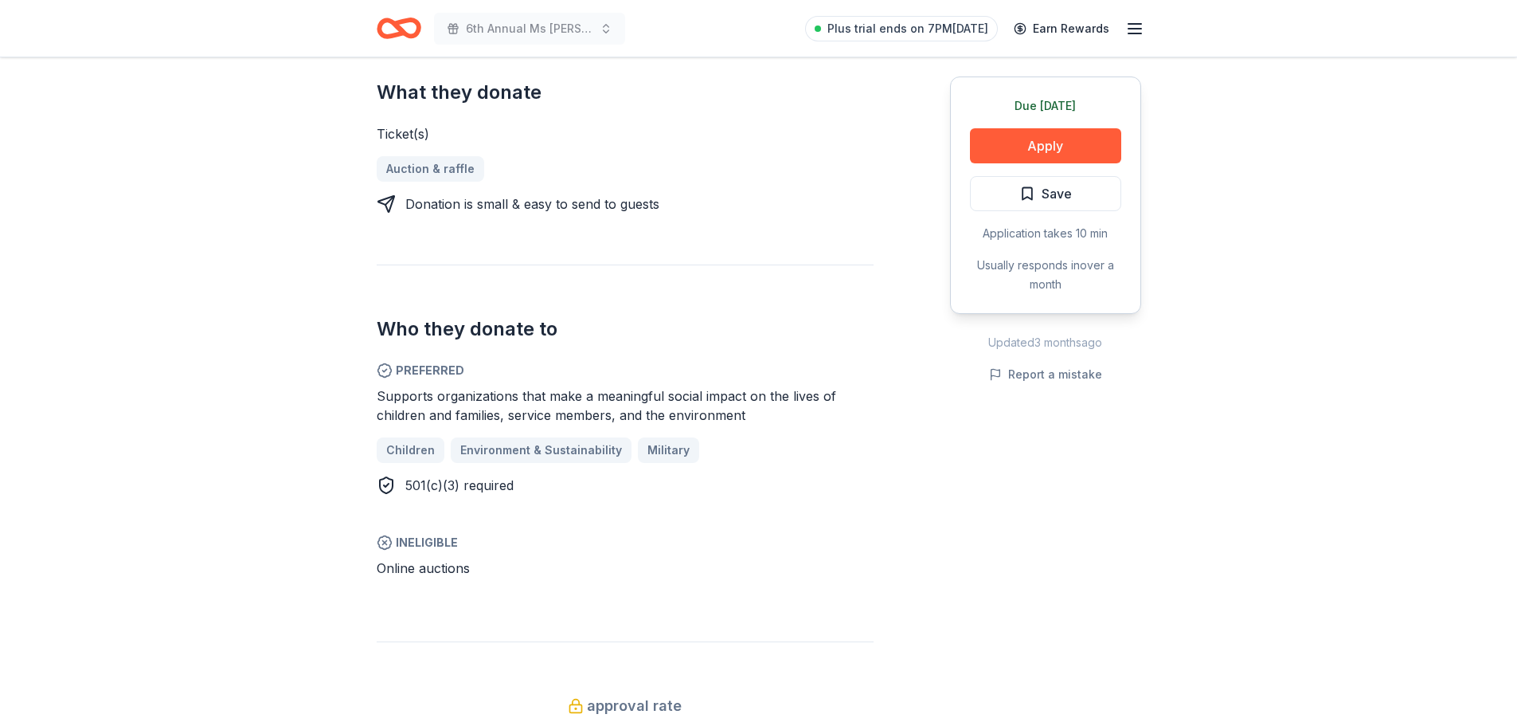
scroll to position [637, 0]
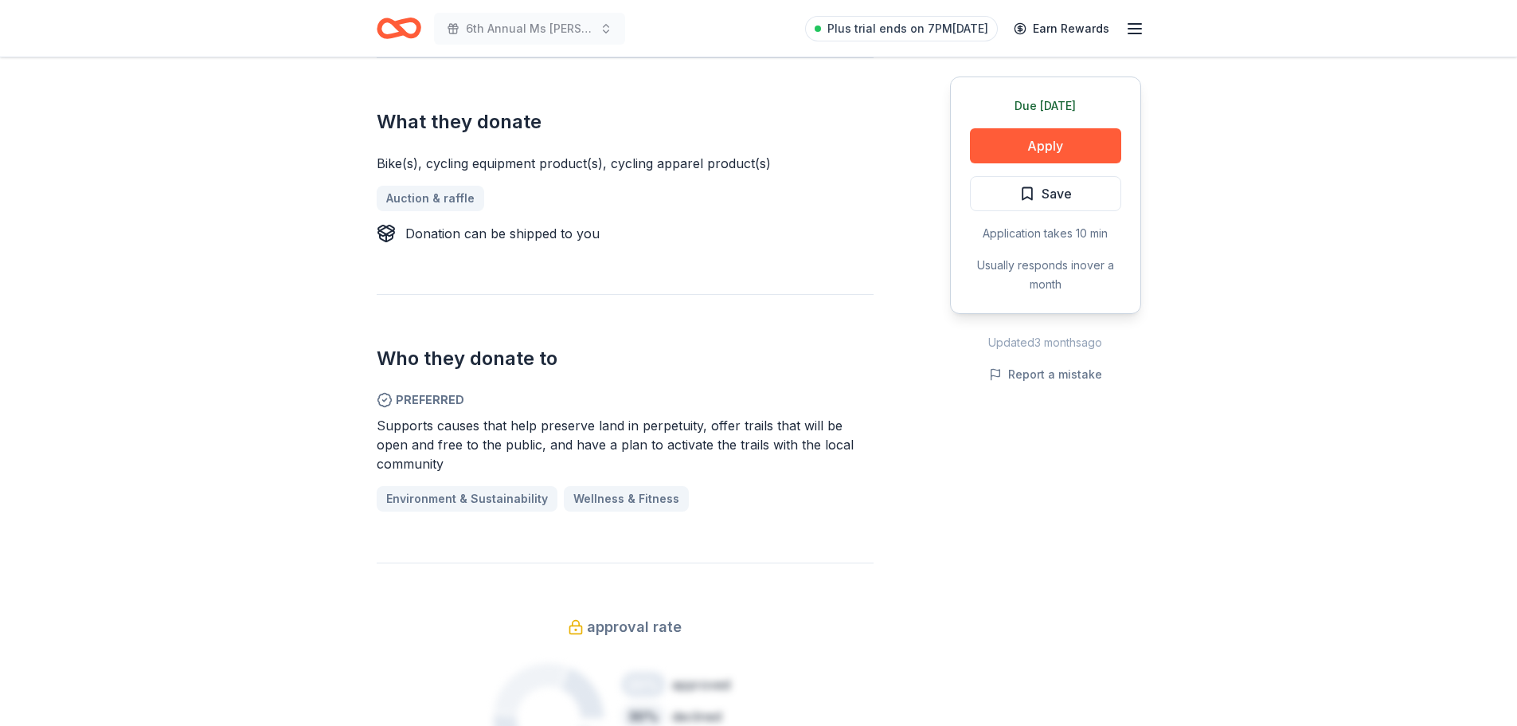
scroll to position [637, 0]
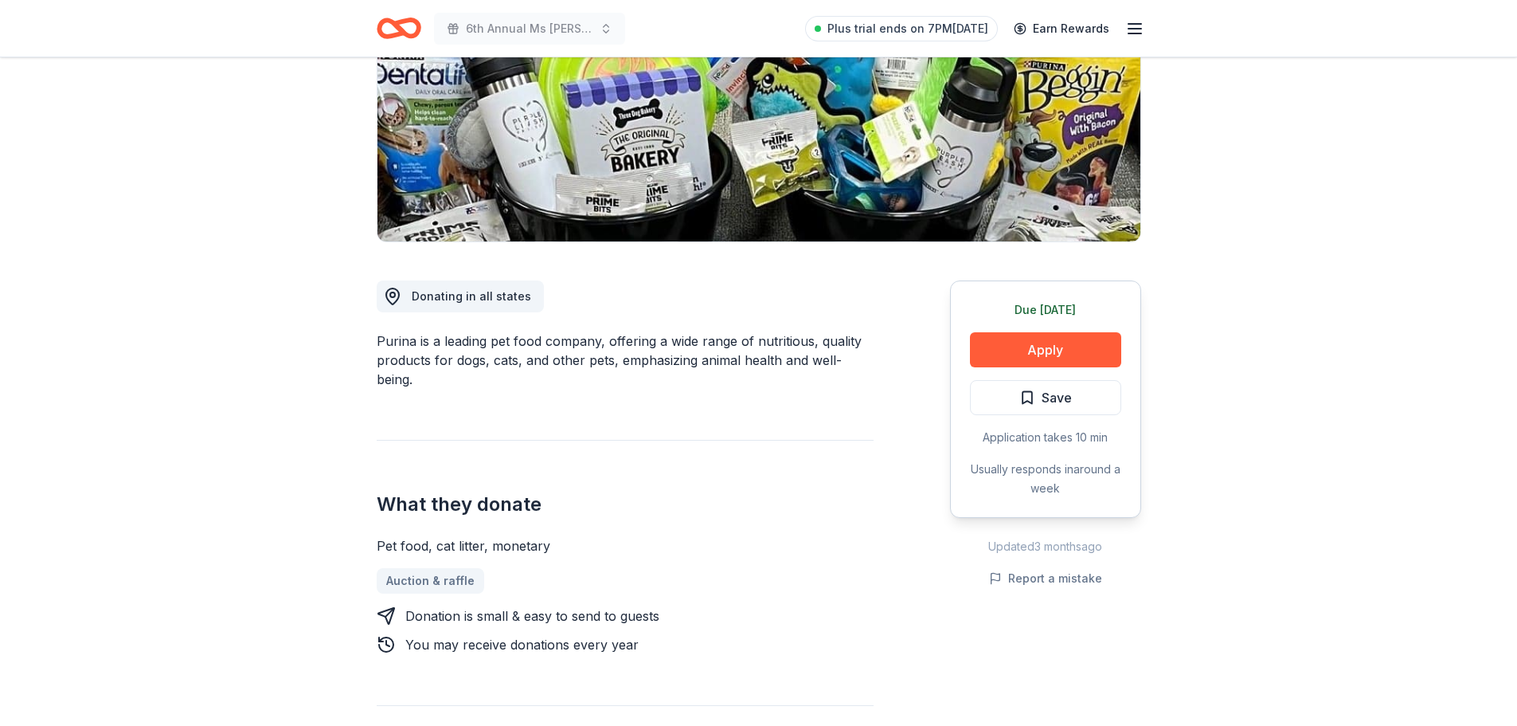
scroll to position [159, 0]
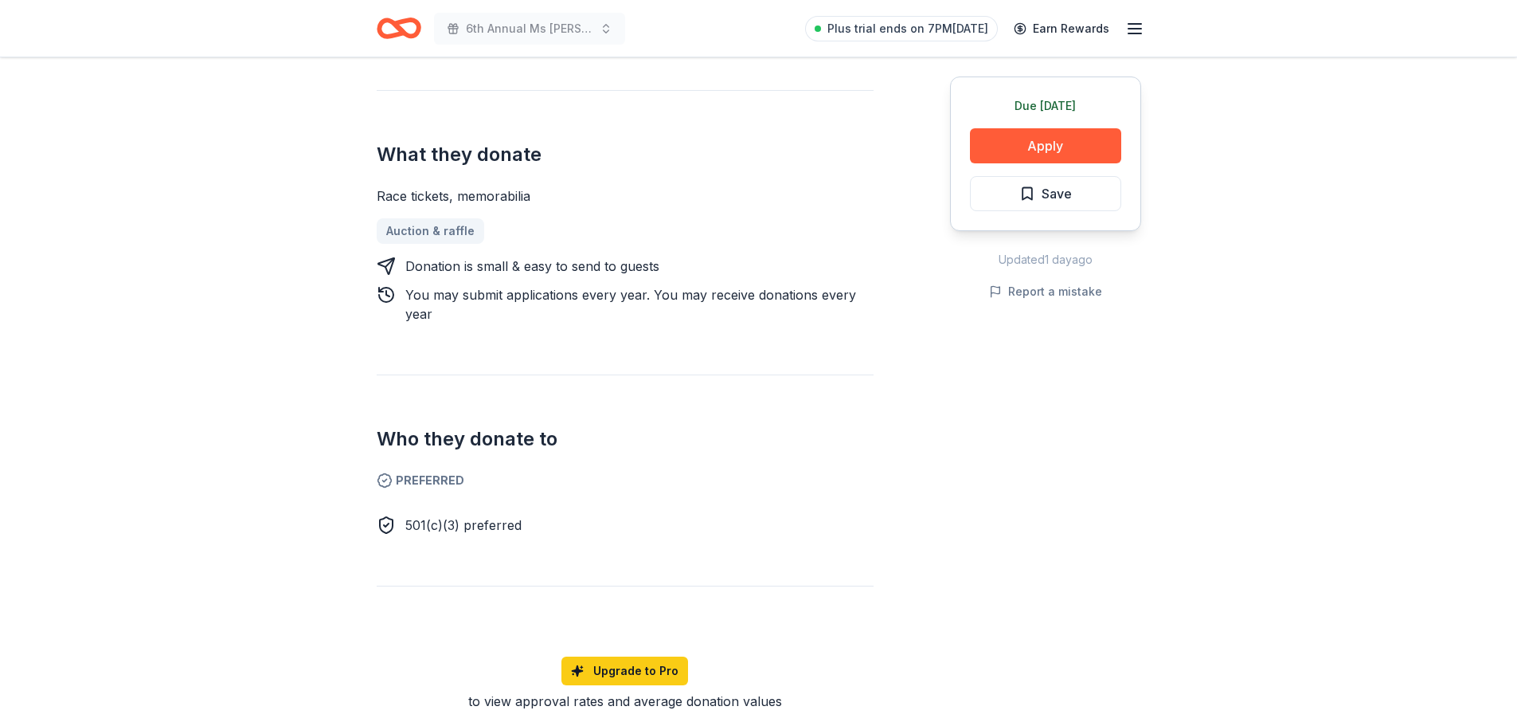
scroll to position [398, 0]
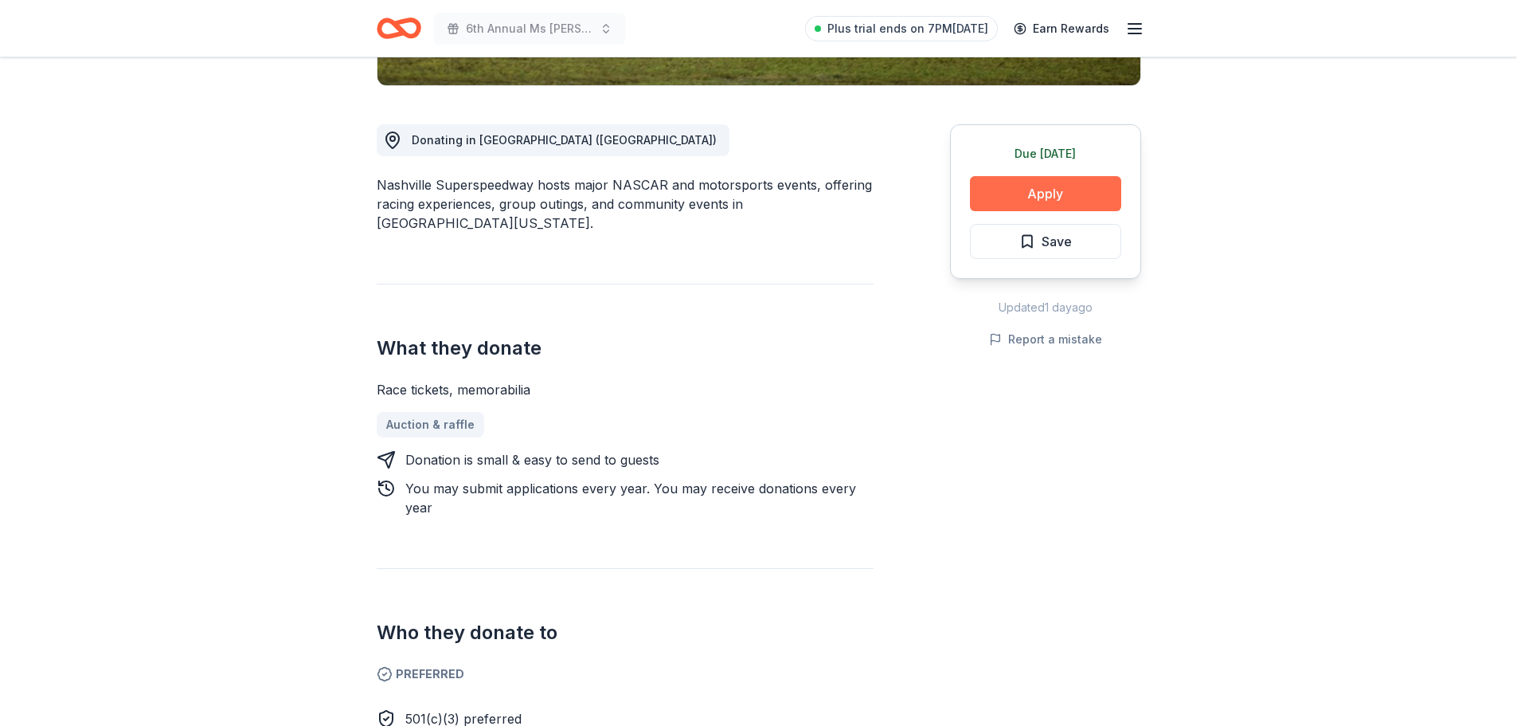
click at [1057, 191] on button "Apply" at bounding box center [1045, 193] width 151 height 35
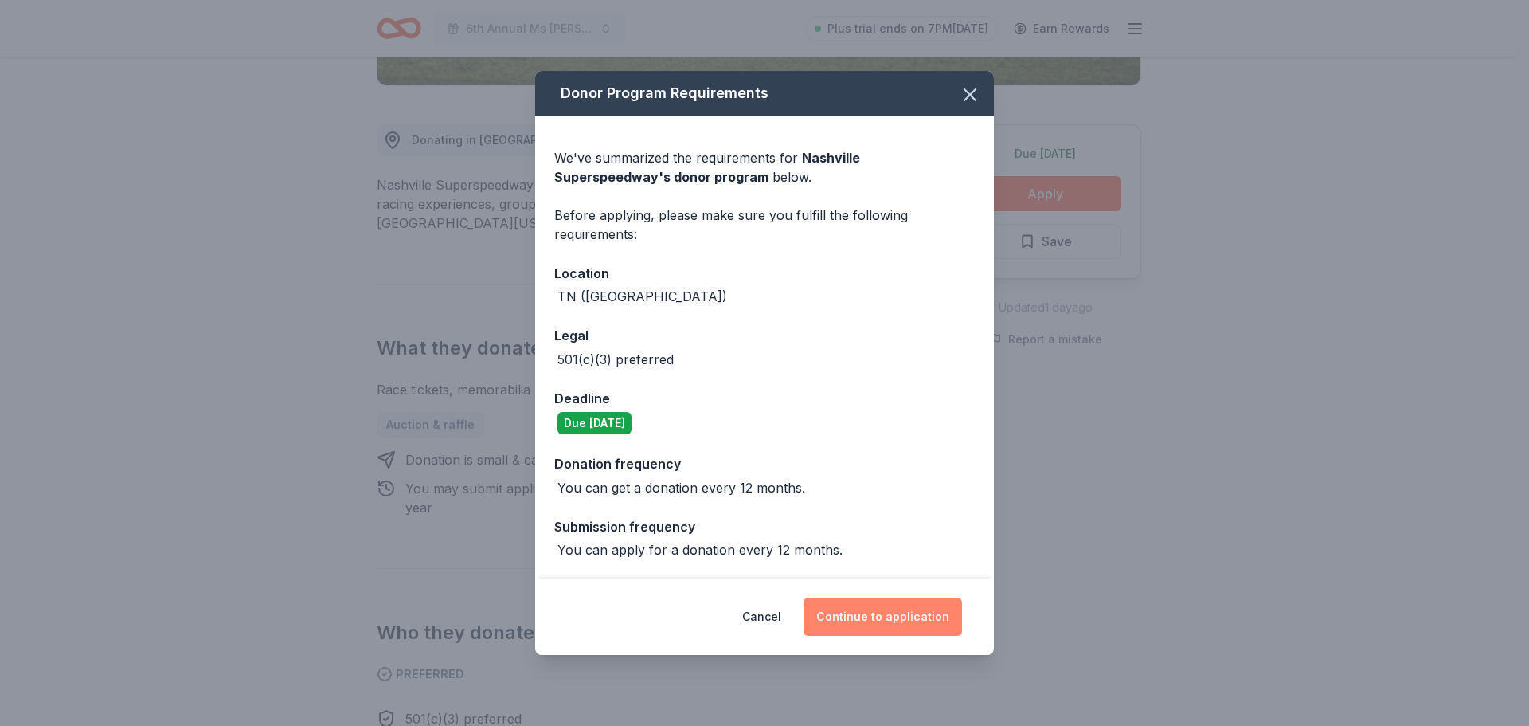
click at [891, 621] on button "Continue to application" at bounding box center [883, 616] width 159 height 38
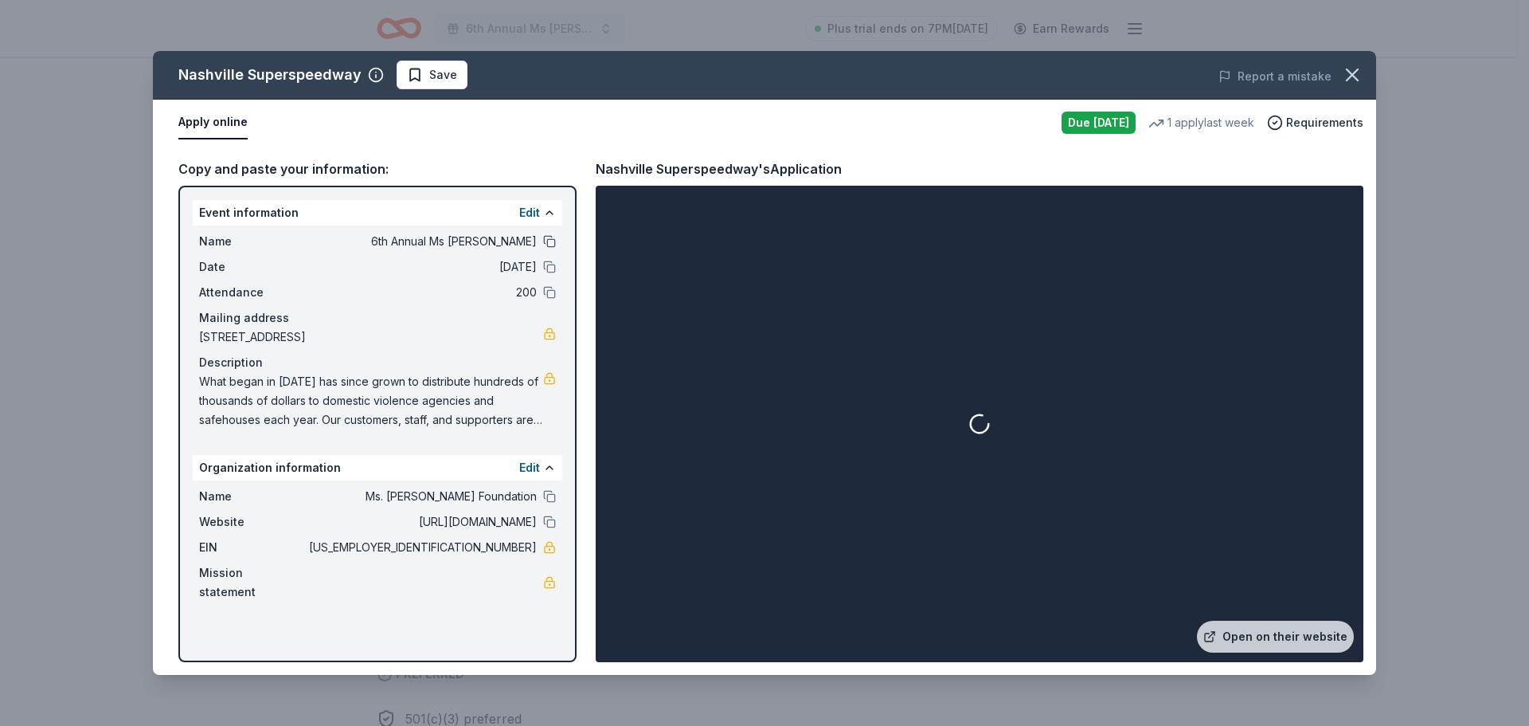
click at [546, 243] on button at bounding box center [549, 241] width 13 height 13
click at [545, 264] on button at bounding box center [549, 266] width 13 height 13
click at [548, 289] on button at bounding box center [549, 292] width 13 height 13
click at [550, 503] on button at bounding box center [549, 496] width 13 height 13
click at [548, 528] on button at bounding box center [549, 521] width 13 height 13
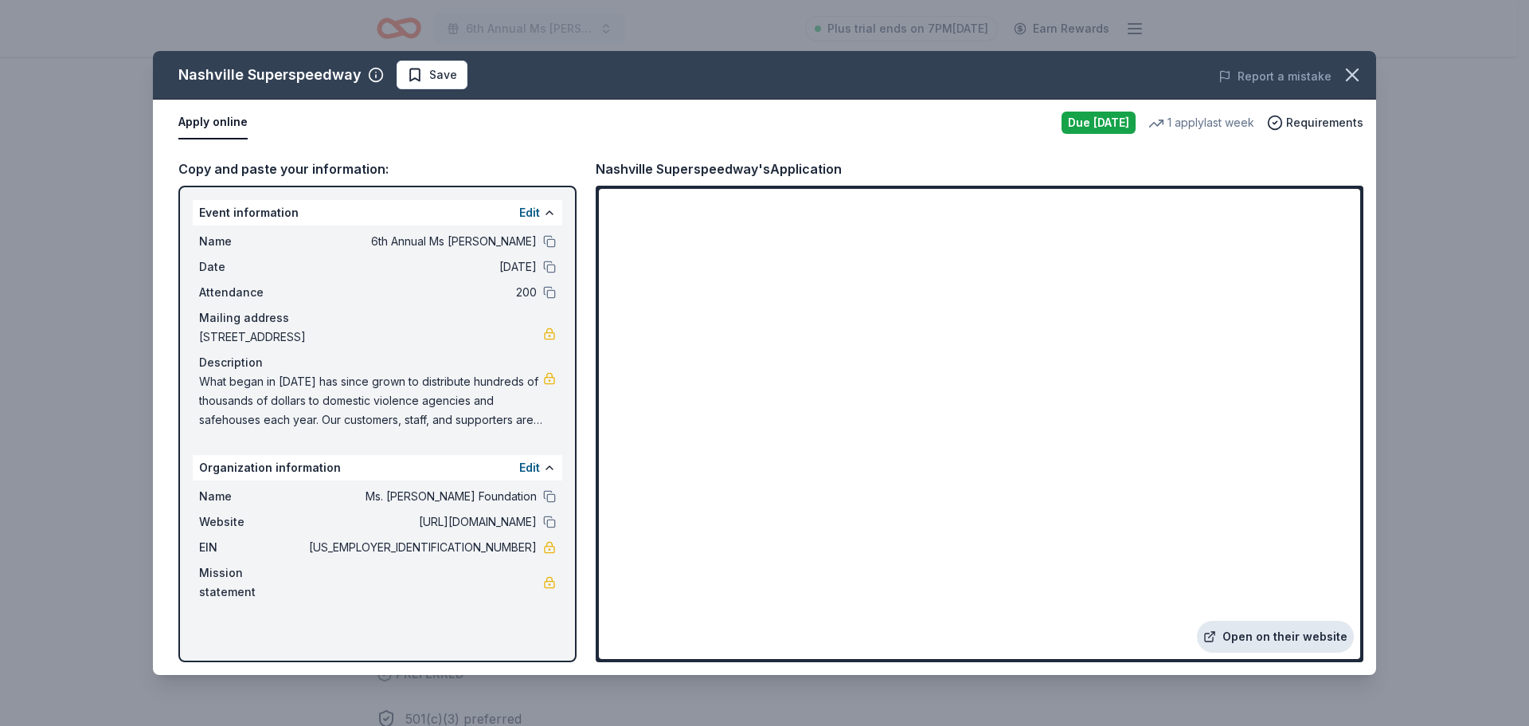
click at [1332, 635] on link "Open on their website" at bounding box center [1275, 637] width 157 height 32
click at [178, 70] on div "Nashville Superspeedway" at bounding box center [269, 74] width 183 height 25
click at [1340, 76] on button "button" at bounding box center [1352, 74] width 35 height 35
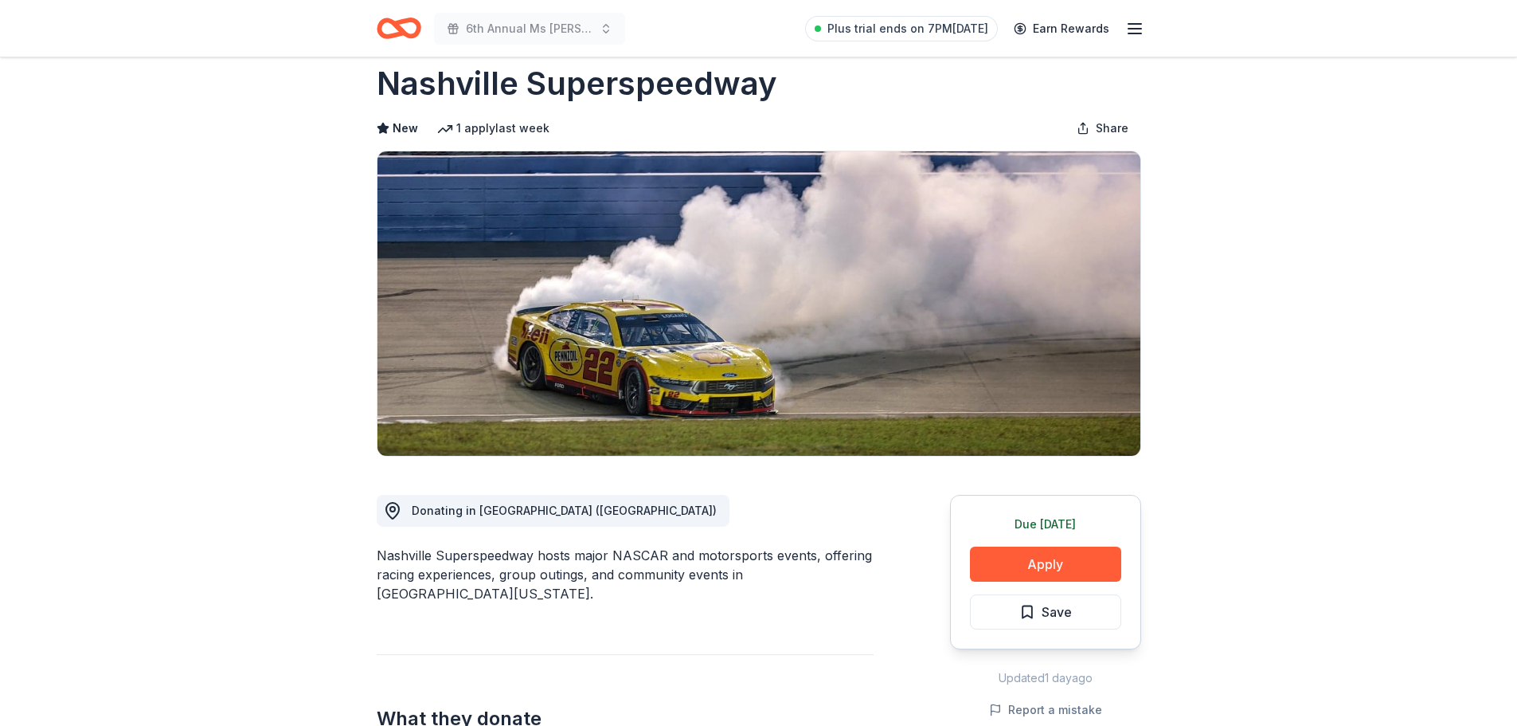
scroll to position [0, 0]
